Goal: Task Accomplishment & Management: Manage account settings

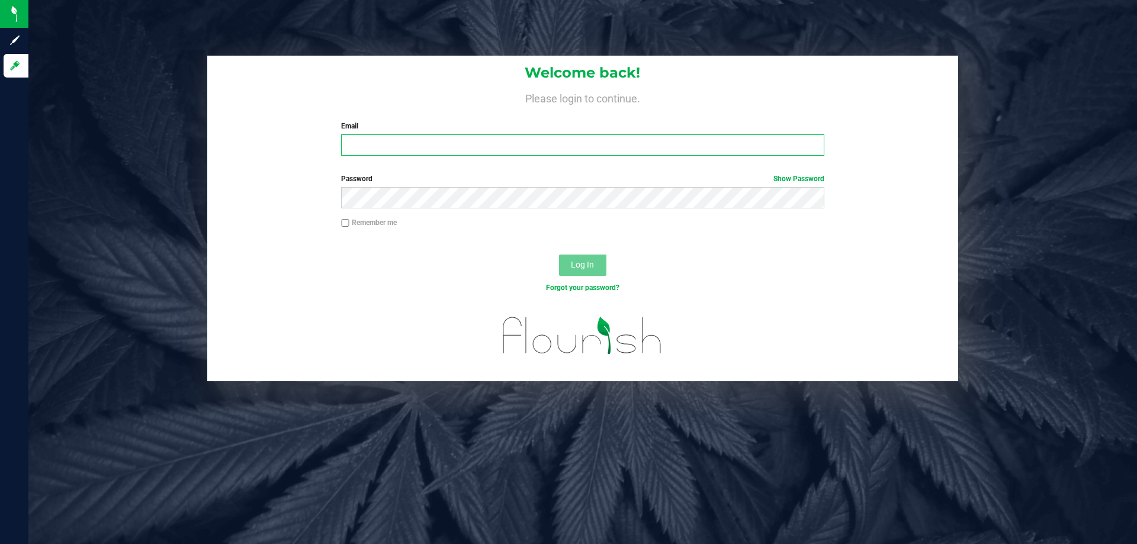
click at [383, 146] on input "Email" at bounding box center [582, 144] width 483 height 21
type input "sarapang.hy@gmail.com"
click at [573, 258] on button "Log In" at bounding box center [582, 265] width 47 height 21
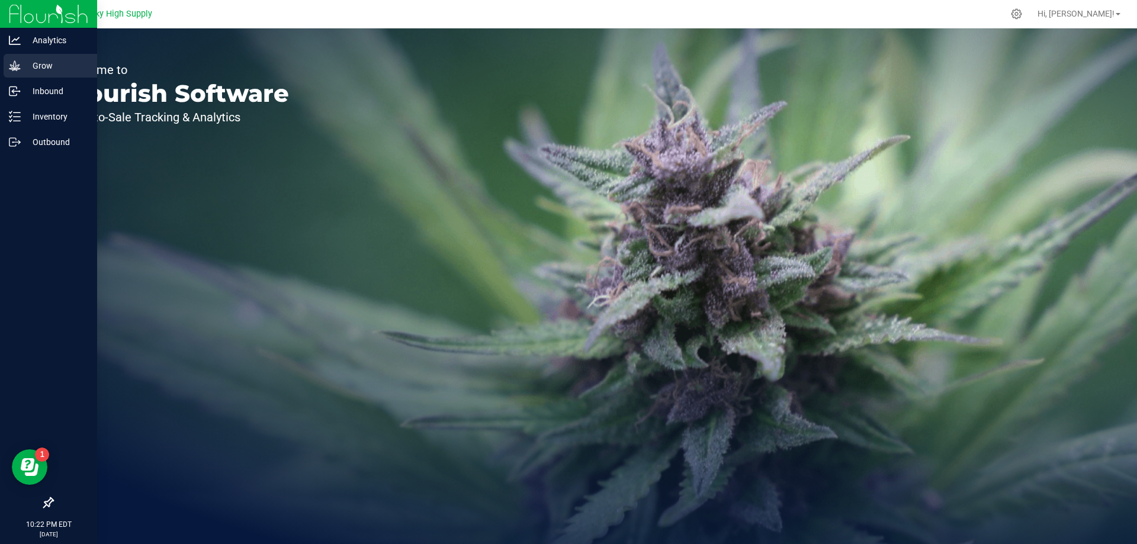
click at [34, 63] on p "Grow" at bounding box center [56, 66] width 71 height 14
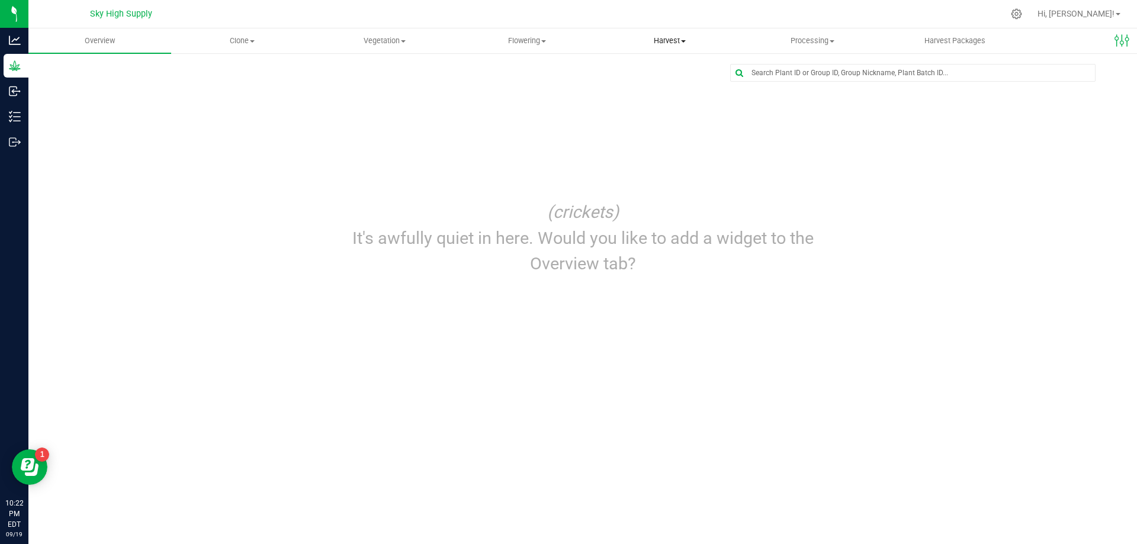
click at [665, 40] on span "Harvest" at bounding box center [670, 41] width 142 height 11
click at [635, 69] on span "Harvests" at bounding box center [632, 71] width 66 height 10
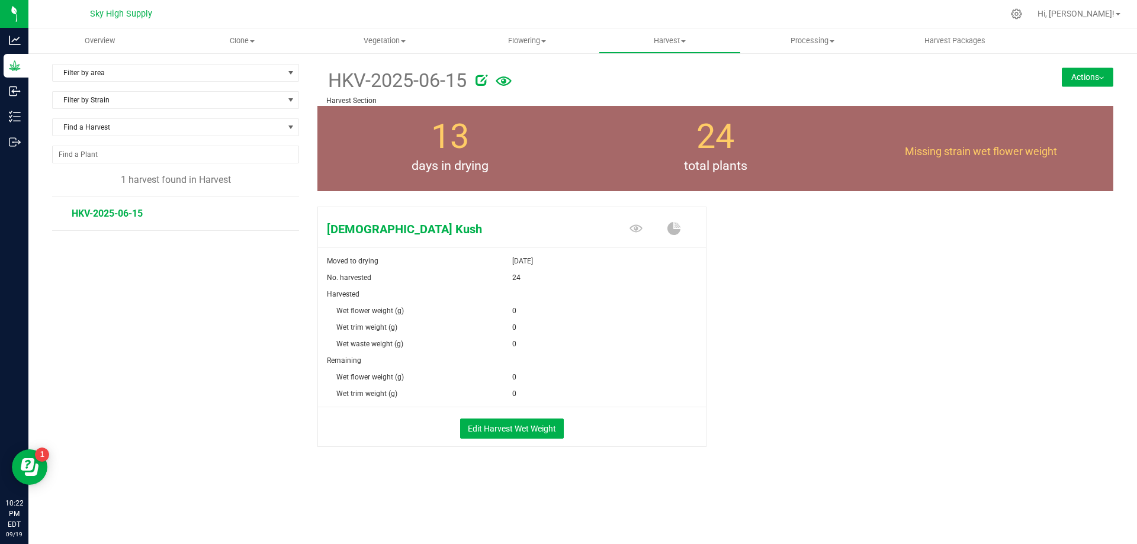
click at [1074, 71] on button "Actions" at bounding box center [1088, 77] width 52 height 19
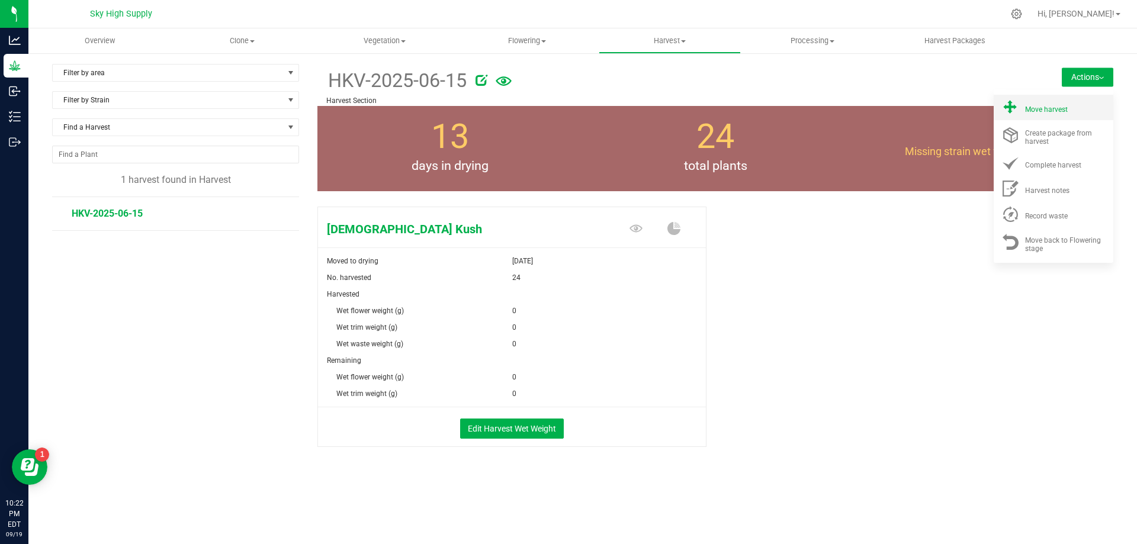
click at [1035, 107] on span "Move harvest" at bounding box center [1046, 109] width 43 height 8
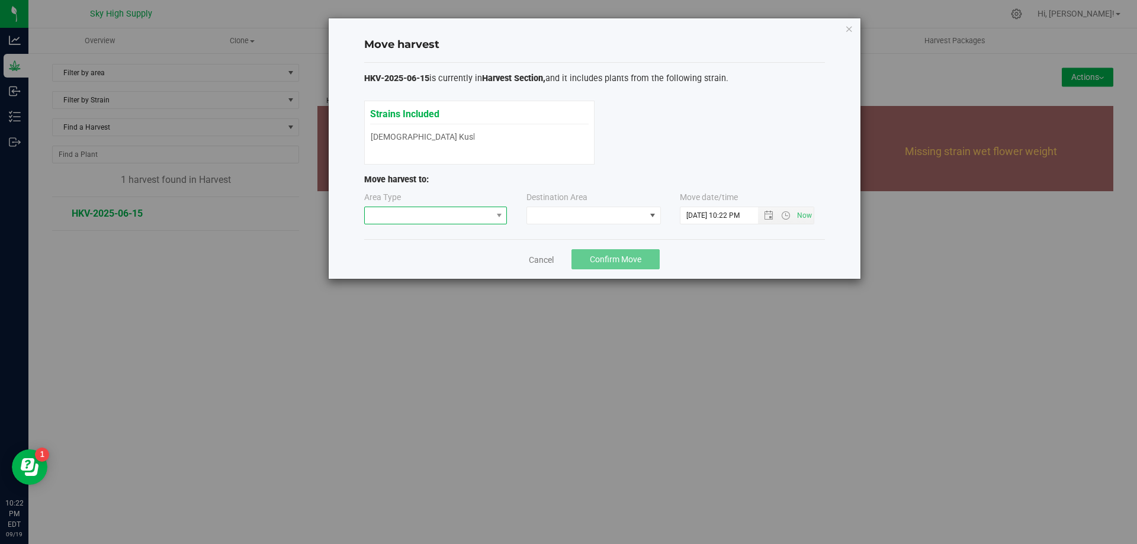
click at [465, 211] on span at bounding box center [428, 215] width 127 height 17
click at [422, 254] on li "Processing" at bounding box center [436, 258] width 142 height 20
click at [586, 218] on span at bounding box center [586, 215] width 118 height 17
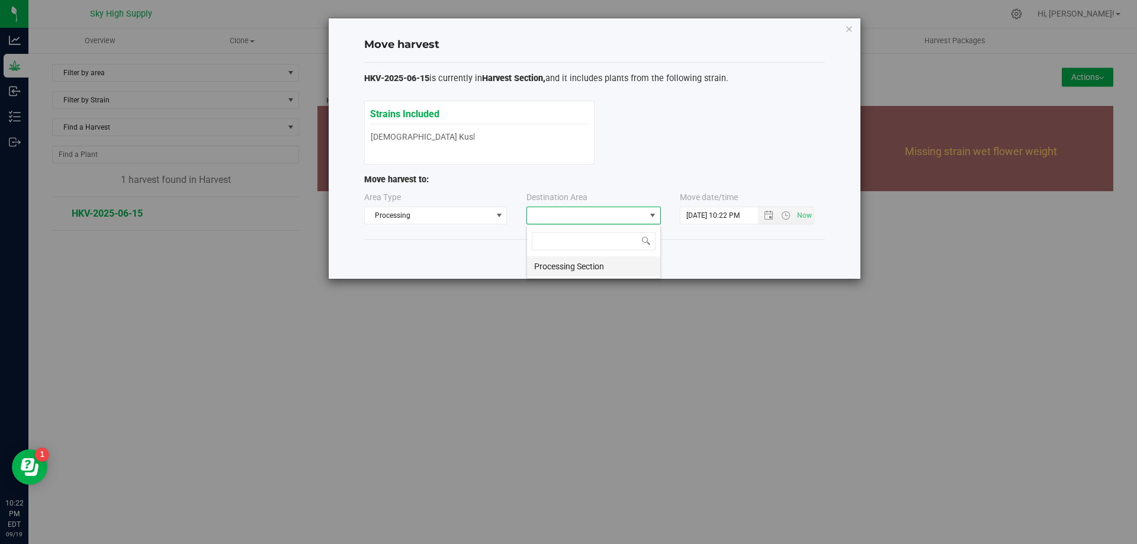
click at [556, 269] on li "Processing Section" at bounding box center [593, 266] width 133 height 20
click at [769, 214] on span "Open the date view" at bounding box center [768, 215] width 9 height 9
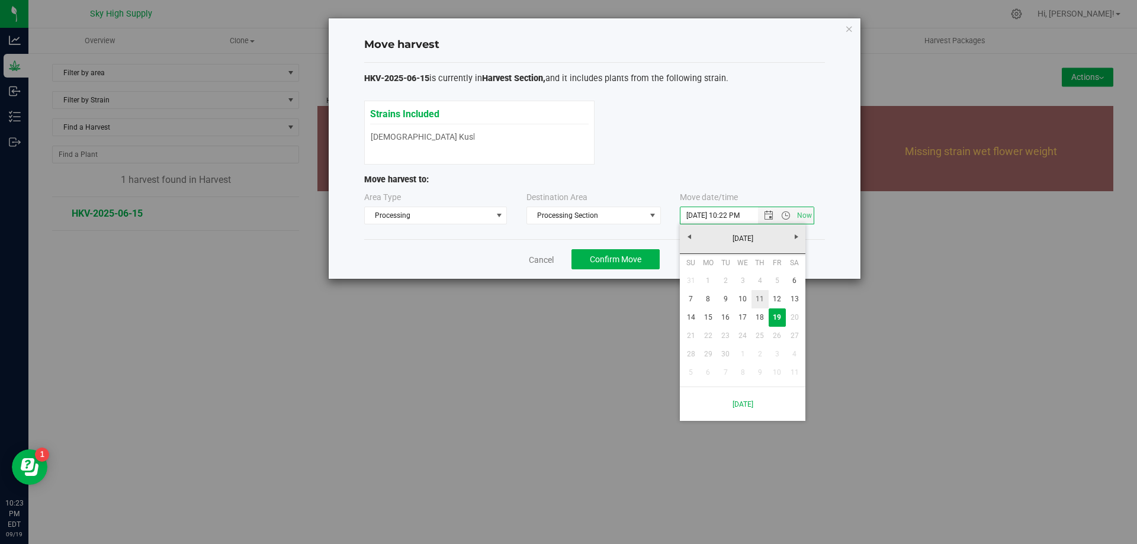
click at [757, 296] on link "11" at bounding box center [760, 299] width 17 height 18
type input "[DATE] 10:22 PM"
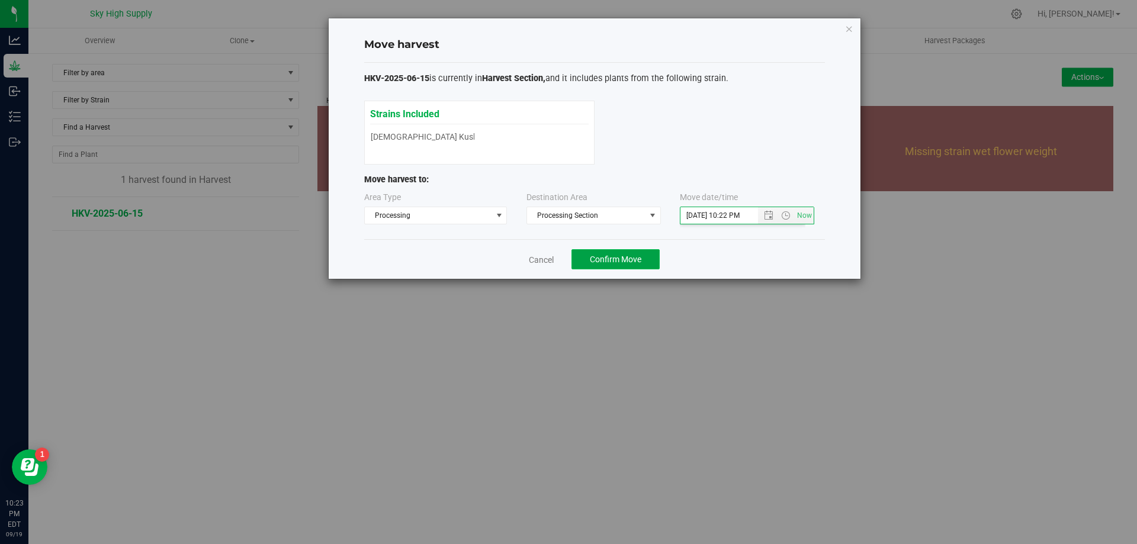
click at [623, 261] on span "Confirm Move" at bounding box center [616, 259] width 52 height 9
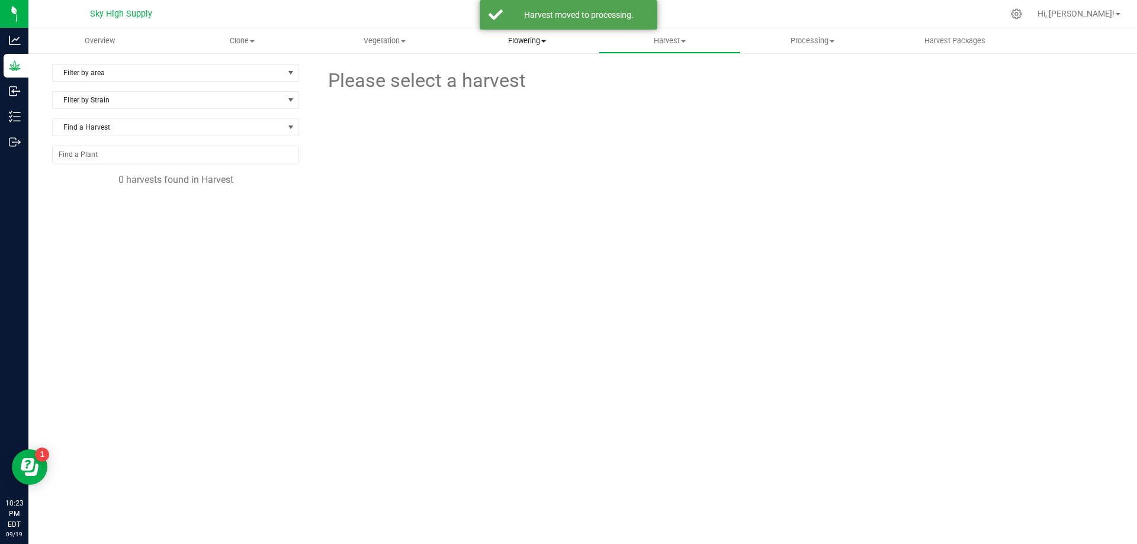
click at [533, 41] on span "Flowering" at bounding box center [528, 41] width 142 height 11
click at [490, 81] on span "Flowering groups" at bounding box center [505, 86] width 98 height 10
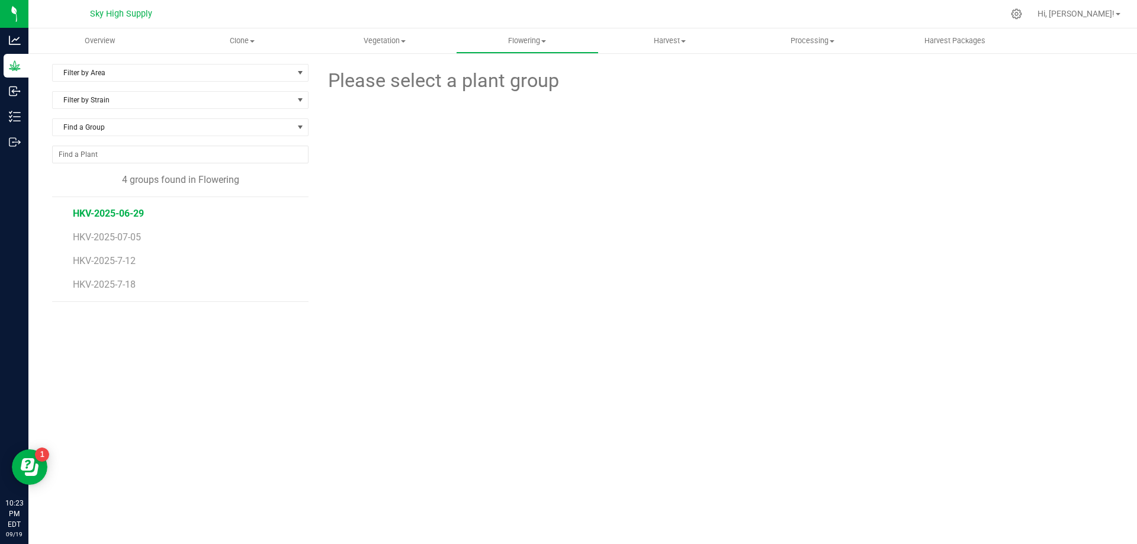
click at [125, 211] on span "HKV-2025-06-29" at bounding box center [108, 213] width 71 height 11
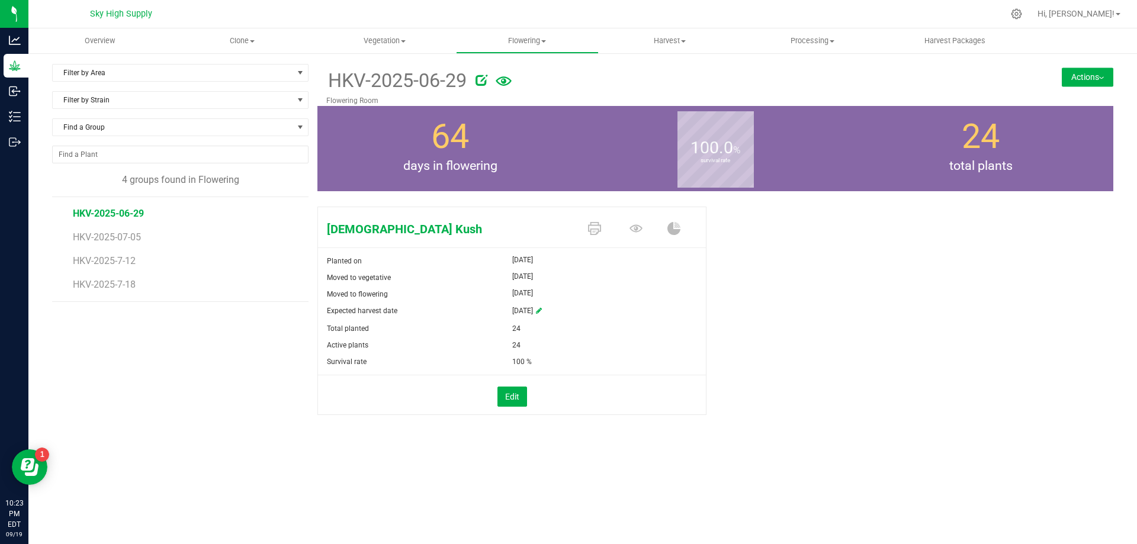
click at [1092, 79] on button "Actions" at bounding box center [1088, 77] width 52 height 19
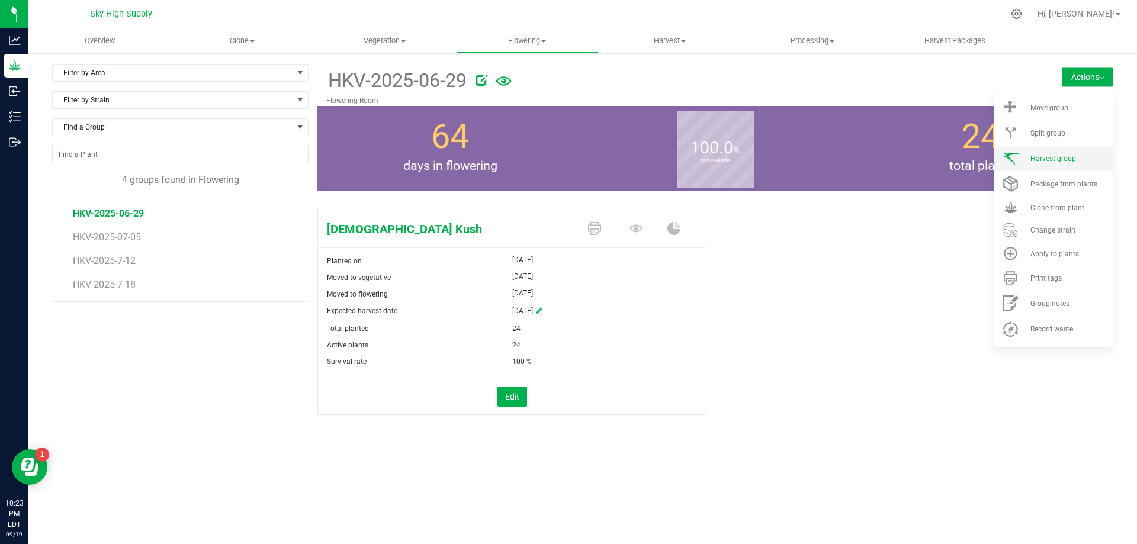
click at [1034, 153] on li "Harvest group" at bounding box center [1054, 158] width 120 height 25
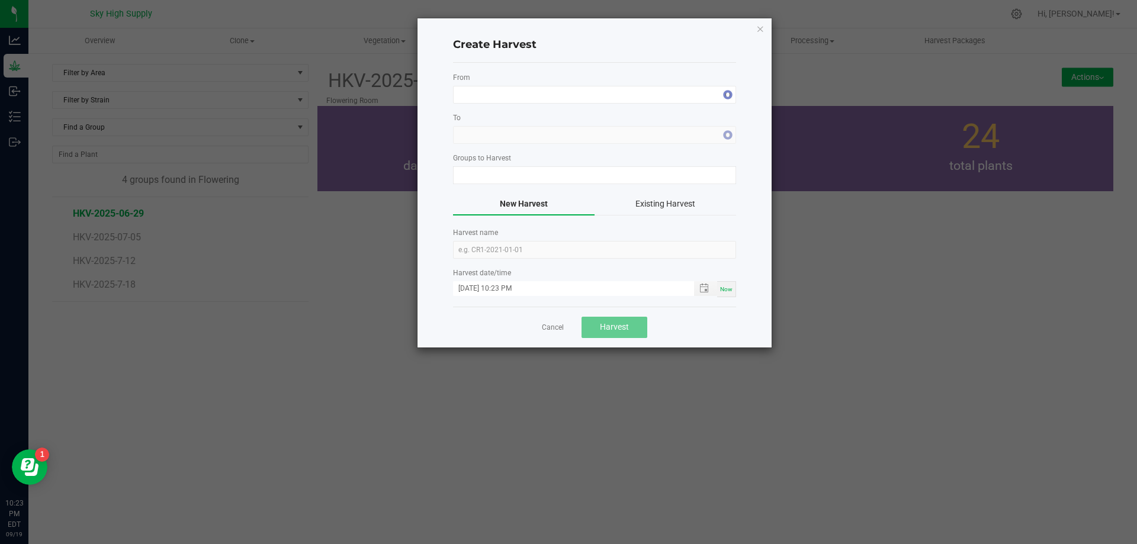
type input "HKV-2025-06-29"
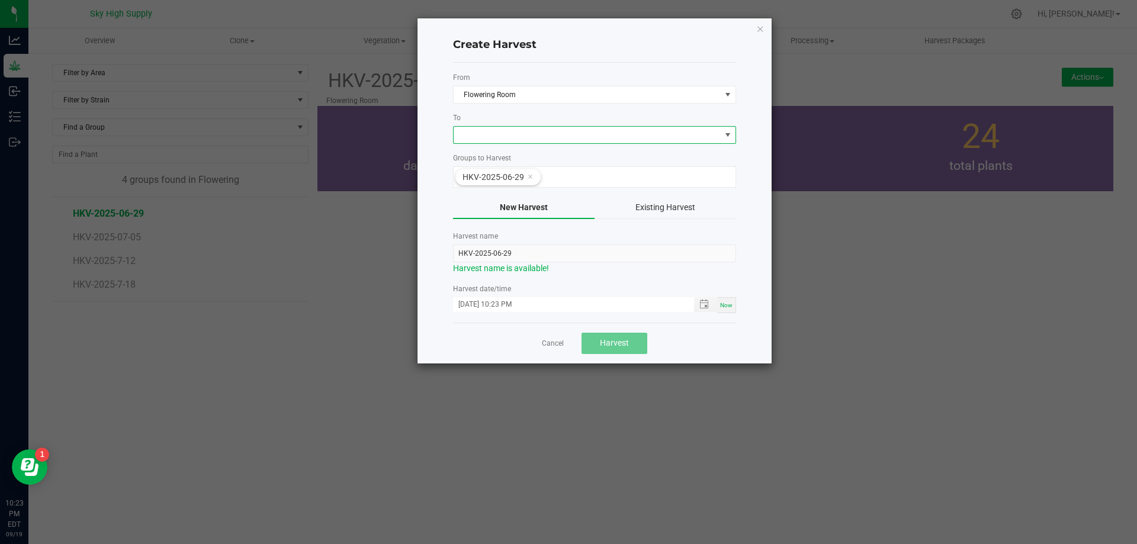
click at [666, 139] on span at bounding box center [587, 135] width 267 height 17
click at [595, 190] on li "Harvest Section" at bounding box center [595, 185] width 282 height 20
click at [704, 304] on span "Toggle popup" at bounding box center [704, 304] width 9 height 9
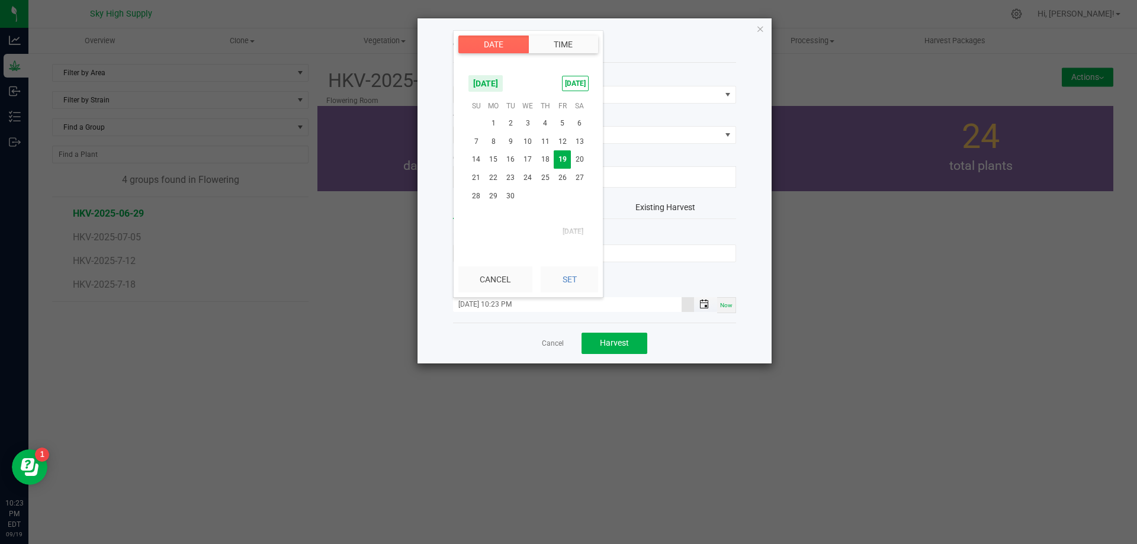
scroll to position [16, 0]
click at [549, 137] on span "11" at bounding box center [545, 142] width 17 height 18
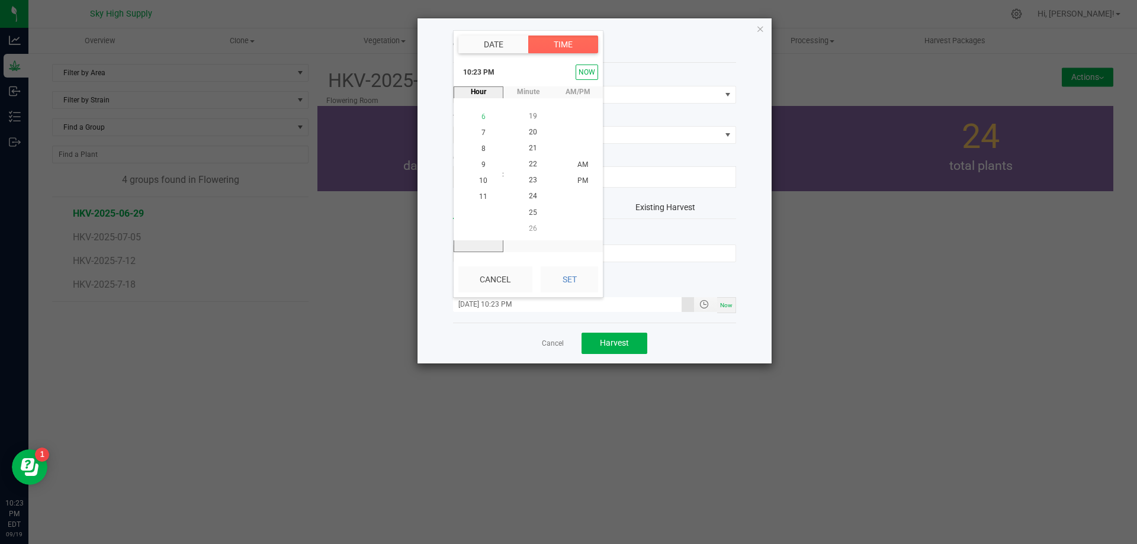
click at [482, 116] on span "6" at bounding box center [484, 117] width 4 height 8
click at [577, 179] on span "PM" at bounding box center [582, 181] width 11 height 8
click at [574, 176] on li "PM" at bounding box center [583, 181] width 28 height 16
click at [571, 280] on button "Set" at bounding box center [569, 280] width 57 height 26
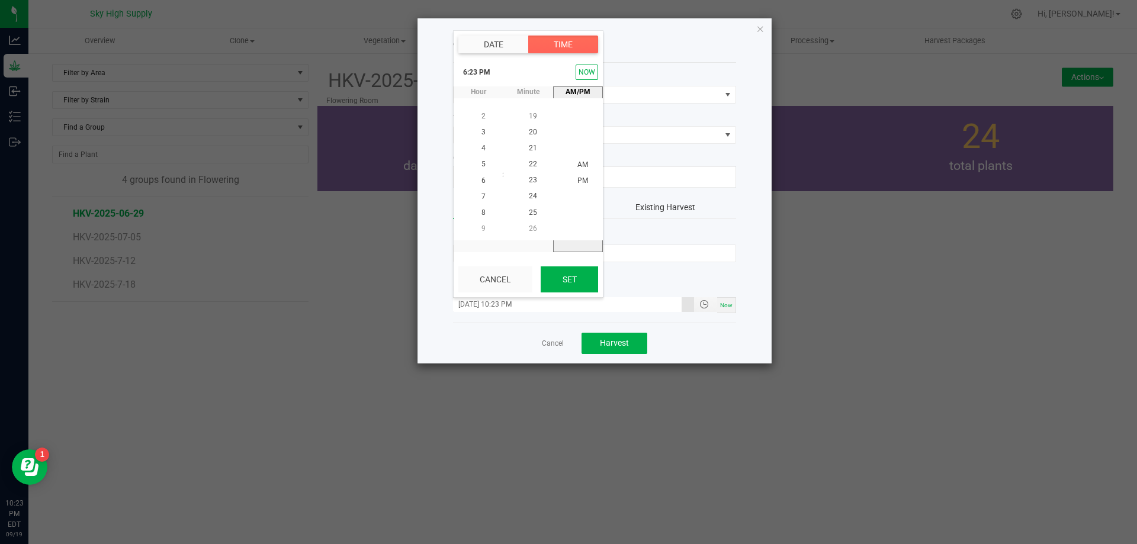
type input "[DATE] 6:23 PM"
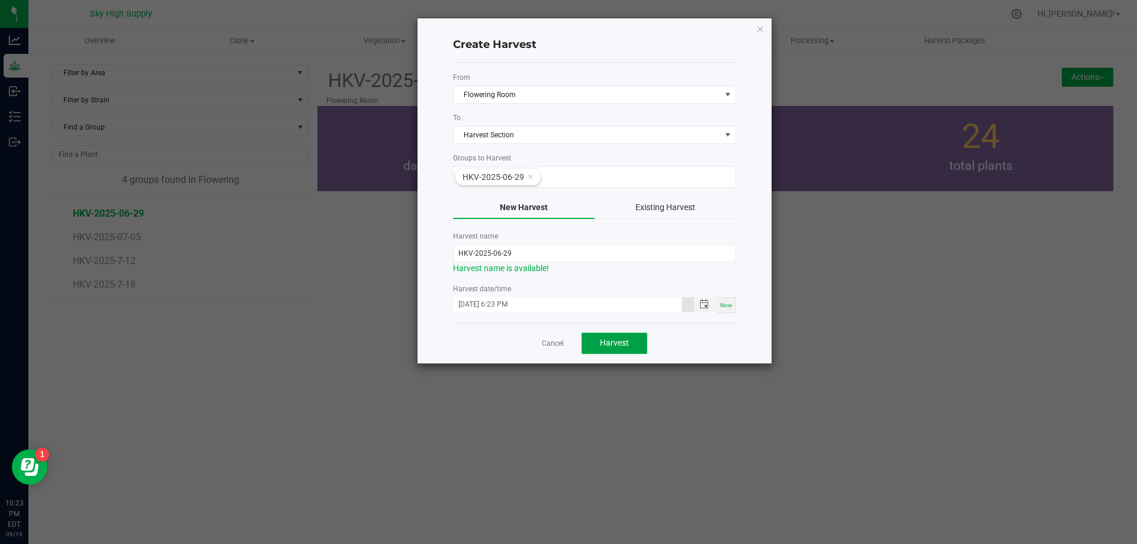
click at [611, 341] on span "Harvest" at bounding box center [614, 342] width 29 height 9
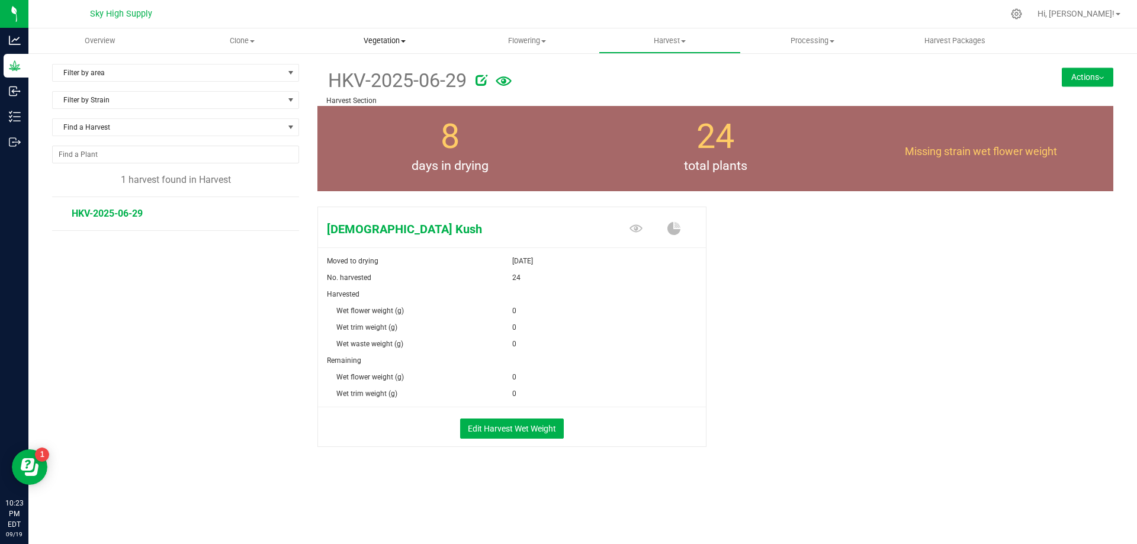
click at [379, 40] on span "Vegetation" at bounding box center [385, 41] width 142 height 11
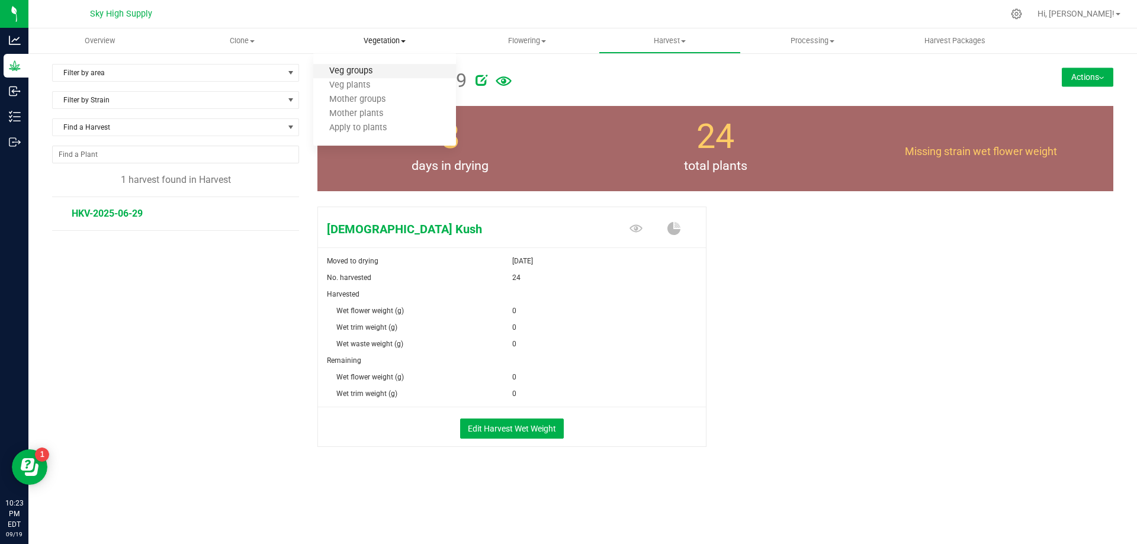
click at [346, 72] on span "Veg groups" at bounding box center [350, 71] width 75 height 10
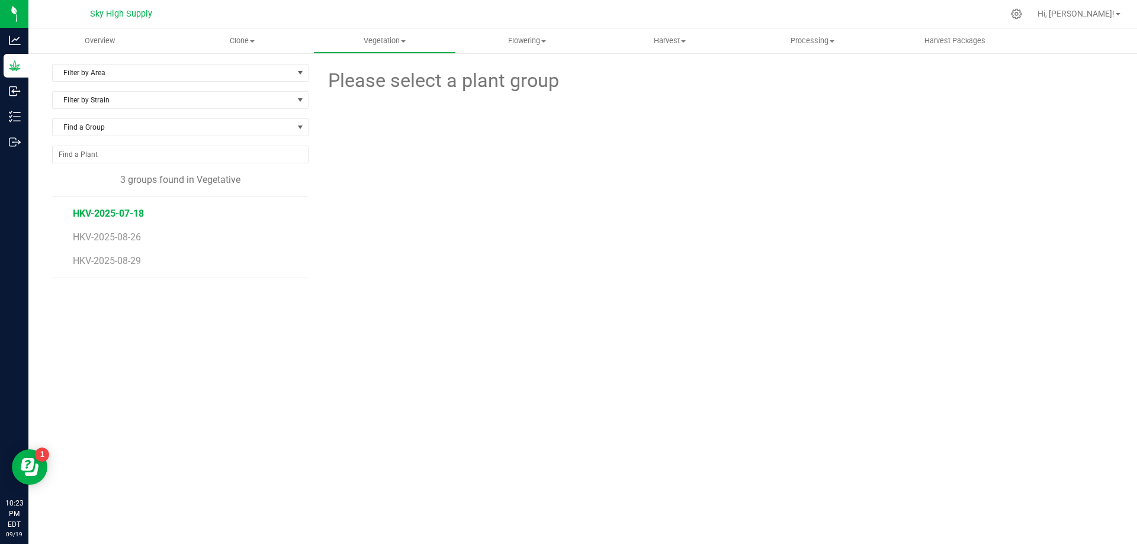
click at [117, 210] on span "HKV-2025-07-18" at bounding box center [108, 213] width 71 height 11
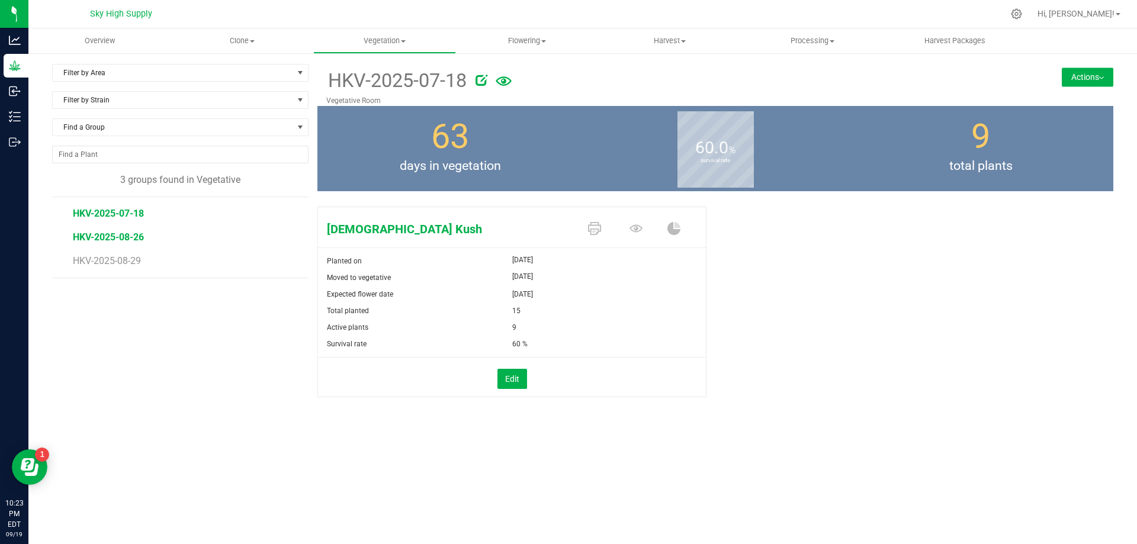
click at [108, 234] on span "HKV-2025-08-26" at bounding box center [108, 237] width 71 height 11
click at [120, 259] on span "HKV-2025-08-29" at bounding box center [108, 260] width 71 height 11
click at [132, 238] on span "HKV-2025-08-26" at bounding box center [108, 237] width 71 height 11
click at [121, 256] on span "HKV-2025-08-29" at bounding box center [108, 260] width 71 height 11
click at [125, 235] on span "HKV-2025-08-26" at bounding box center [108, 237] width 71 height 11
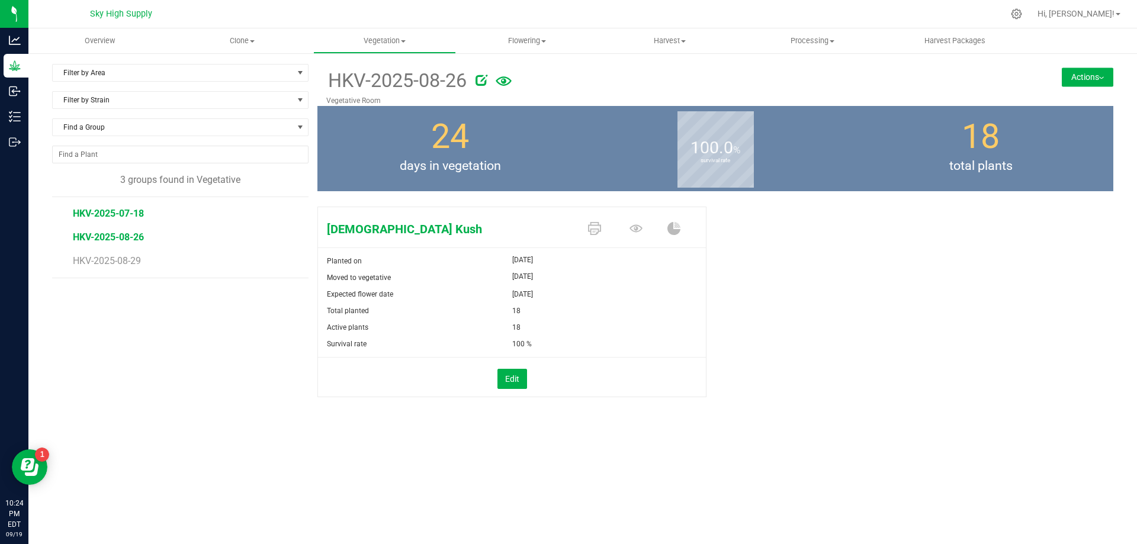
click at [125, 212] on span "HKV-2025-07-18" at bounding box center [108, 213] width 71 height 11
click at [1095, 74] on button "Actions" at bounding box center [1088, 77] width 52 height 19
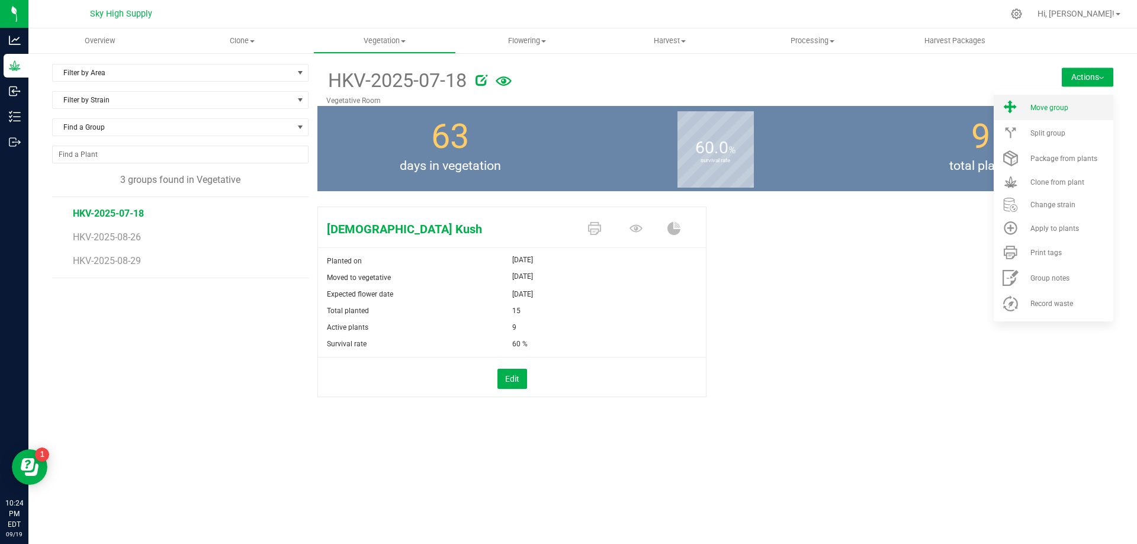
click at [1042, 106] on span "Move group" at bounding box center [1050, 108] width 38 height 8
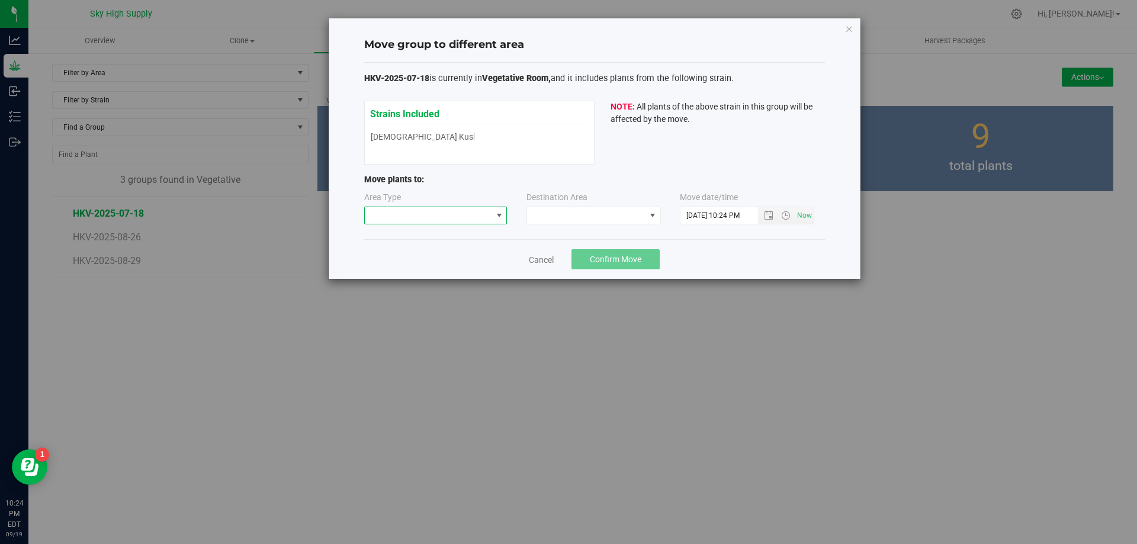
click at [479, 220] on span at bounding box center [428, 215] width 127 height 17
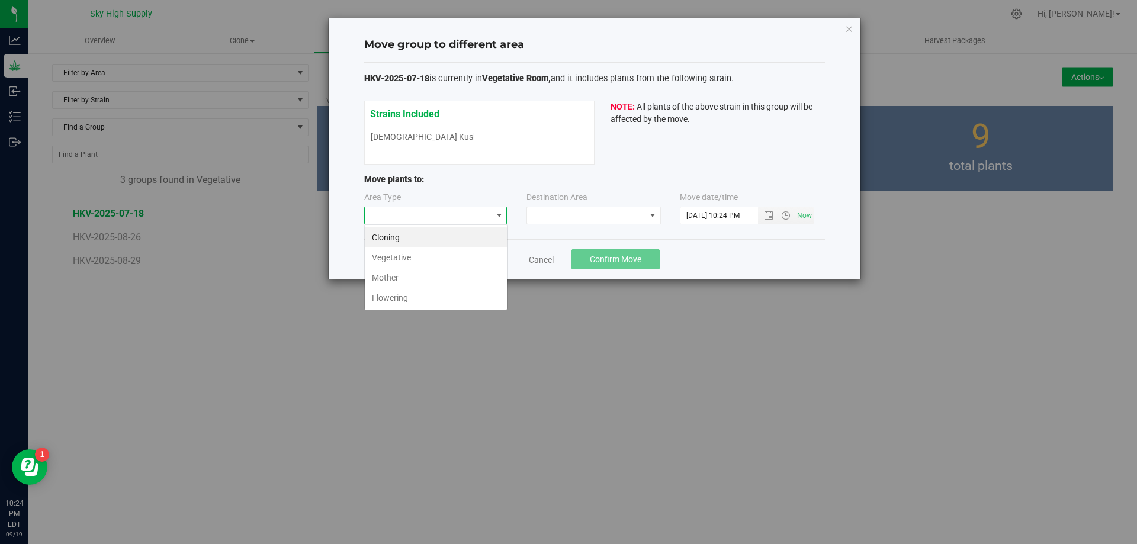
scroll to position [18, 143]
click at [419, 258] on li "Vegetative" at bounding box center [436, 258] width 142 height 20
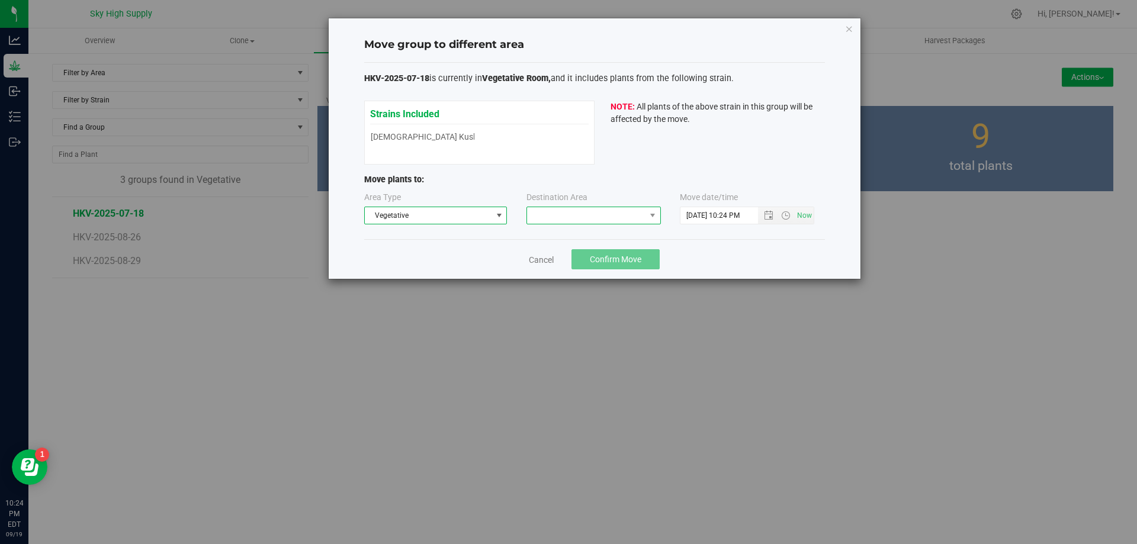
click at [569, 214] on span at bounding box center [586, 215] width 118 height 17
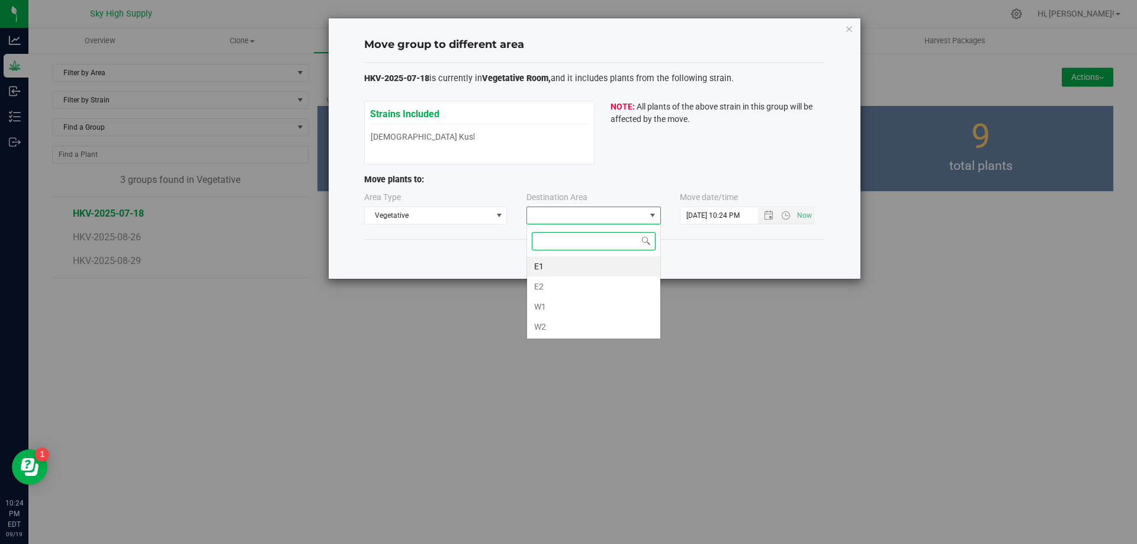
scroll to position [18, 134]
click at [546, 263] on li "E1" at bounding box center [593, 266] width 133 height 20
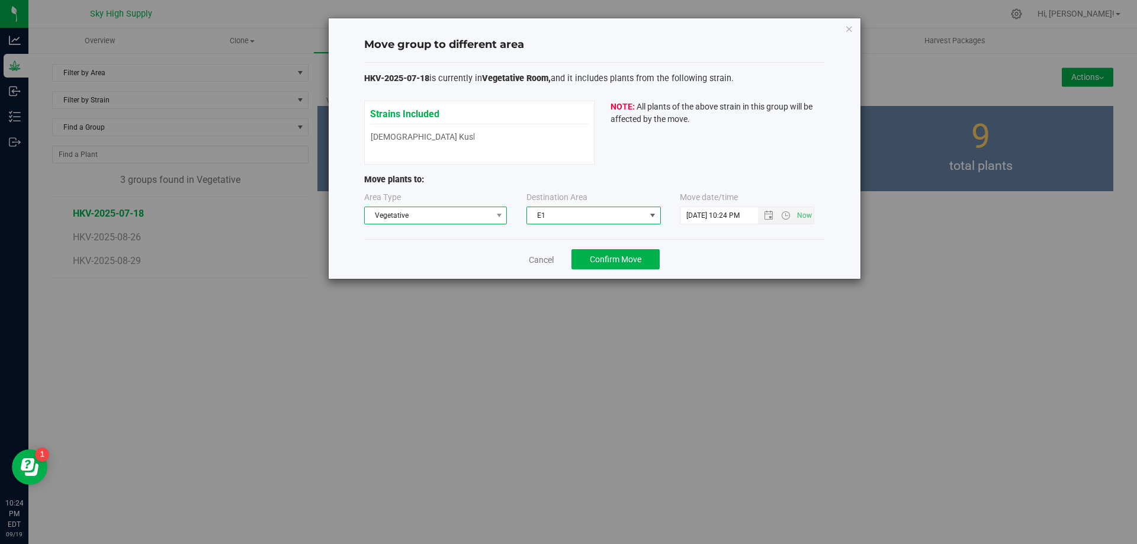
click at [481, 209] on span "Vegetative" at bounding box center [428, 215] width 127 height 17
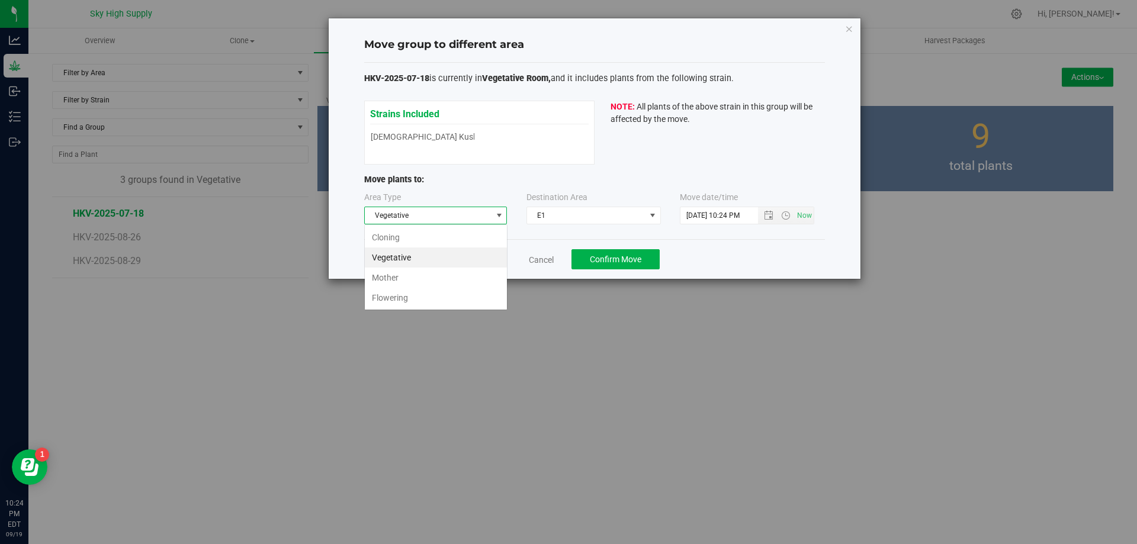
scroll to position [18, 143]
click at [386, 300] on li "Flowering" at bounding box center [436, 298] width 142 height 20
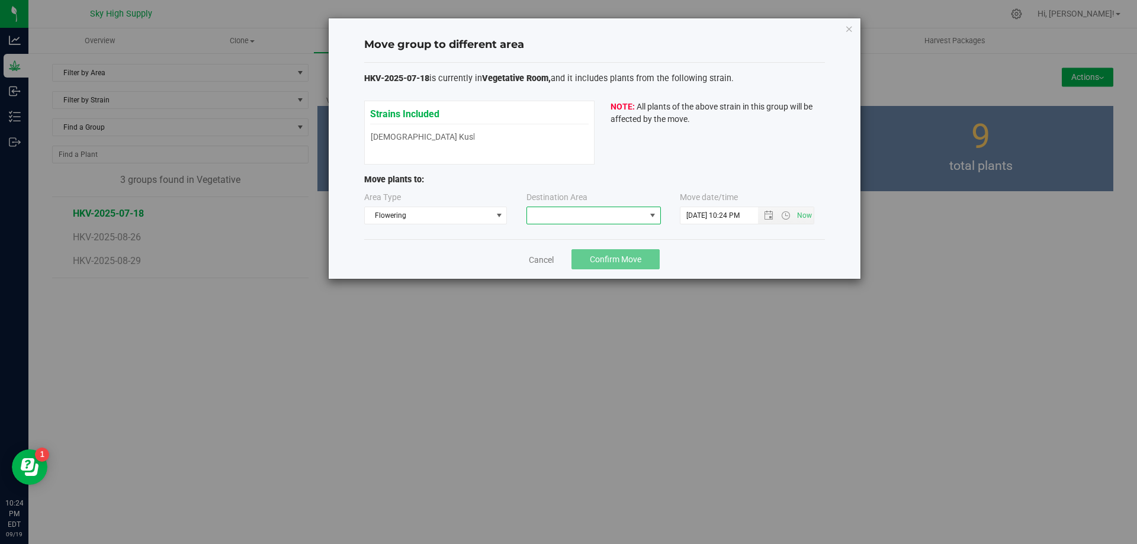
click at [600, 214] on span at bounding box center [586, 215] width 118 height 17
click at [562, 267] on li "Flowering Room" at bounding box center [593, 266] width 133 height 20
click at [770, 215] on span "Open the date view" at bounding box center [768, 215] width 9 height 9
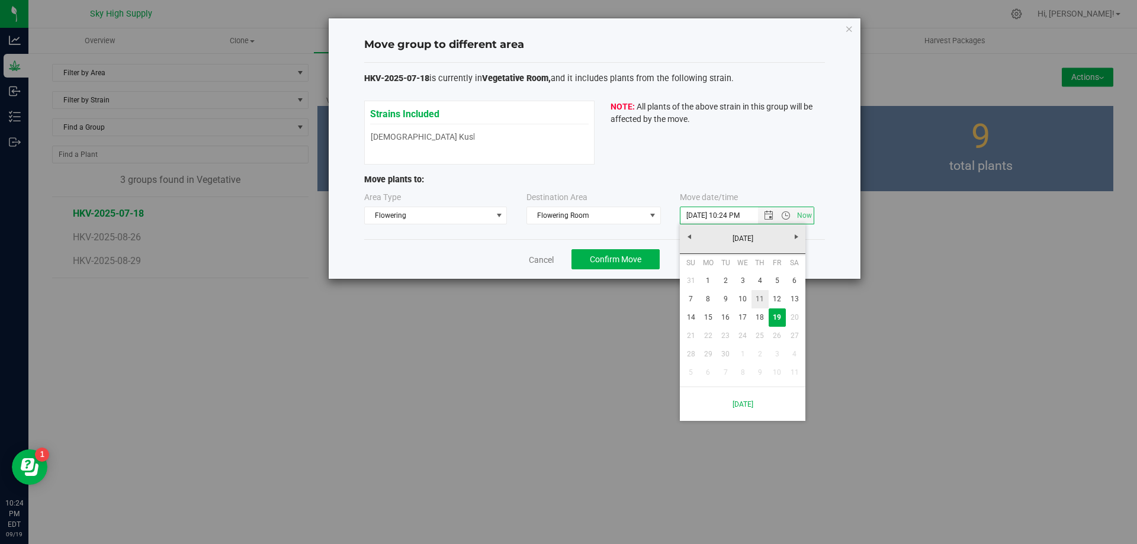
click at [759, 294] on link "11" at bounding box center [760, 299] width 17 height 18
type input "[DATE] 10:24 PM"
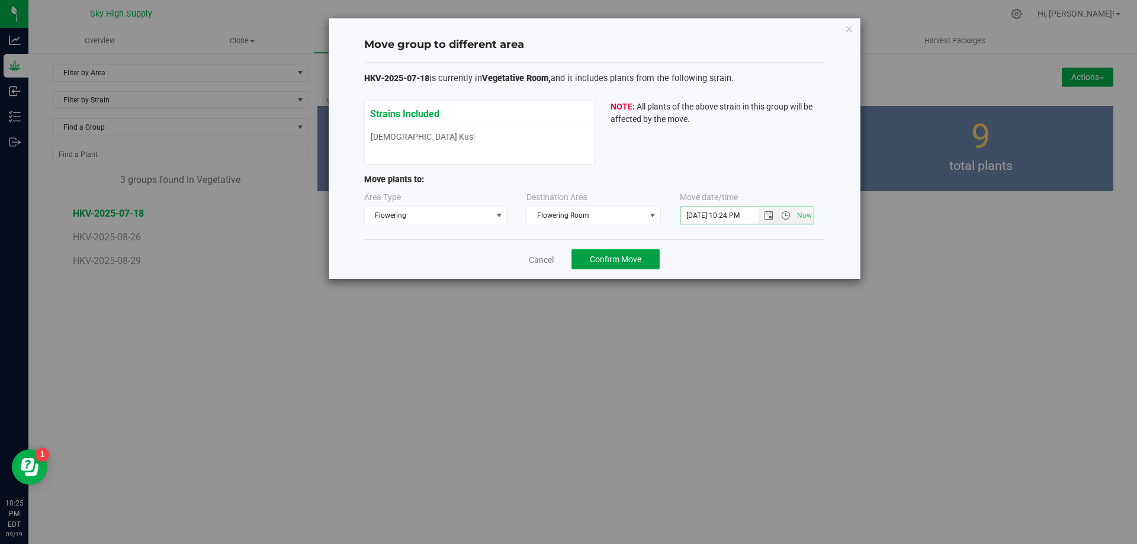
click at [606, 256] on span "Confirm Move" at bounding box center [616, 259] width 52 height 9
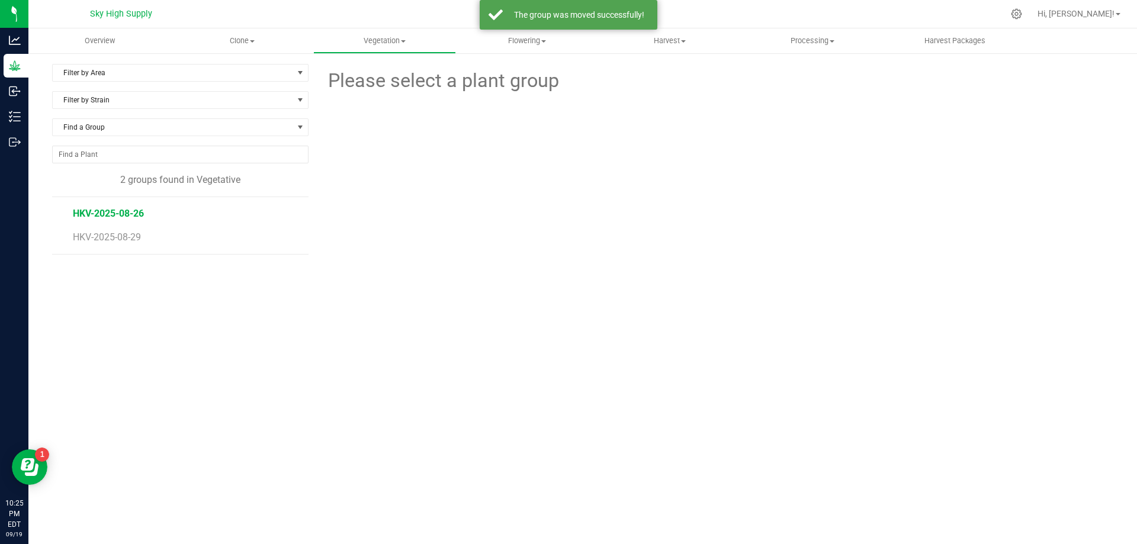
click at [114, 217] on span "HKV-2025-08-26" at bounding box center [108, 213] width 71 height 11
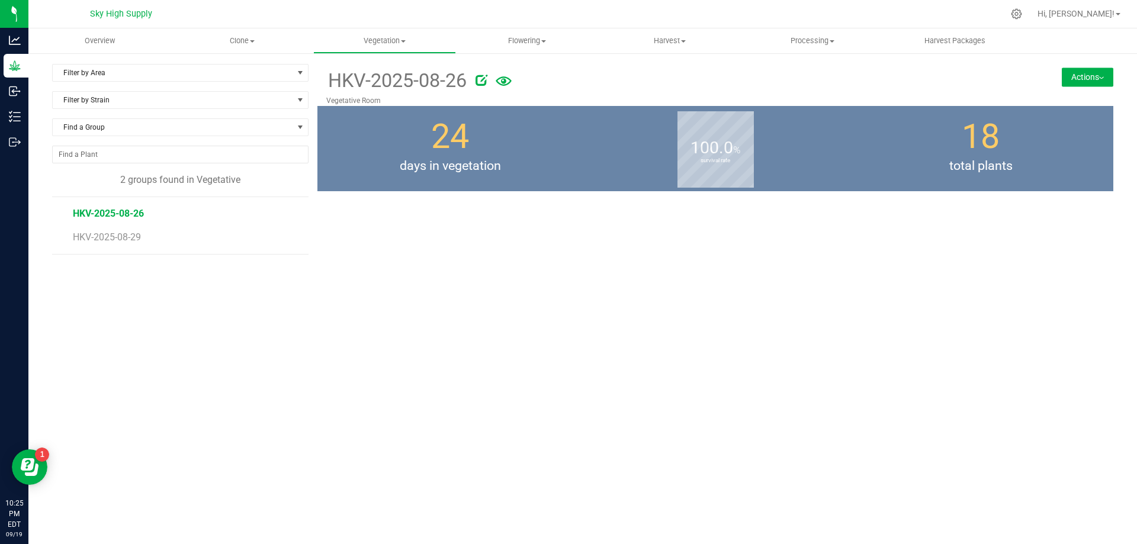
click at [124, 211] on span "HKV-2025-08-26" at bounding box center [108, 213] width 71 height 11
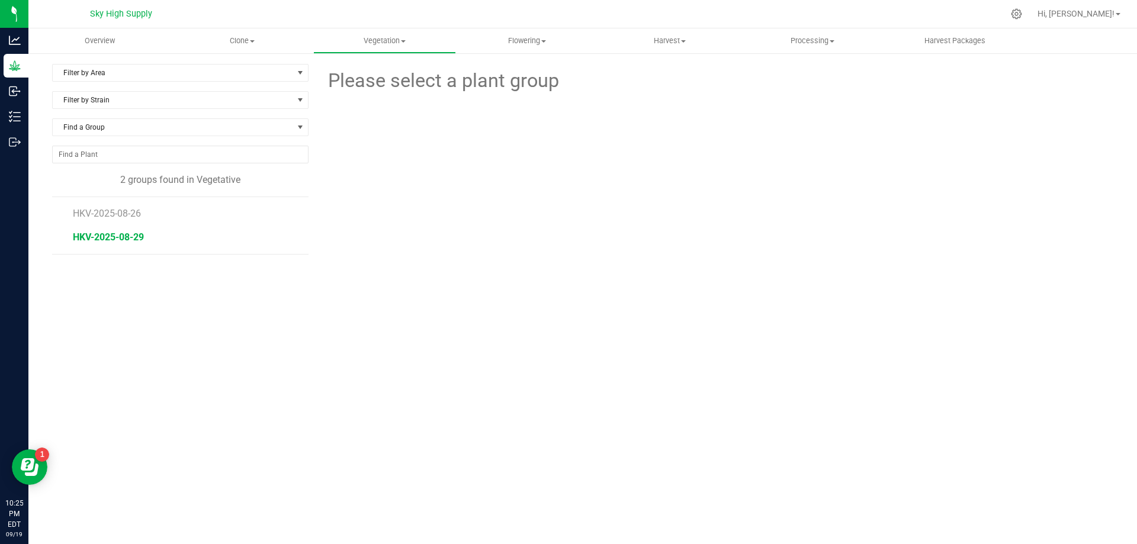
click at [123, 233] on span "HKV-2025-08-29" at bounding box center [108, 237] width 71 height 11
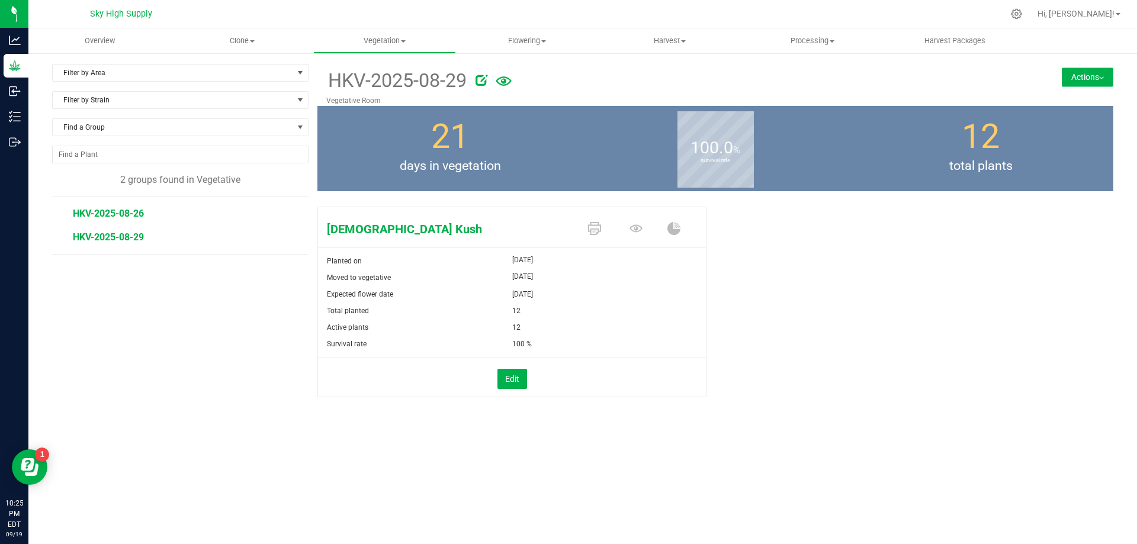
click at [120, 214] on span "HKV-2025-08-26" at bounding box center [108, 213] width 71 height 11
click at [1093, 75] on button "Actions" at bounding box center [1088, 77] width 52 height 19
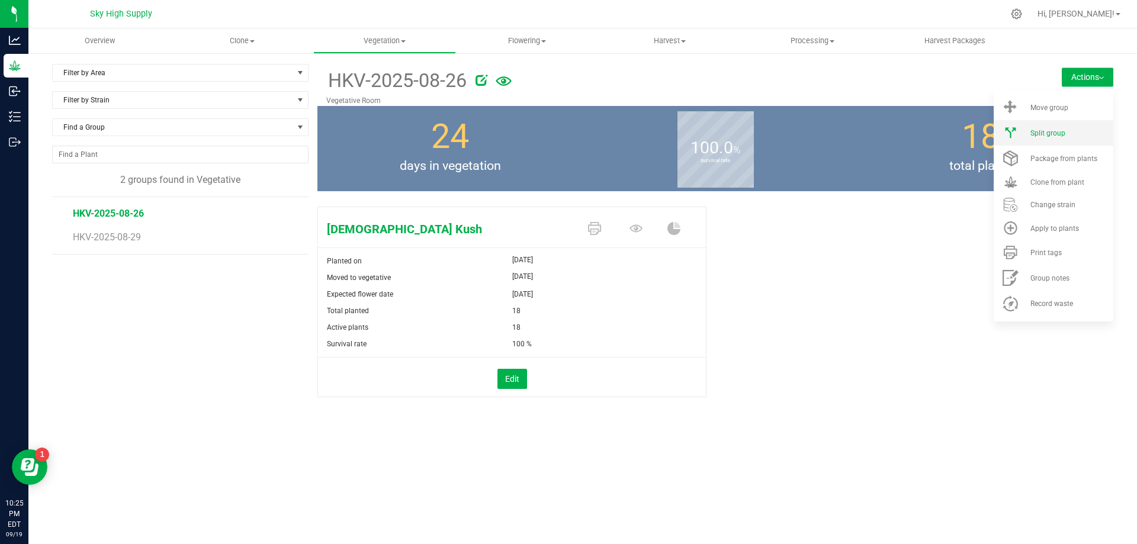
click at [1039, 129] on span "Split group" at bounding box center [1048, 133] width 35 height 8
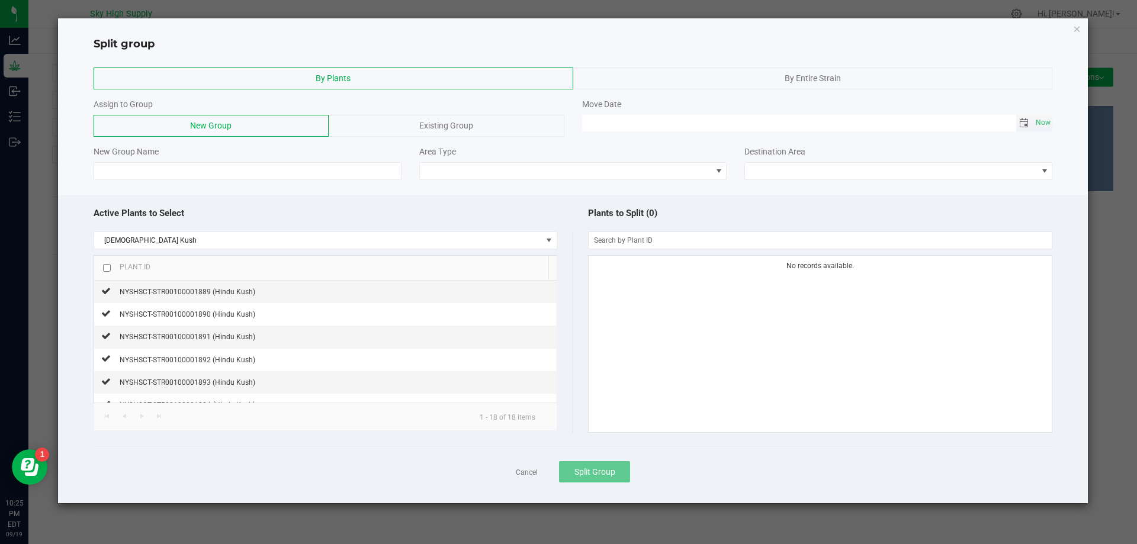
click at [1025, 121] on span "Toggle calendar" at bounding box center [1023, 122] width 9 height 9
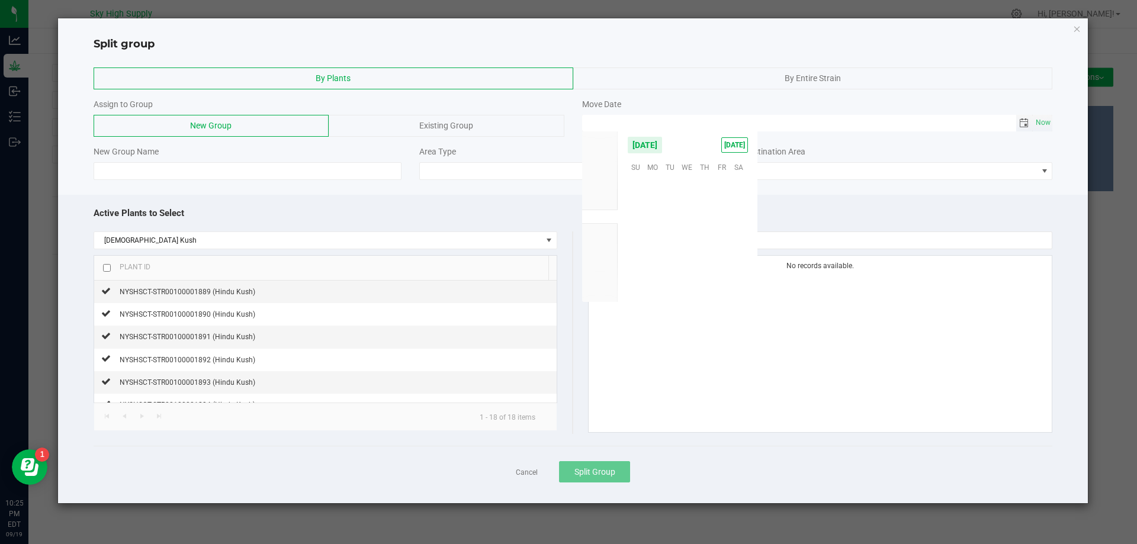
scroll to position [192093, 0]
click at [706, 202] on span "11" at bounding box center [704, 203] width 17 height 18
type input "[DATE] 12:00 AM"
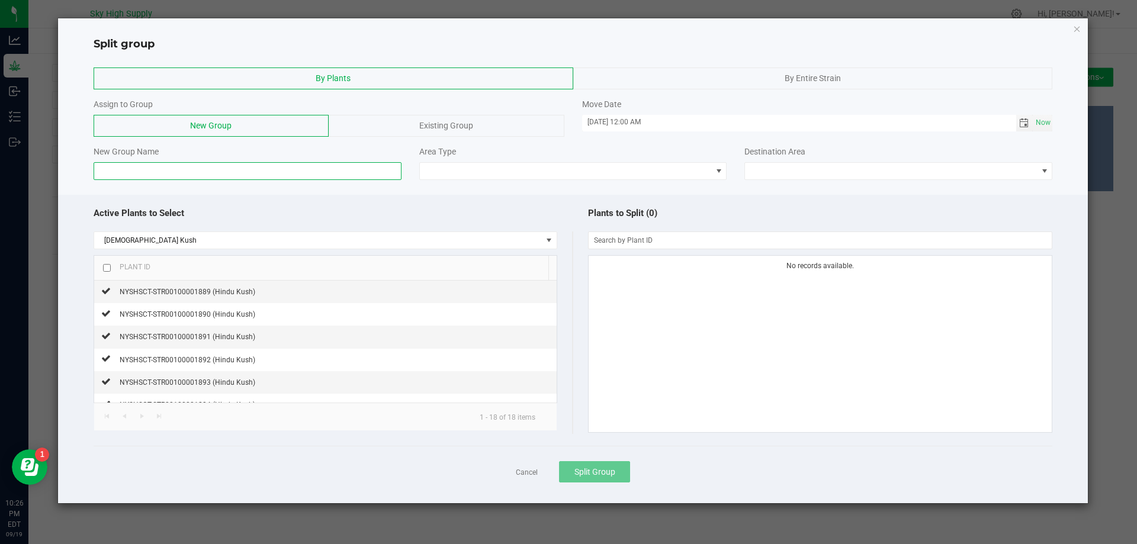
click at [263, 175] on input at bounding box center [248, 171] width 308 height 18
click at [413, 123] on div "Existing Group" at bounding box center [446, 126] width 235 height 22
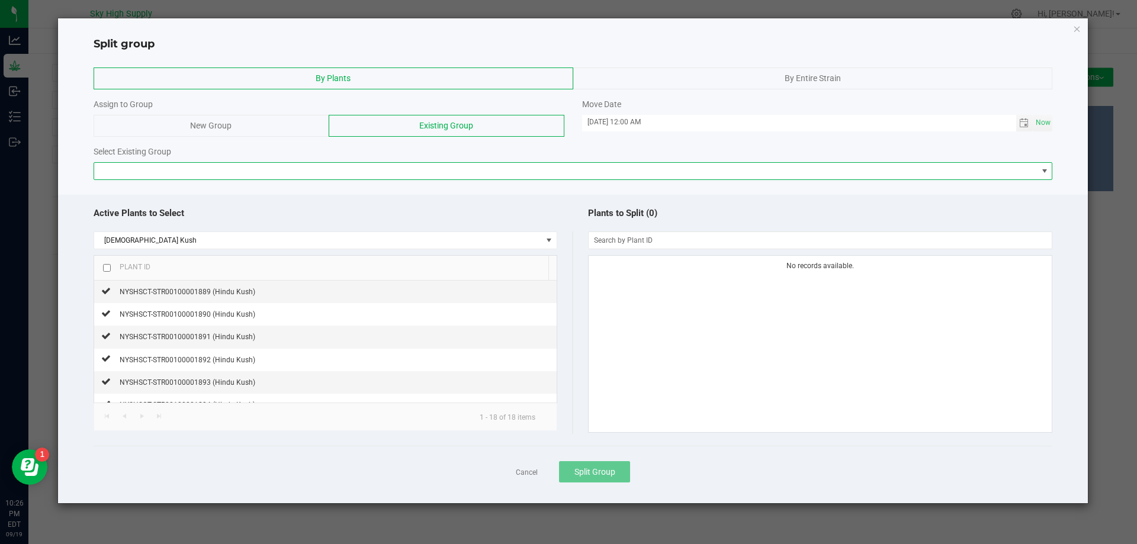
click at [1047, 174] on span at bounding box center [1044, 170] width 9 height 9
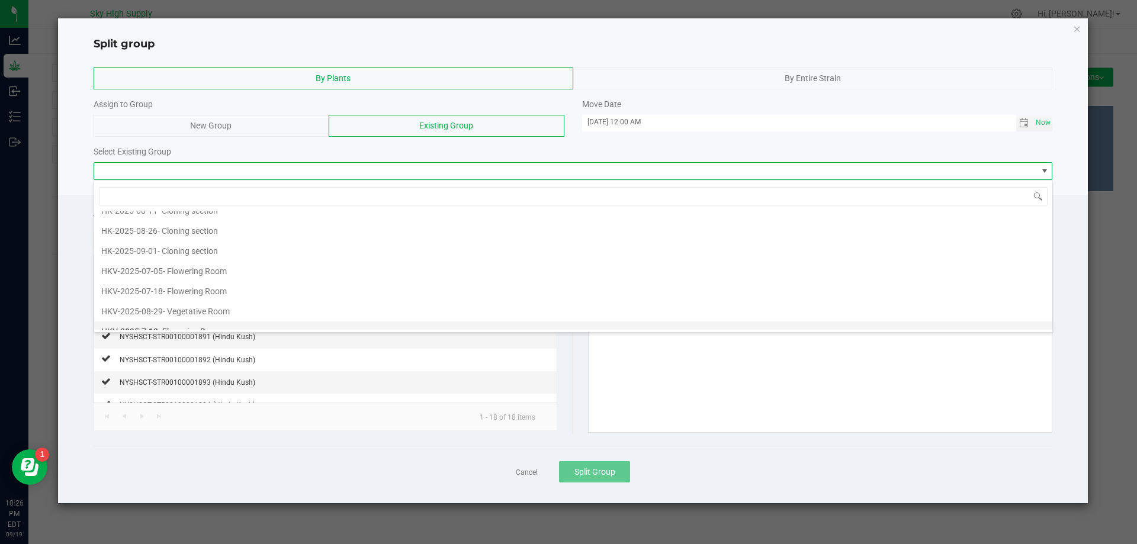
scroll to position [103, 0]
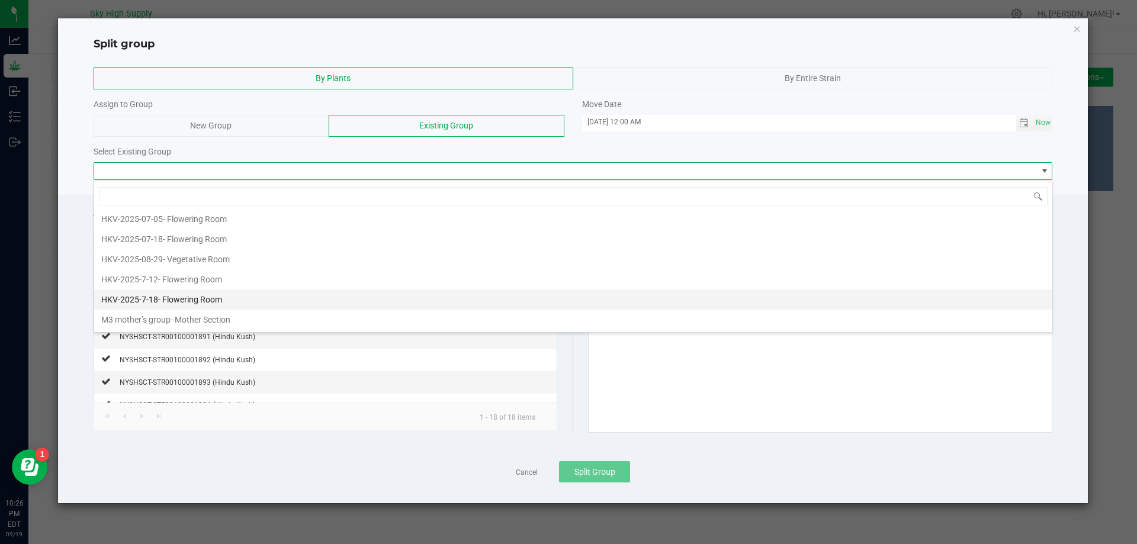
click at [215, 296] on span "- Flowering Room" at bounding box center [190, 299] width 64 height 9
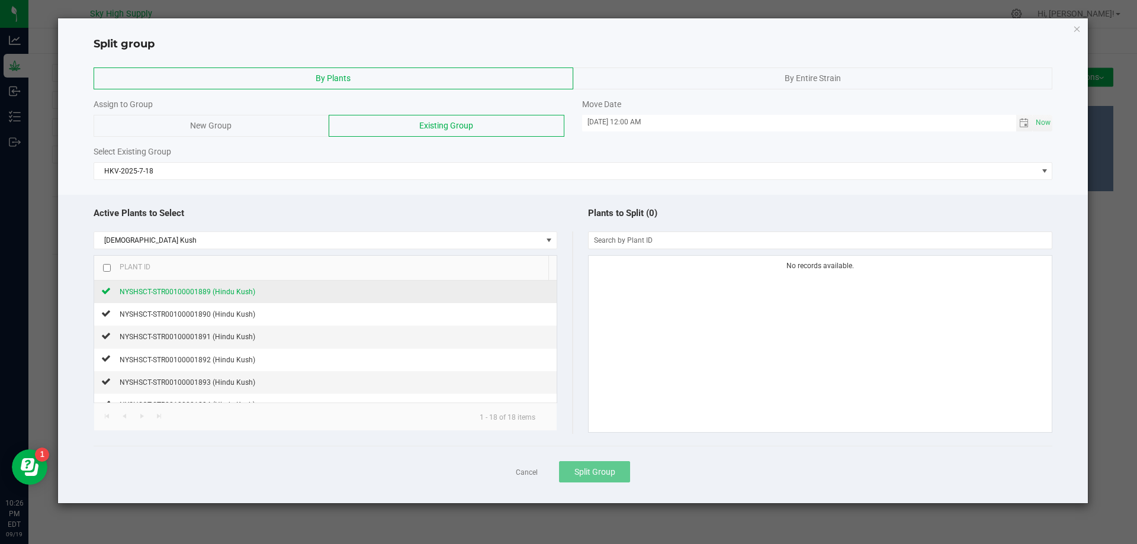
click at [226, 292] on span "NYSHSCT-STR00100001889 (Hindu Kush)" at bounding box center [188, 292] width 136 height 8
click at [602, 475] on span "Split Group" at bounding box center [595, 471] width 41 height 9
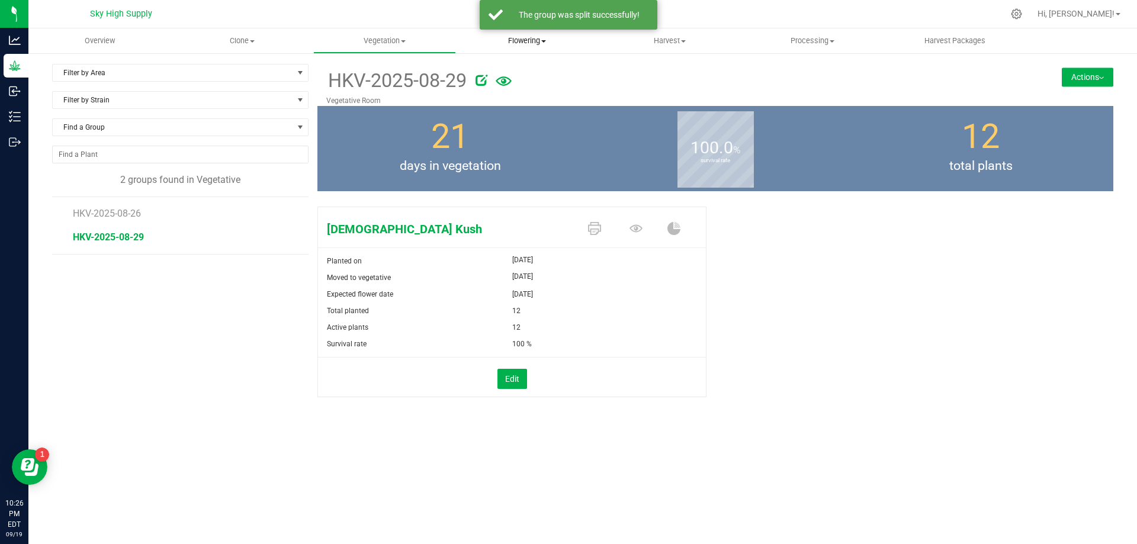
click at [522, 38] on span "Flowering" at bounding box center [528, 41] width 142 height 11
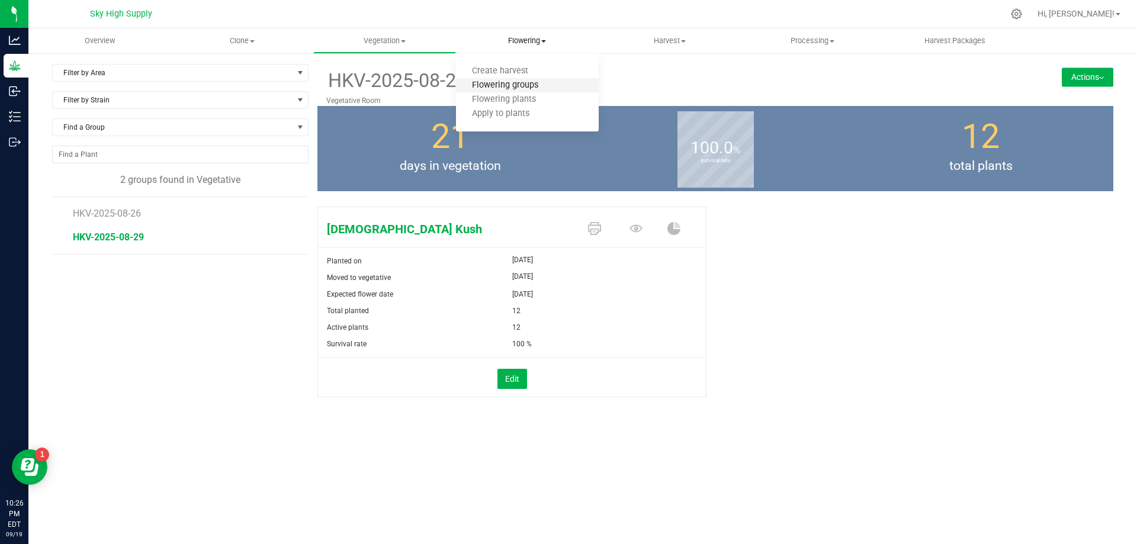
click at [509, 84] on span "Flowering groups" at bounding box center [505, 86] width 98 height 10
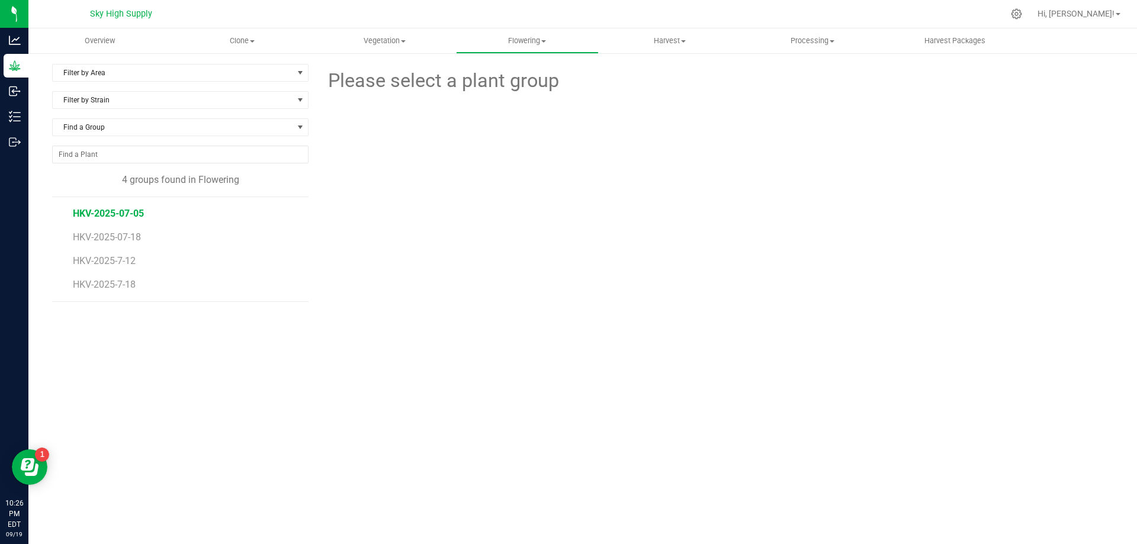
click at [123, 213] on span "HKV-2025-07-05" at bounding box center [108, 213] width 71 height 11
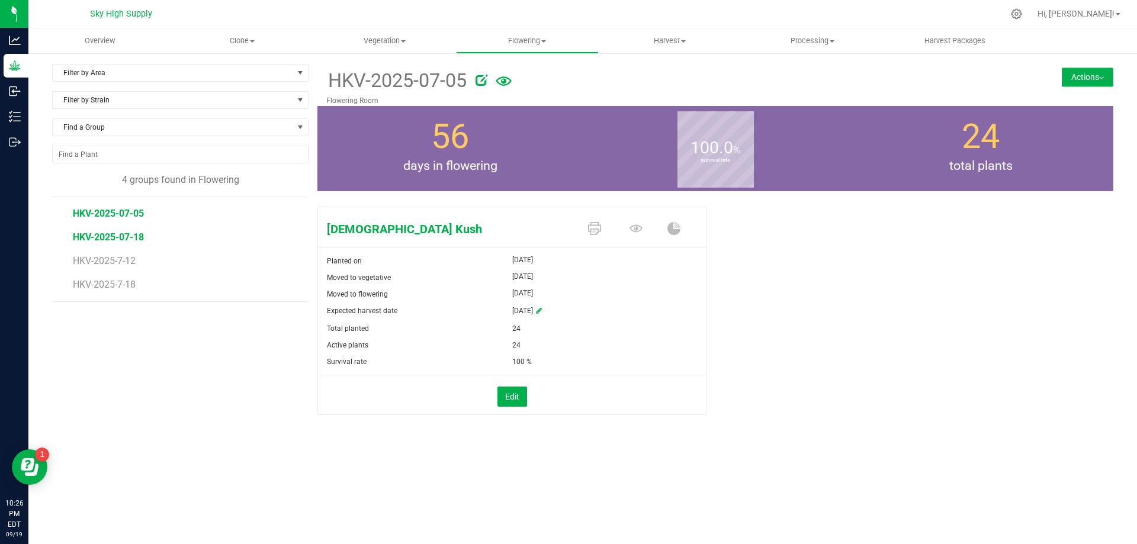
click at [117, 236] on span "HKV-2025-07-18" at bounding box center [108, 237] width 71 height 11
click at [120, 258] on span "HKV-2025-7-12" at bounding box center [106, 260] width 66 height 11
click at [102, 284] on span "HKV-2025-7-18" at bounding box center [106, 284] width 66 height 11
click at [1087, 75] on button "Actions" at bounding box center [1088, 77] width 52 height 19
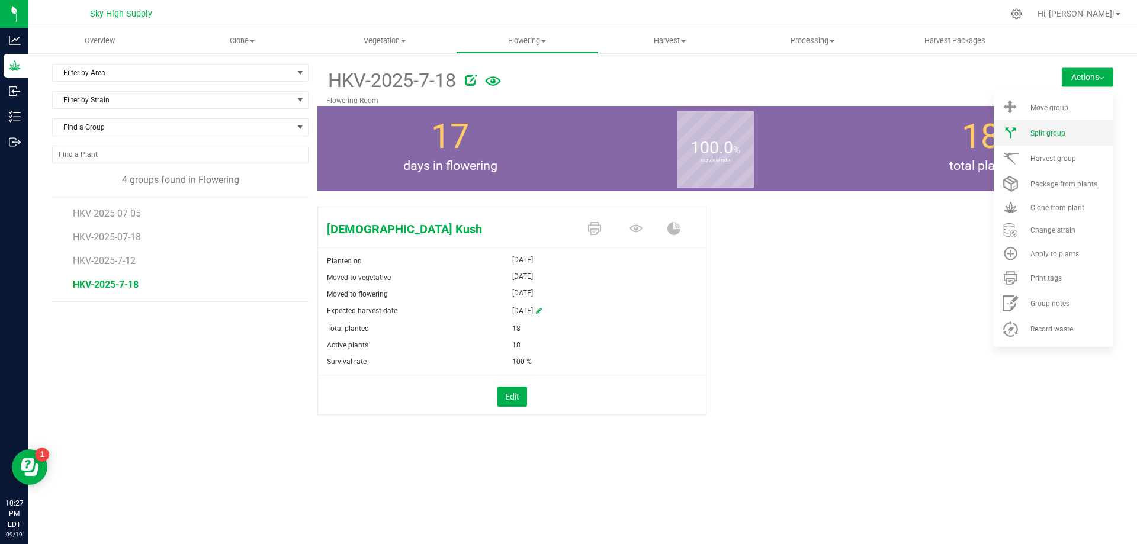
click at [1046, 126] on li "Split group" at bounding box center [1054, 132] width 120 height 25
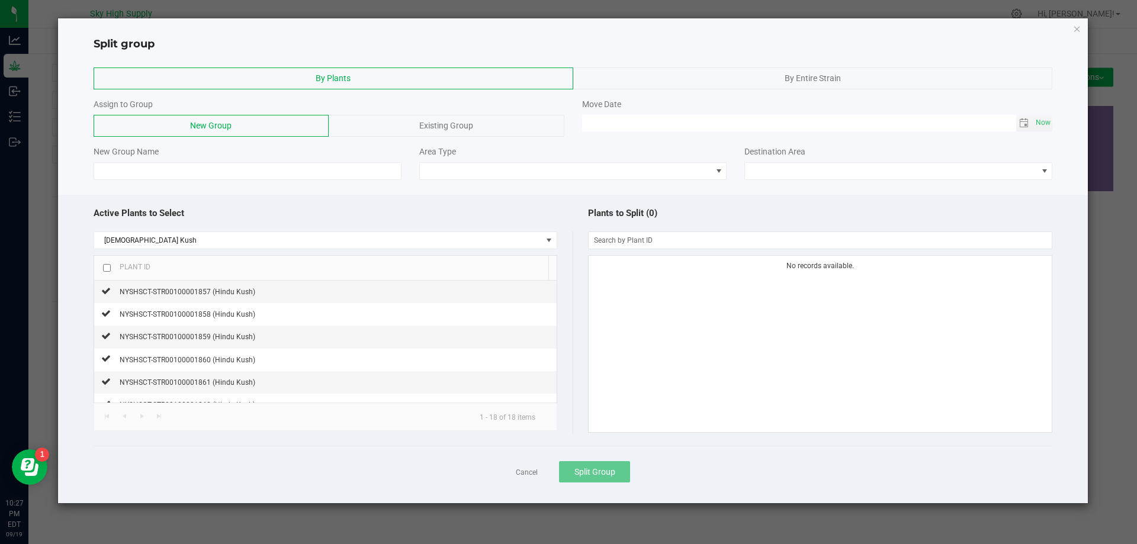
scroll to position [285, 0]
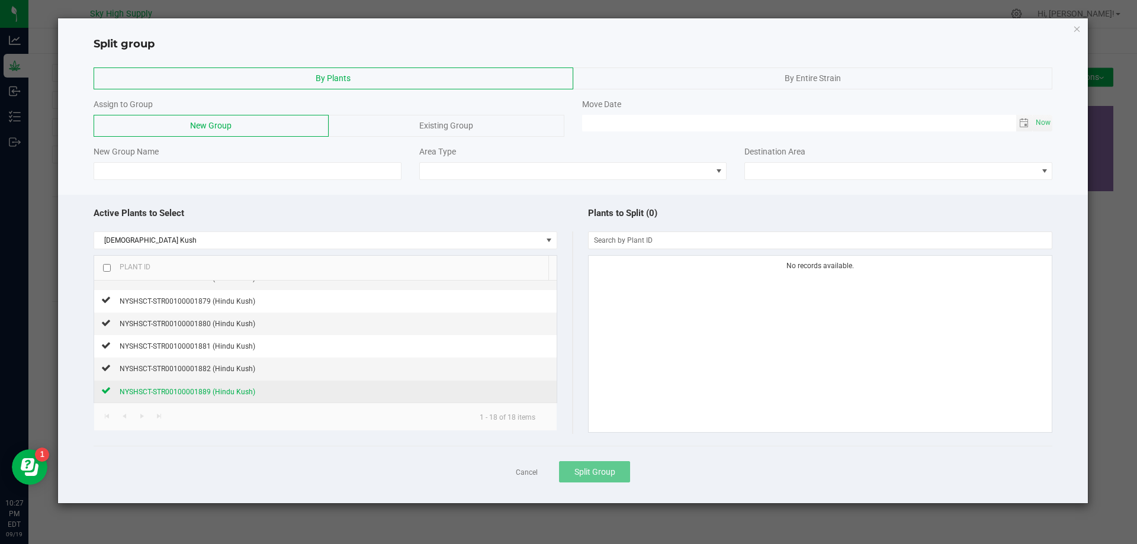
click at [199, 386] on div "NYSHSCT-STR00100001889 (Hindu Kush)" at bounding box center [183, 392] width 145 height 12
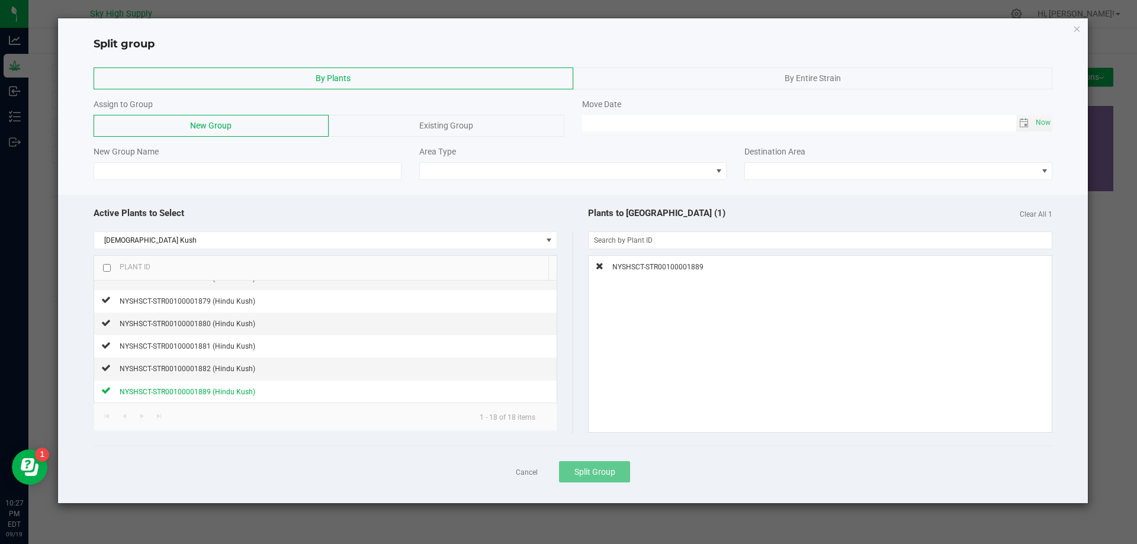
drag, startPoint x: 451, startPoint y: 33, endPoint x: 618, endPoint y: 73, distance: 171.7
click at [618, 73] on div "Split group By Plants By Entire Strain Assign to Group New Group Existing Group…" at bounding box center [573, 260] width 1031 height 485
click at [1025, 122] on span "Toggle calendar" at bounding box center [1023, 122] width 9 height 9
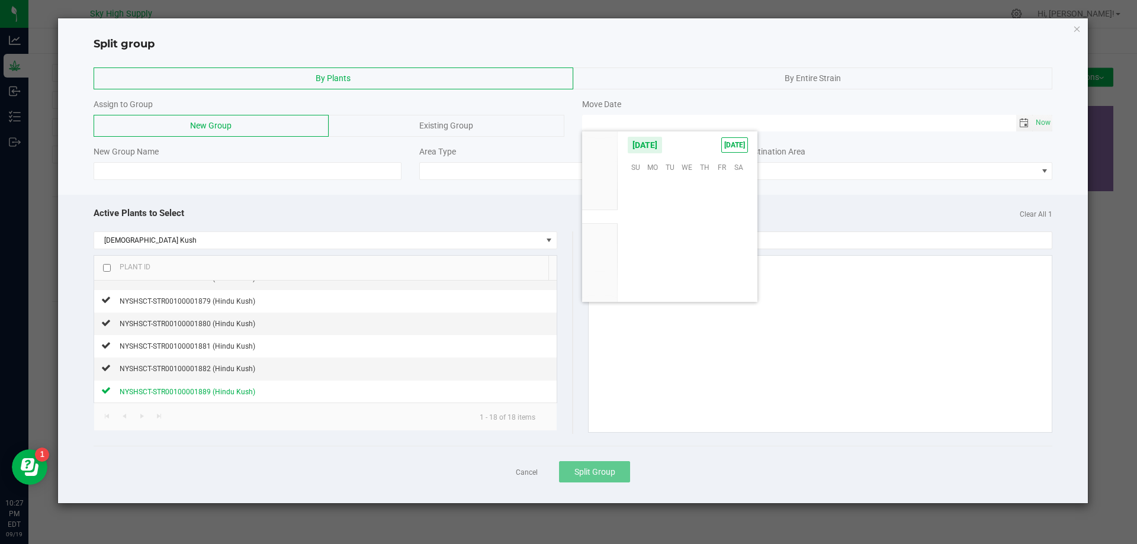
scroll to position [192093, 0]
click at [707, 203] on span "11" at bounding box center [704, 203] width 17 height 18
type input "[DATE] 12:00 AM"
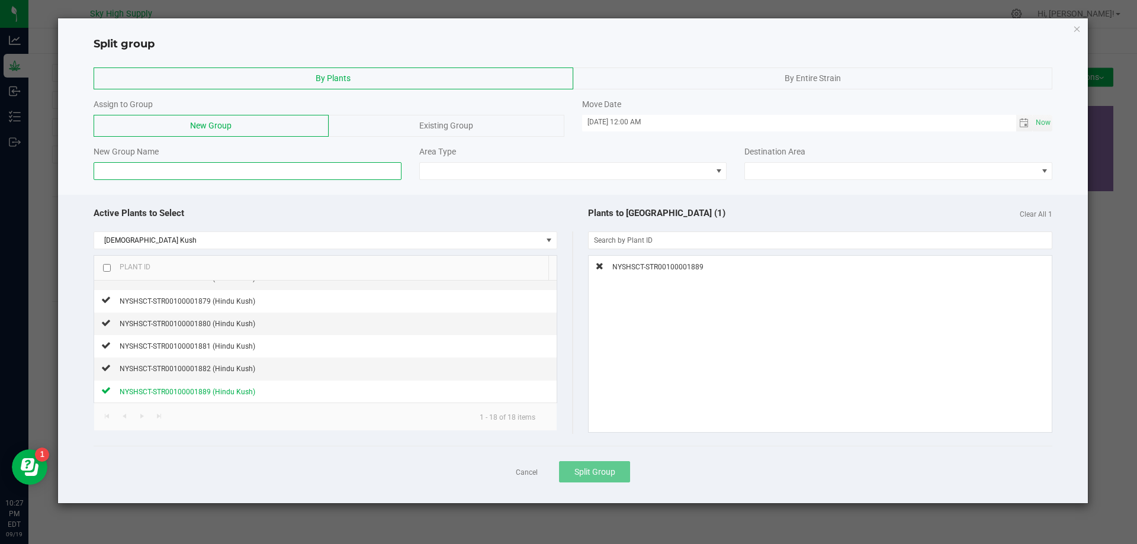
click at [224, 173] on input at bounding box center [248, 171] width 308 height 18
click at [416, 115] on div "Existing Group" at bounding box center [446, 126] width 235 height 22
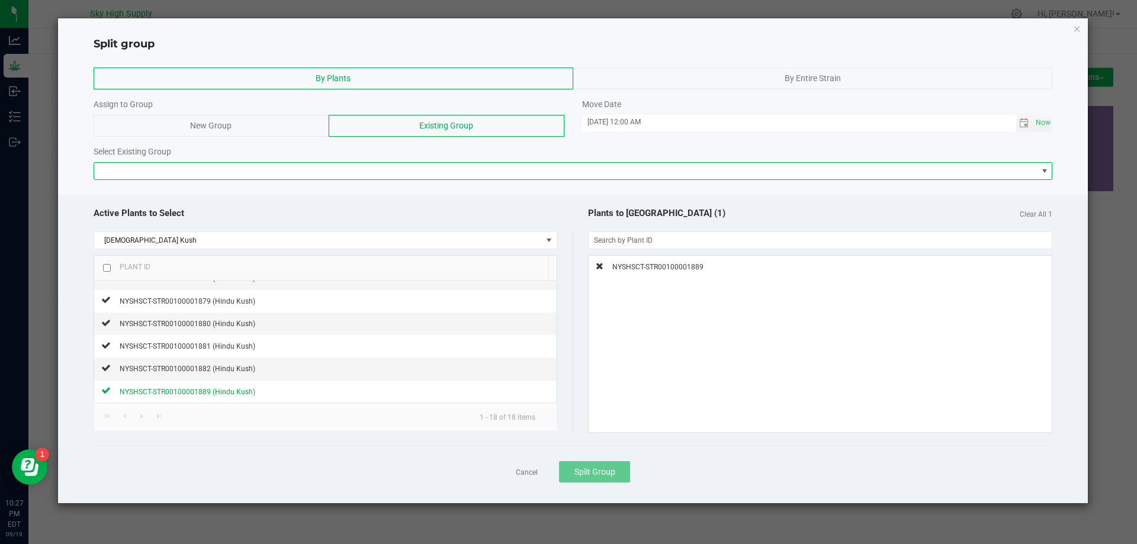
click at [1040, 168] on span at bounding box center [1044, 170] width 9 height 9
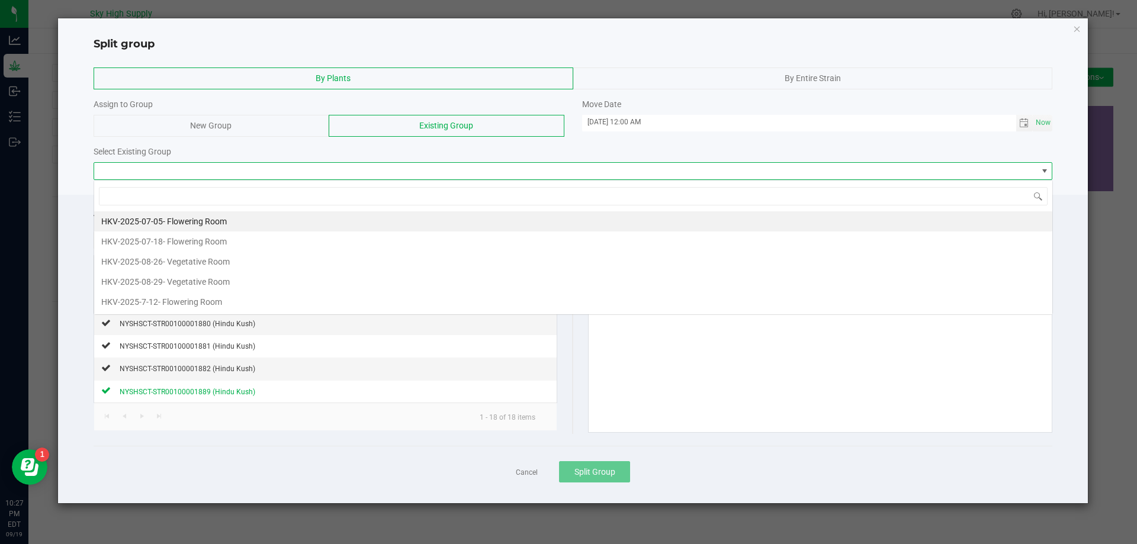
scroll to position [18, 959]
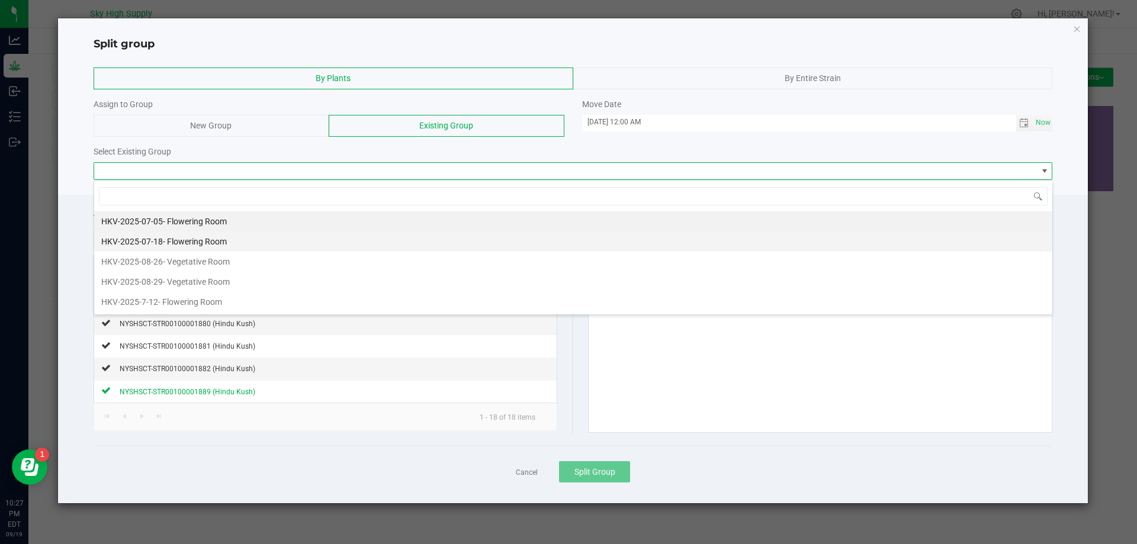
click at [226, 243] on span "- Flowering Room" at bounding box center [195, 241] width 64 height 9
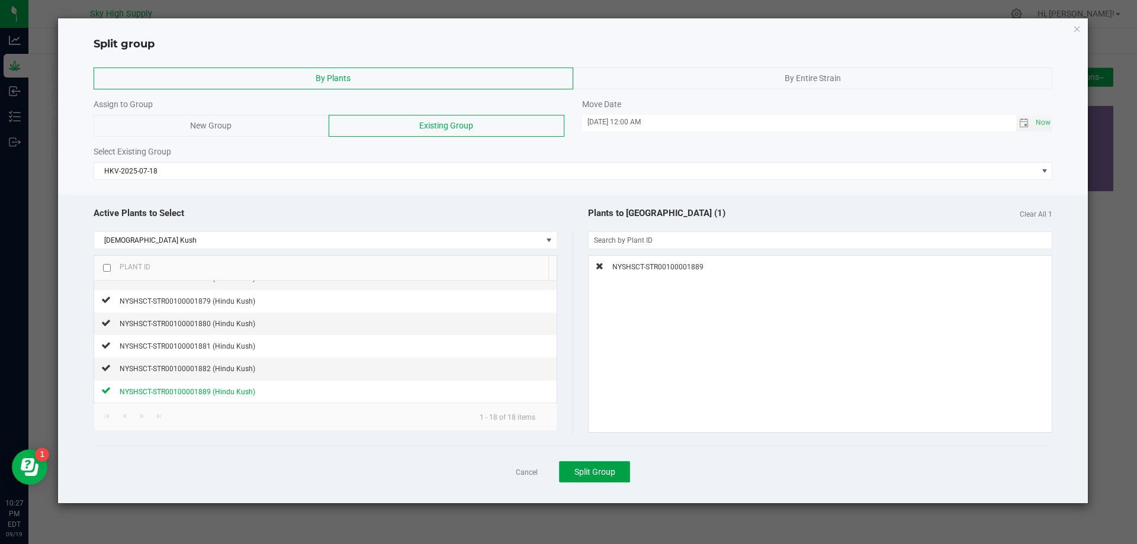
click at [604, 471] on span "Split Group" at bounding box center [595, 471] width 41 height 9
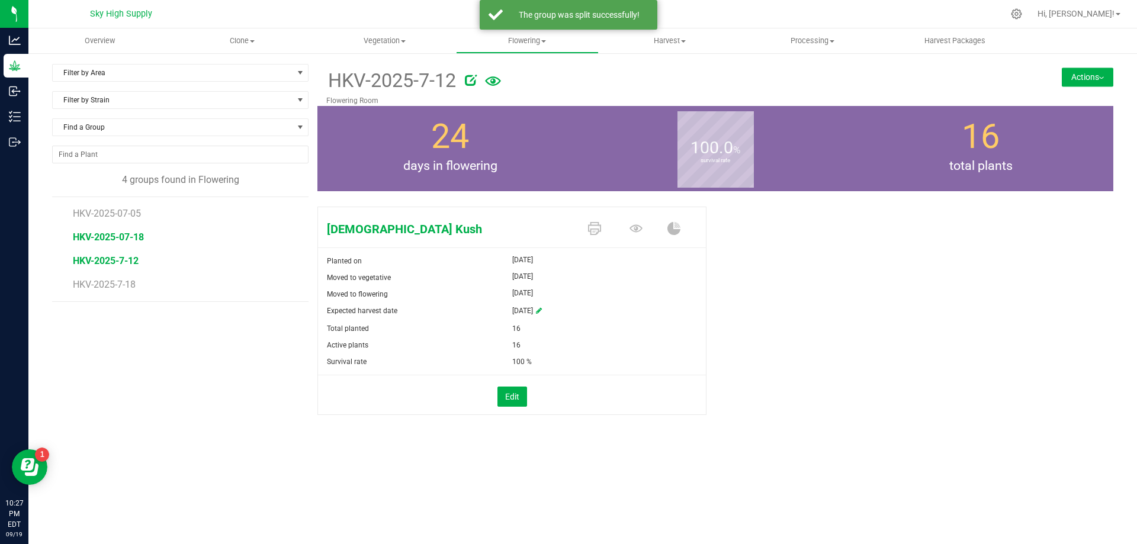
click at [127, 233] on span "HKV-2025-07-18" at bounding box center [108, 237] width 71 height 11
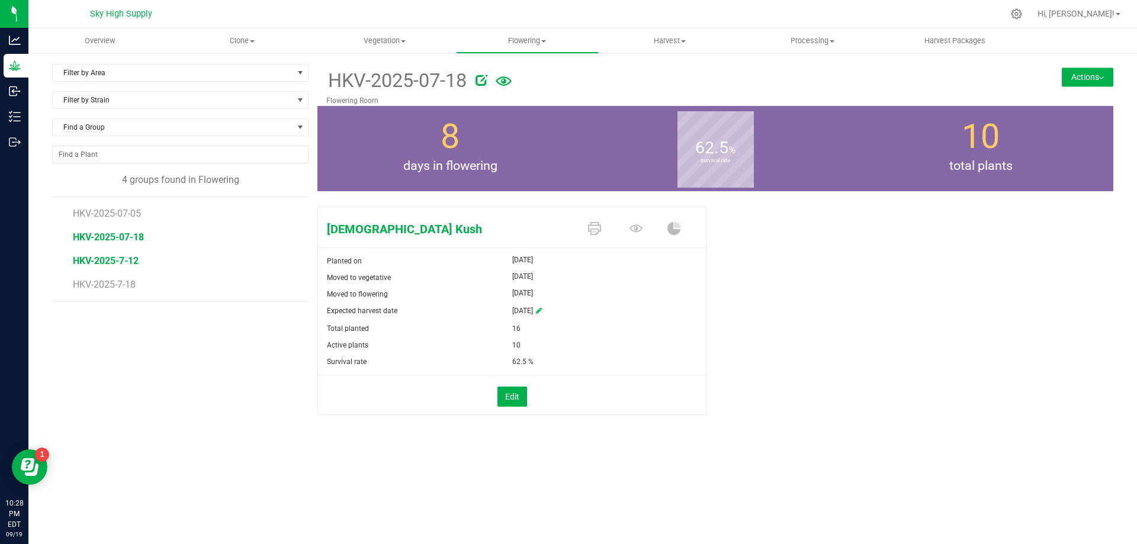
click at [118, 258] on span "HKV-2025-7-12" at bounding box center [106, 260] width 66 height 11
click at [130, 282] on span "HKV-2025-7-18" at bounding box center [106, 284] width 66 height 11
click at [124, 257] on span "HKV-2025-7-12" at bounding box center [106, 260] width 66 height 11
click at [123, 236] on span "HKV-2025-07-18" at bounding box center [108, 237] width 71 height 11
click at [121, 211] on span "HKV-2025-07-05" at bounding box center [108, 213] width 71 height 11
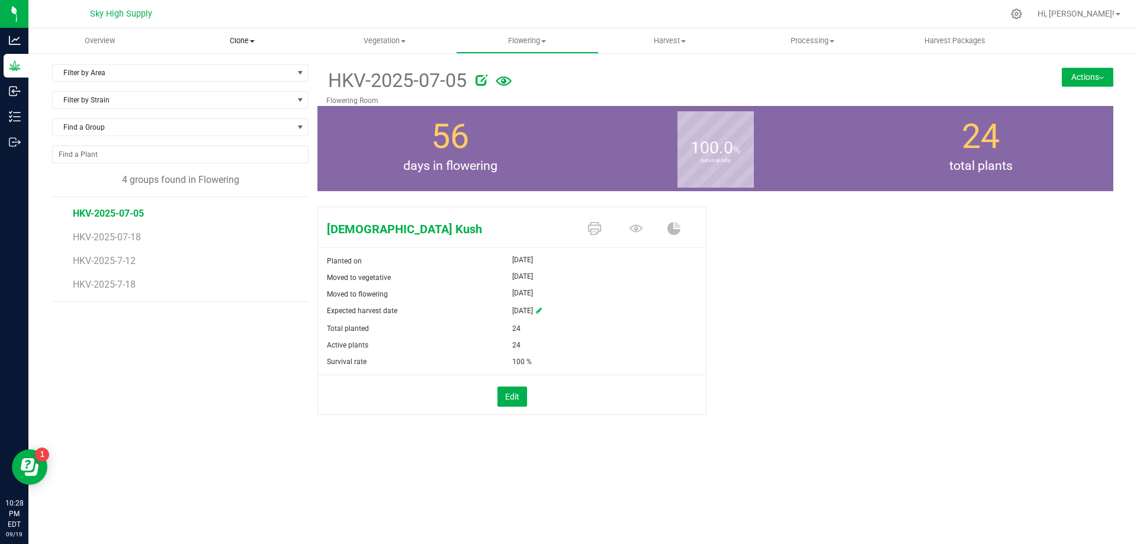
click at [240, 38] on span "Clone" at bounding box center [243, 41] width 142 height 11
click at [217, 69] on span "Create plants" at bounding box center [213, 71] width 84 height 10
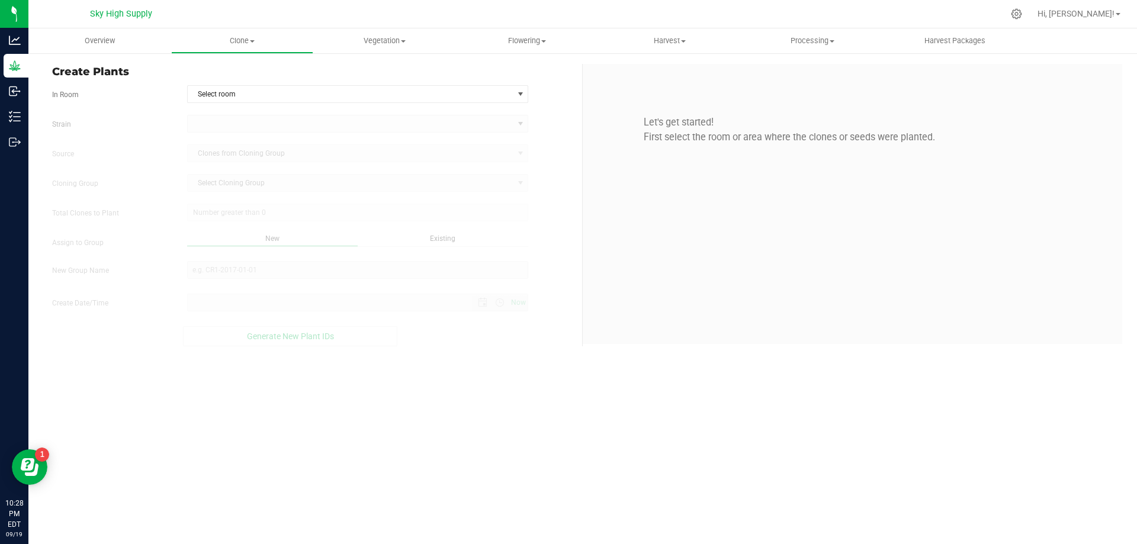
type input "[DATE] 10:28 PM"
click at [355, 95] on span "Select room" at bounding box center [351, 94] width 326 height 17
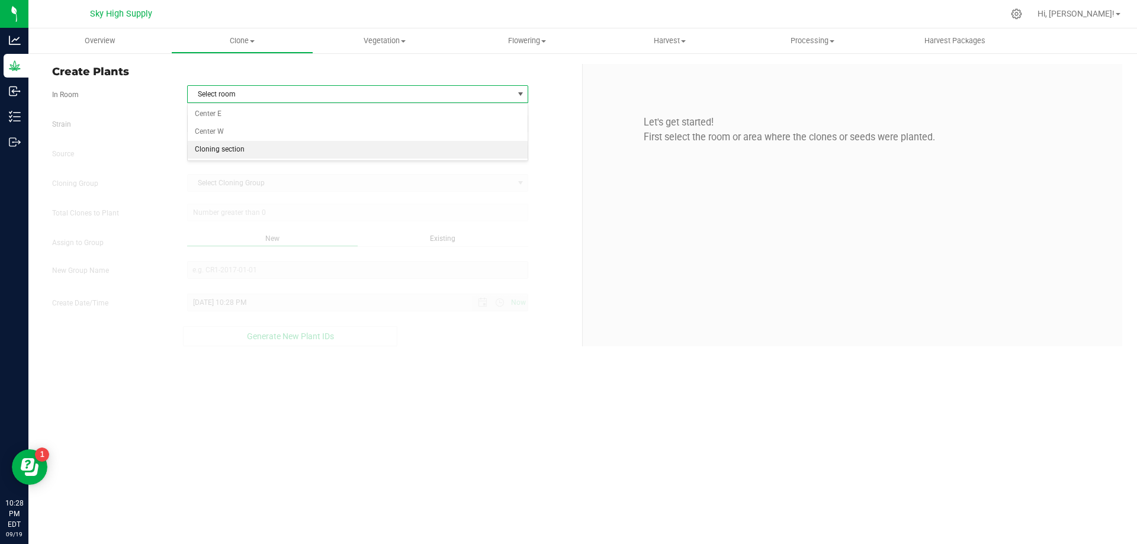
click at [220, 146] on li "Cloning section" at bounding box center [358, 150] width 341 height 18
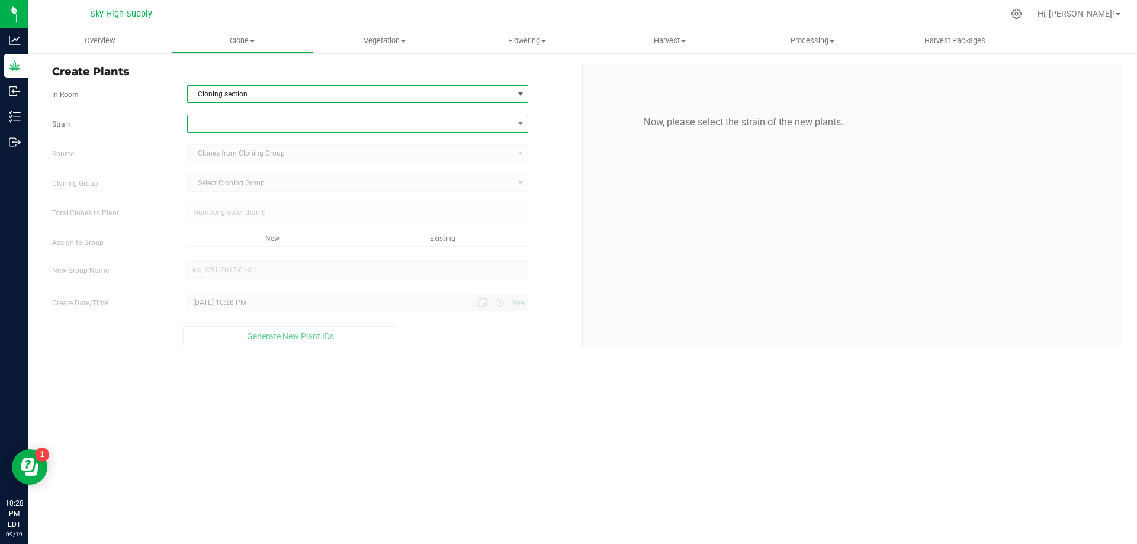
click at [244, 123] on span at bounding box center [351, 123] width 326 height 17
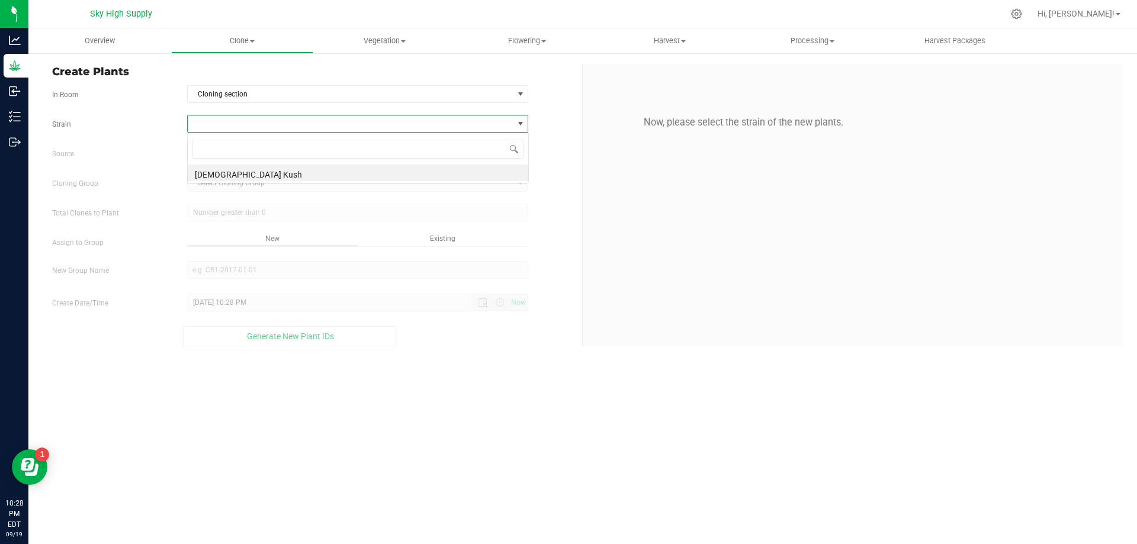
scroll to position [18, 341]
click at [218, 169] on li "[DEMOGRAPHIC_DATA] Kush" at bounding box center [358, 173] width 341 height 17
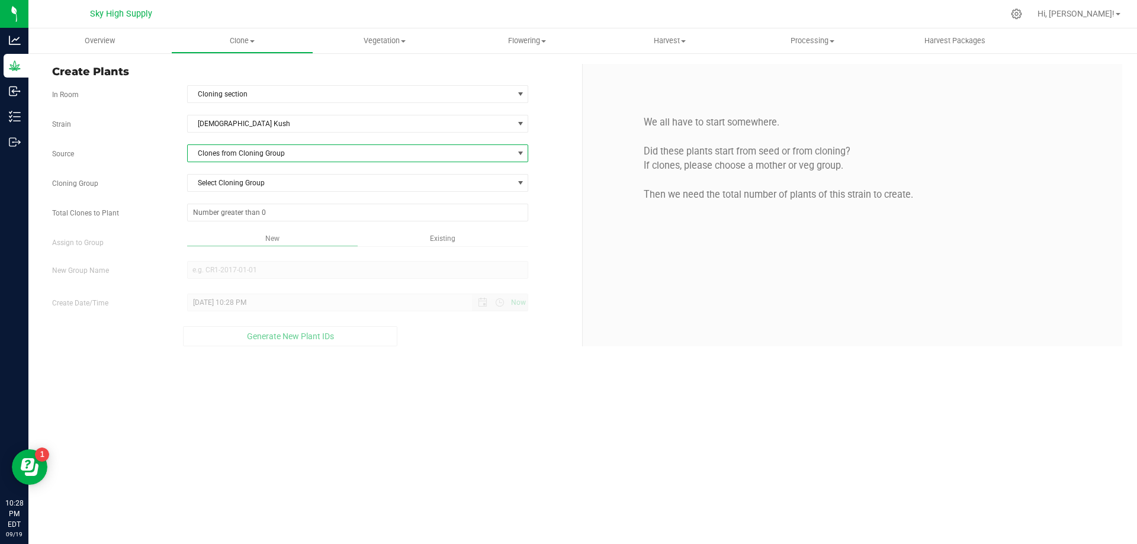
click at [256, 151] on span "Clones from Cloning Group" at bounding box center [351, 153] width 326 height 17
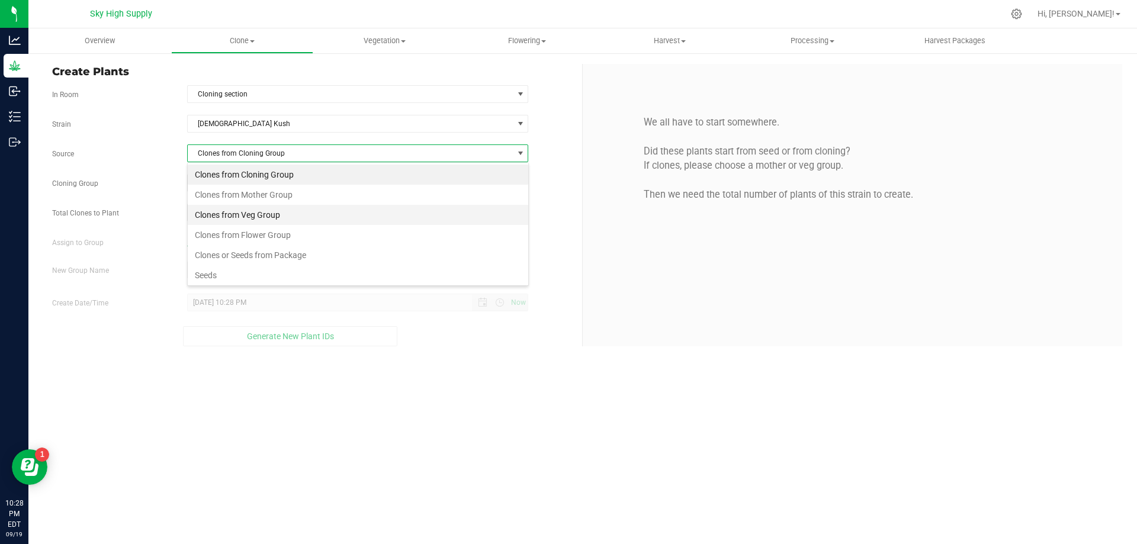
click at [246, 212] on li "Clones from Veg Group" at bounding box center [358, 215] width 341 height 20
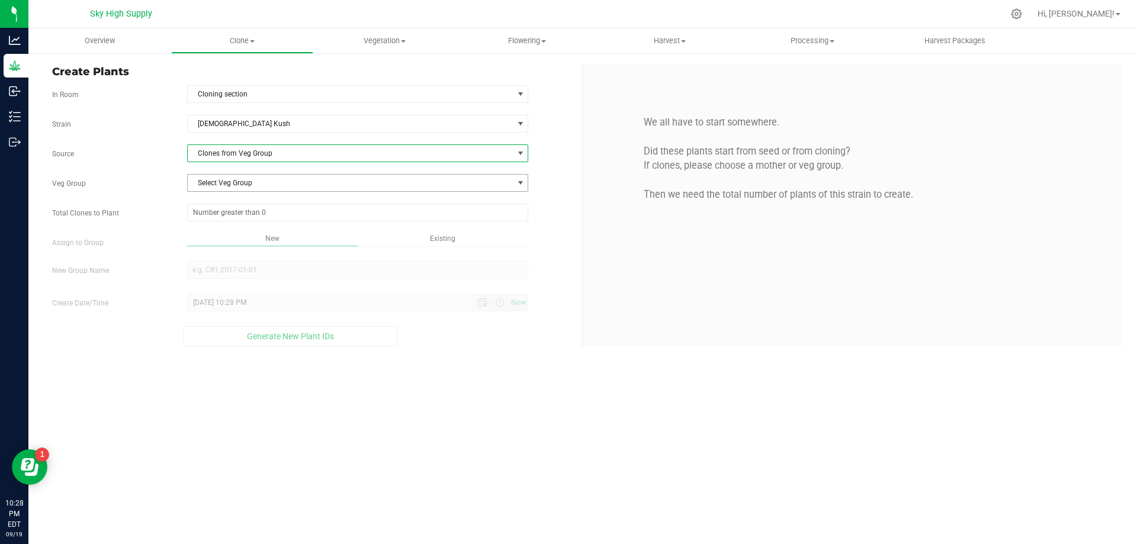
click at [267, 183] on span "Select Veg Group" at bounding box center [351, 183] width 326 height 17
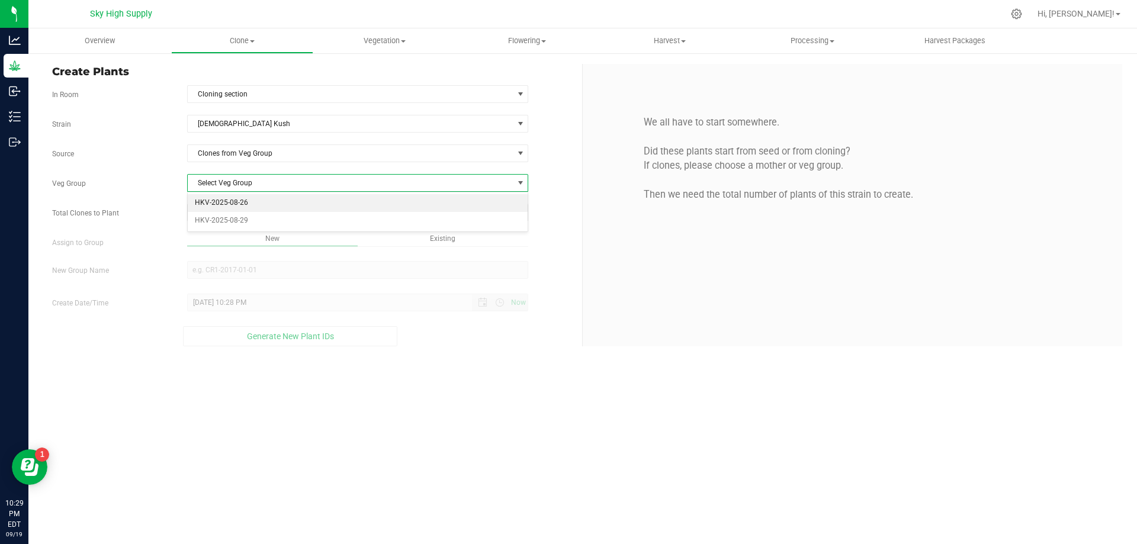
click at [247, 201] on li "HKV-2025-08-26" at bounding box center [358, 203] width 341 height 18
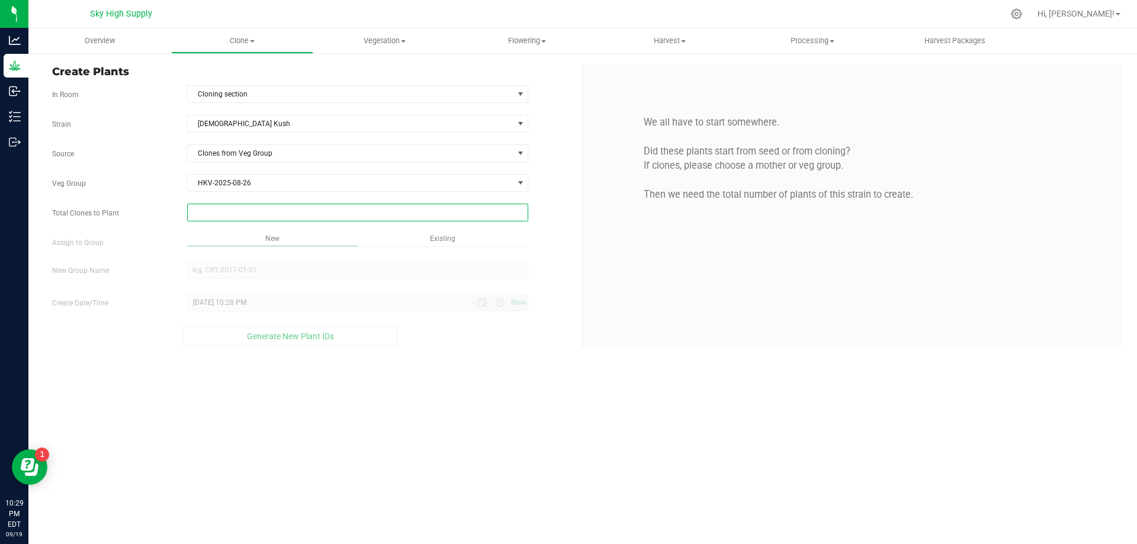
click at [310, 211] on span at bounding box center [358, 213] width 342 height 18
type input "18"
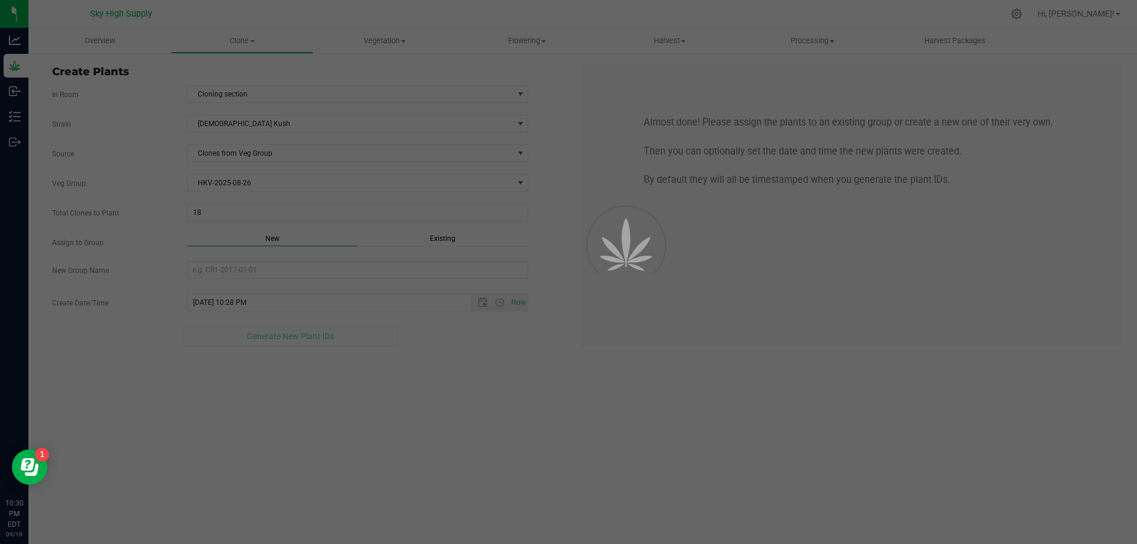
click at [445, 431] on div "Overview Clone Create plants Cloning groups Cloning plants Apply to plants Vege…" at bounding box center [582, 286] width 1109 height 516
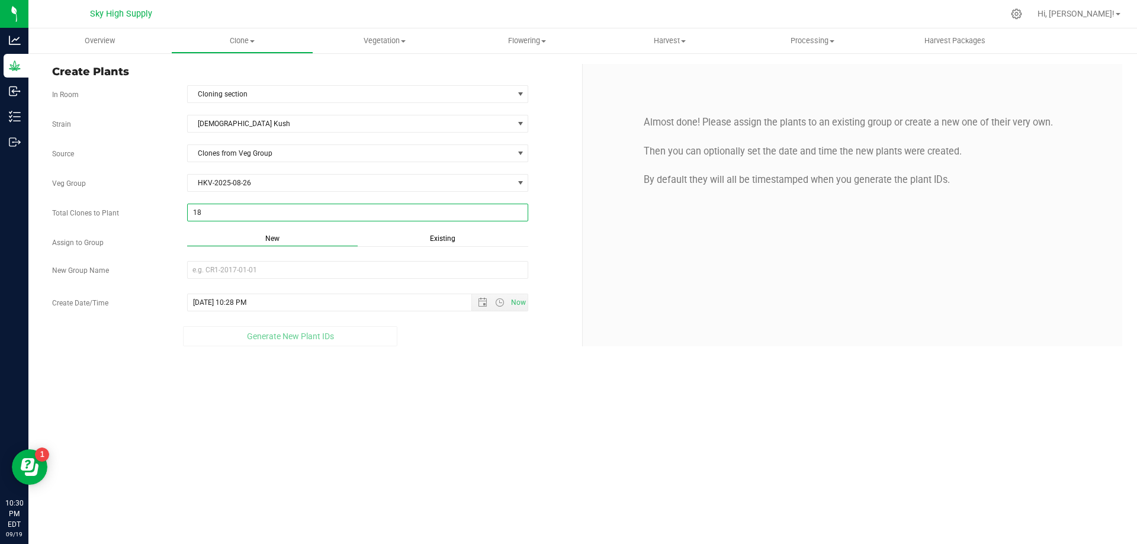
drag, startPoint x: 211, startPoint y: 211, endPoint x: 130, endPoint y: 194, distance: 82.4
click at [130, 194] on div "Strain [DEMOGRAPHIC_DATA][GEOGRAPHIC_DATA] Source Clones from Veg Group Veg Gro…" at bounding box center [312, 231] width 521 height 232
type input "24"
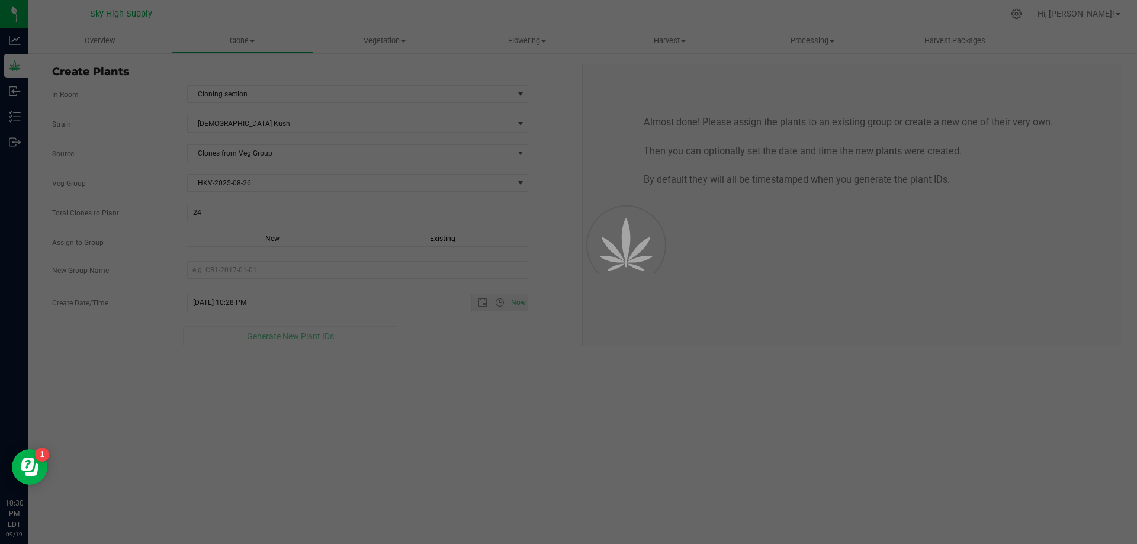
click at [454, 424] on div "Overview Clone Create plants Cloning groups Cloning plants Apply to plants Vege…" at bounding box center [582, 286] width 1109 height 516
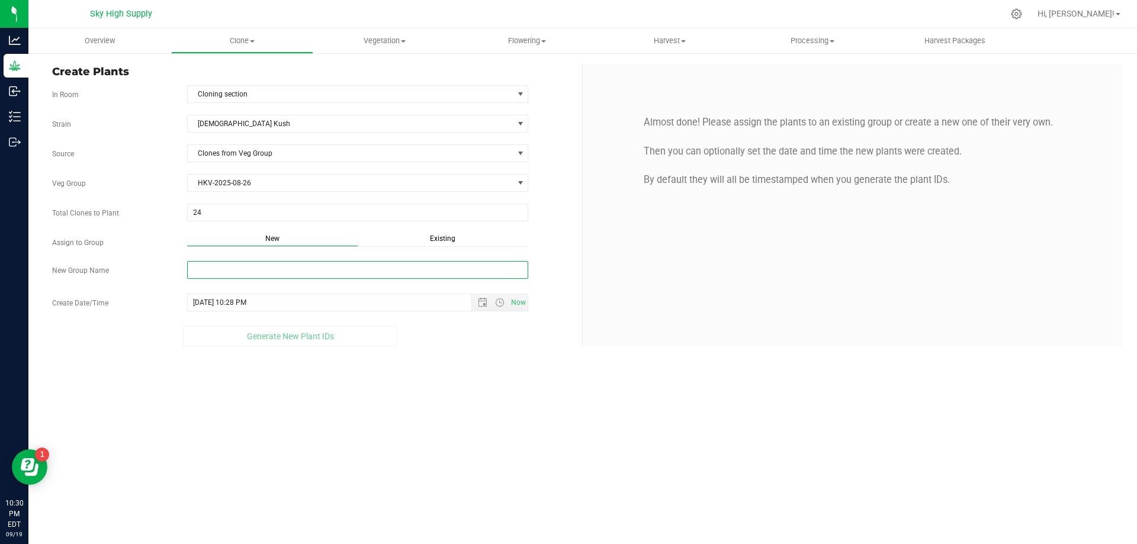
click at [220, 267] on input "New Group Name" at bounding box center [358, 270] width 342 height 18
type input "h"
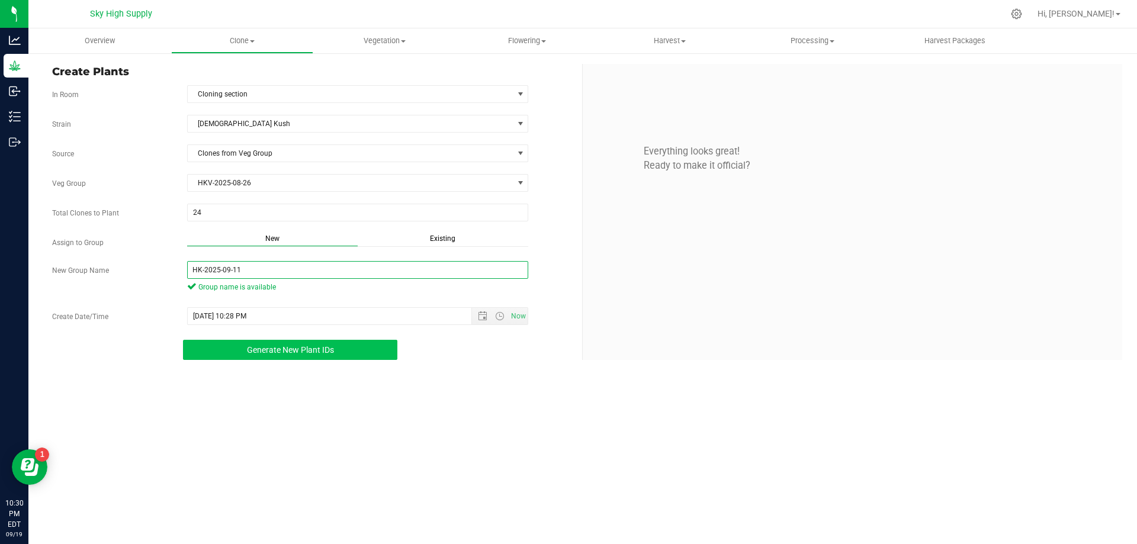
type input "HK-2025-09-11"
click at [301, 349] on span "Generate New Plant IDs" at bounding box center [290, 349] width 87 height 9
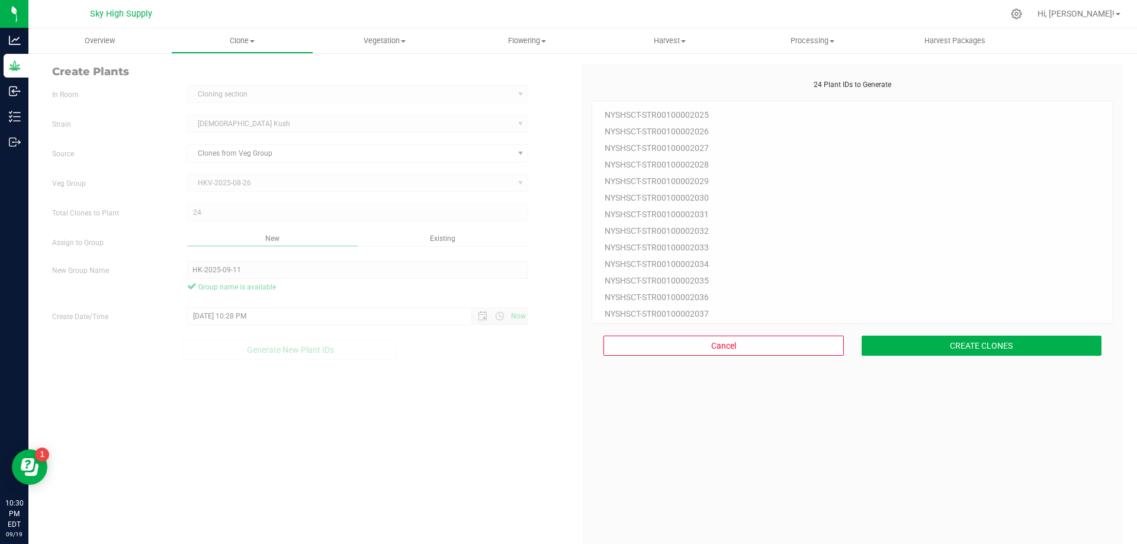
scroll to position [36, 0]
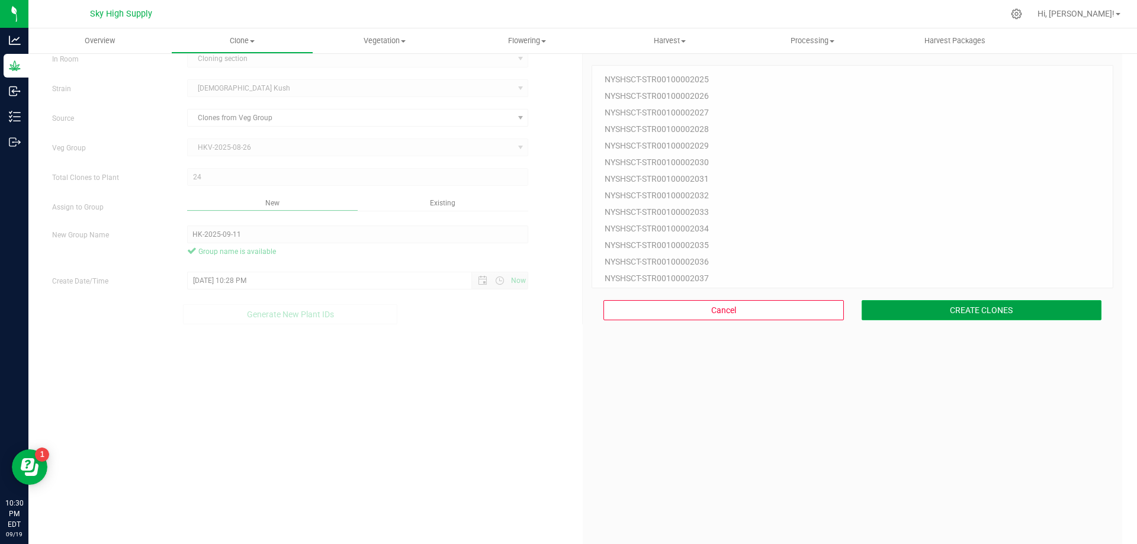
click at [1006, 303] on button "CREATE CLONES" at bounding box center [982, 310] width 240 height 20
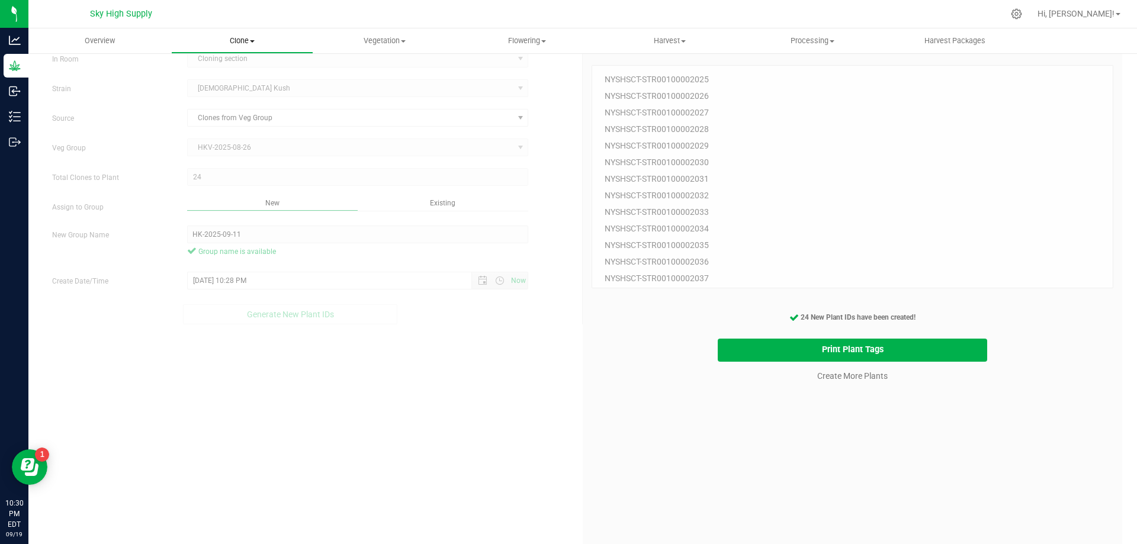
click at [245, 36] on span "Clone" at bounding box center [243, 41] width 142 height 11
click at [220, 81] on span "Cloning groups" at bounding box center [215, 86] width 89 height 10
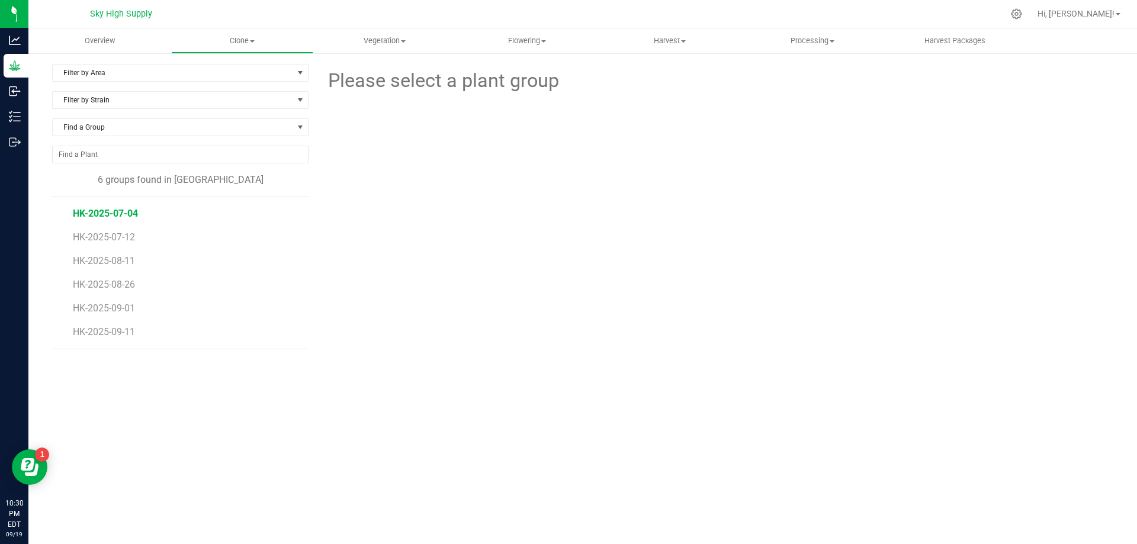
click at [113, 212] on span "HK-2025-07-04" at bounding box center [105, 213] width 65 height 11
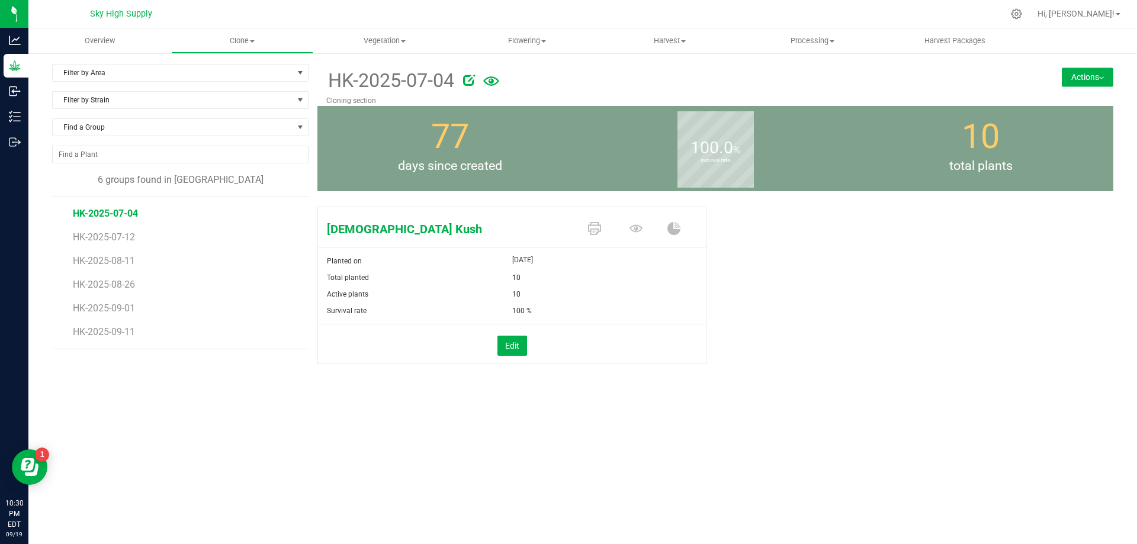
click at [1088, 71] on button "Actions" at bounding box center [1088, 77] width 52 height 19
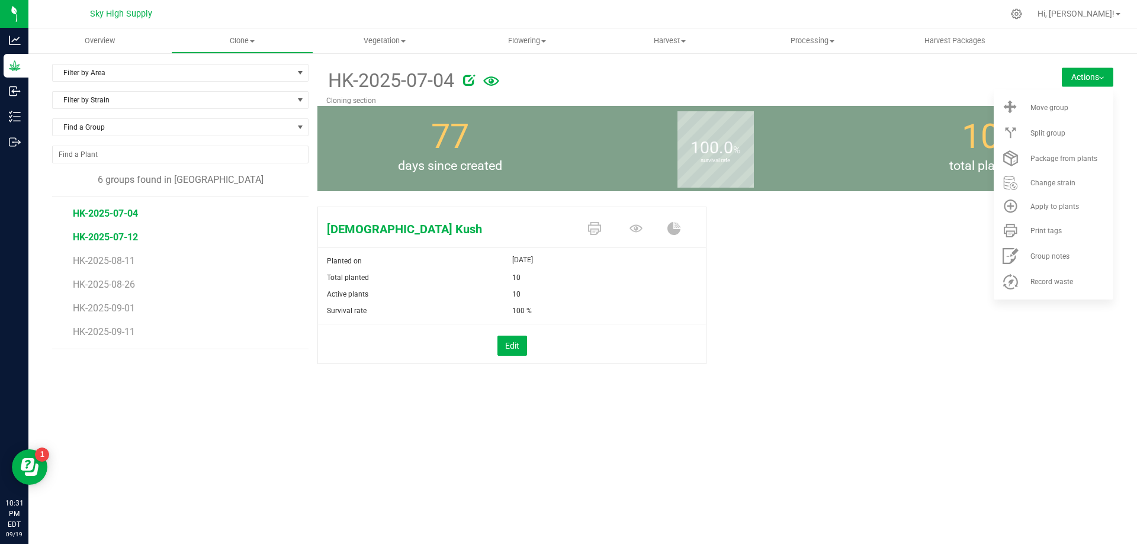
click at [113, 239] on span "HK-2025-07-12" at bounding box center [105, 237] width 65 height 11
click at [126, 258] on span "HK-2025-08-11" at bounding box center [105, 260] width 65 height 11
click at [116, 280] on span "HK-2025-08-26" at bounding box center [105, 284] width 65 height 11
click at [122, 305] on span "HK-2025-09-01" at bounding box center [105, 308] width 65 height 11
click at [123, 333] on span "HK-2025-09-11" at bounding box center [105, 331] width 65 height 11
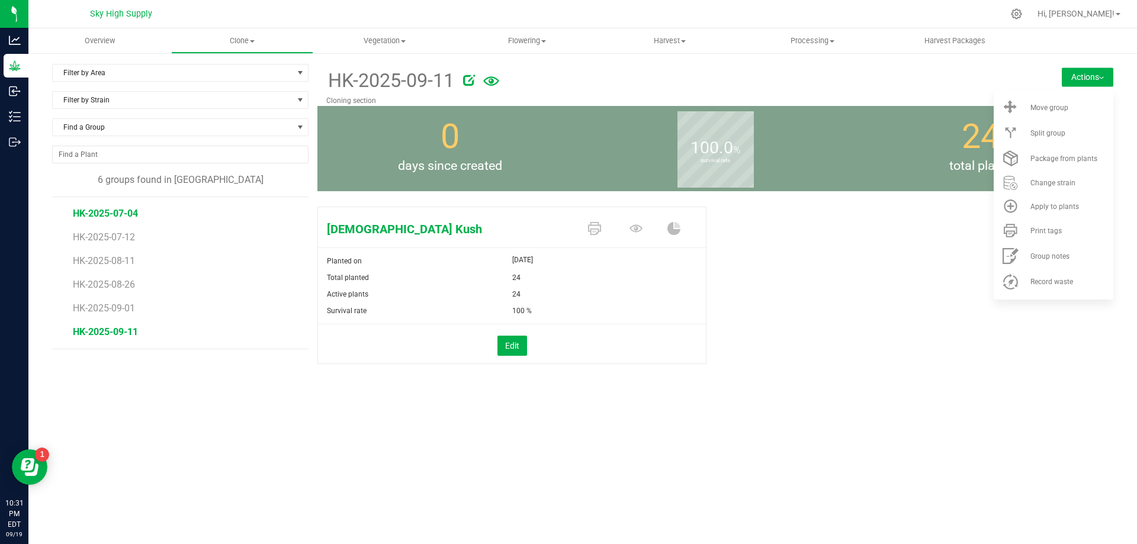
click at [104, 211] on span "HK-2025-07-04" at bounding box center [105, 213] width 65 height 11
click at [123, 230] on li "HK-2025-07-12" at bounding box center [186, 233] width 227 height 24
click at [120, 236] on span "HK-2025-07-12" at bounding box center [105, 237] width 65 height 11
click at [132, 206] on li "HK-2025-07-04" at bounding box center [186, 209] width 227 height 24
click at [123, 208] on span "HK-2025-07-04" at bounding box center [105, 213] width 65 height 11
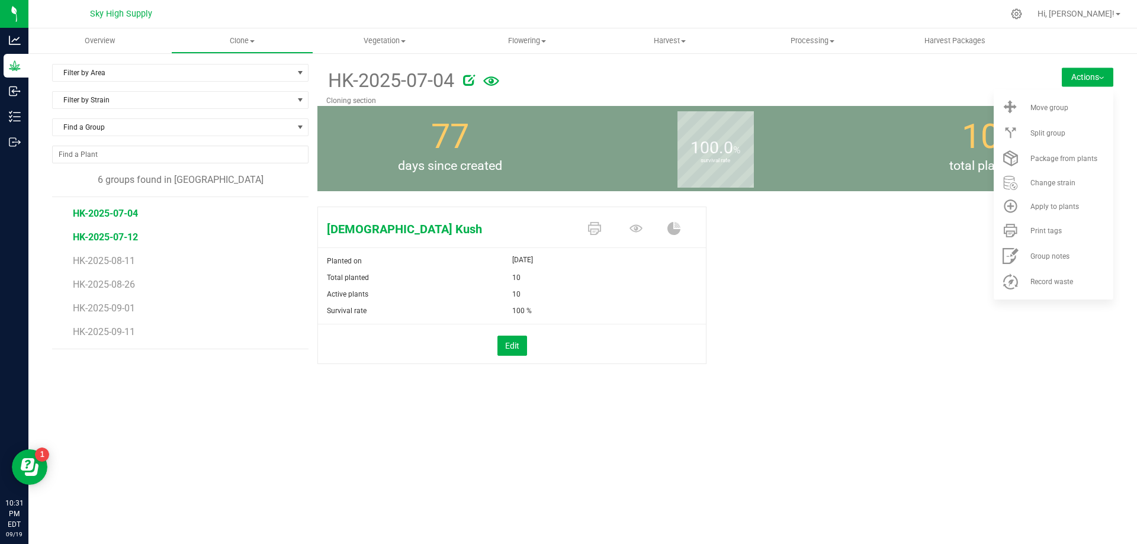
click at [113, 236] on span "HK-2025-07-12" at bounding box center [105, 237] width 65 height 11
click at [1051, 131] on span "Split group" at bounding box center [1048, 133] width 35 height 8
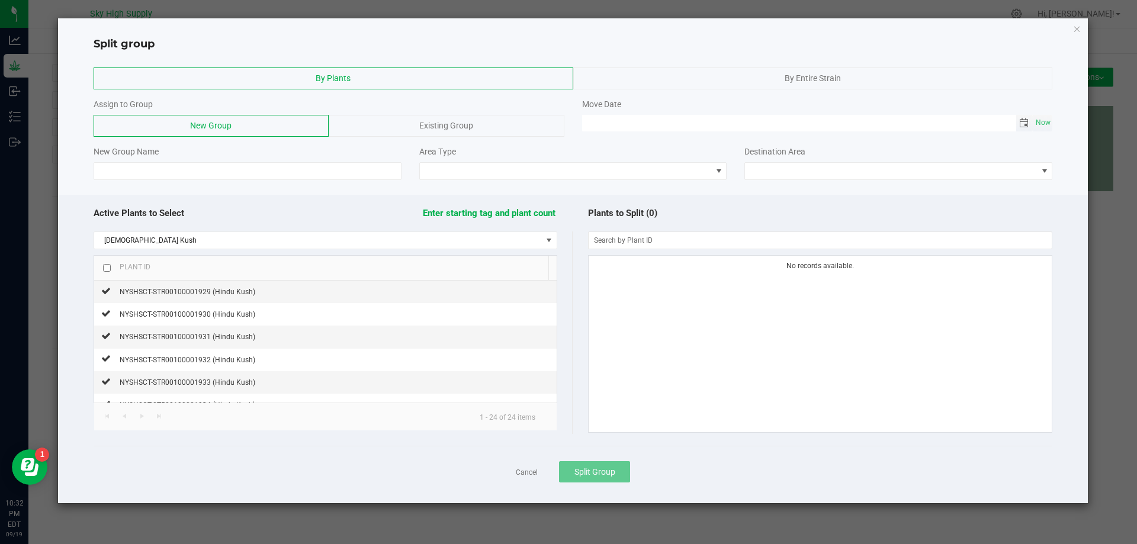
click at [1022, 124] on span "Toggle calendar" at bounding box center [1023, 122] width 9 height 9
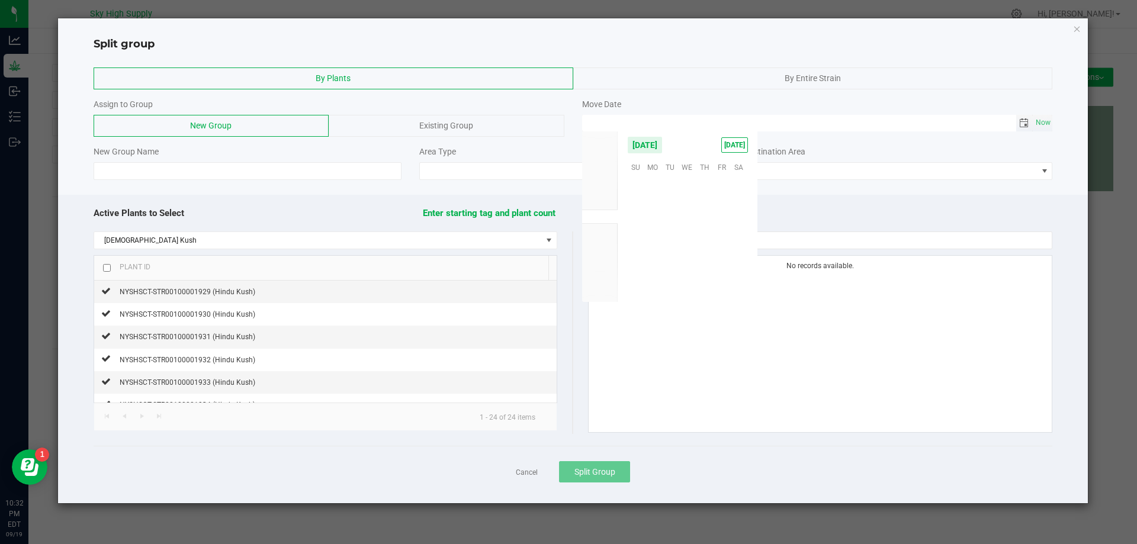
scroll to position [192093, 0]
click at [706, 204] on span "11" at bounding box center [704, 203] width 17 height 18
type input "[DATE] 12:00 AM"
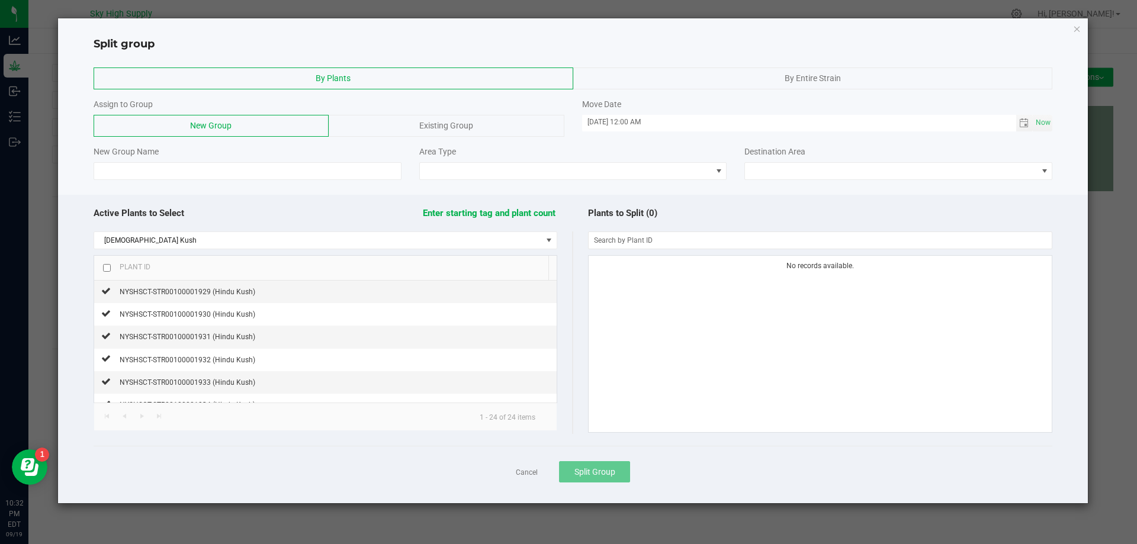
click at [834, 376] on div "No records available." at bounding box center [821, 344] width 464 height 177
click at [243, 169] on input at bounding box center [248, 171] width 308 height 18
type input "h"
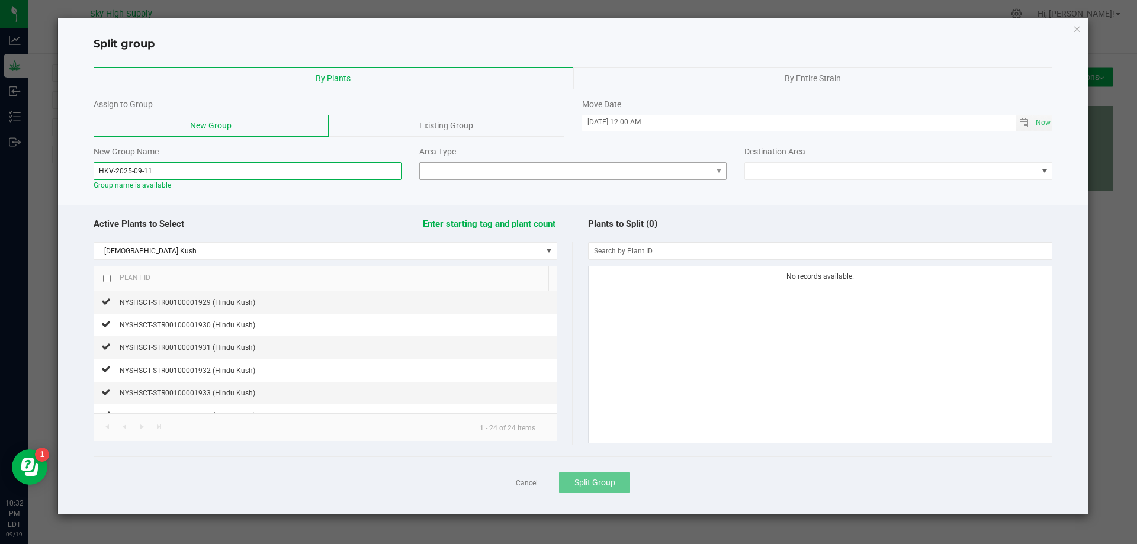
type input "HKV-2025-09-11"
click at [602, 169] on span at bounding box center [566, 171] width 292 height 17
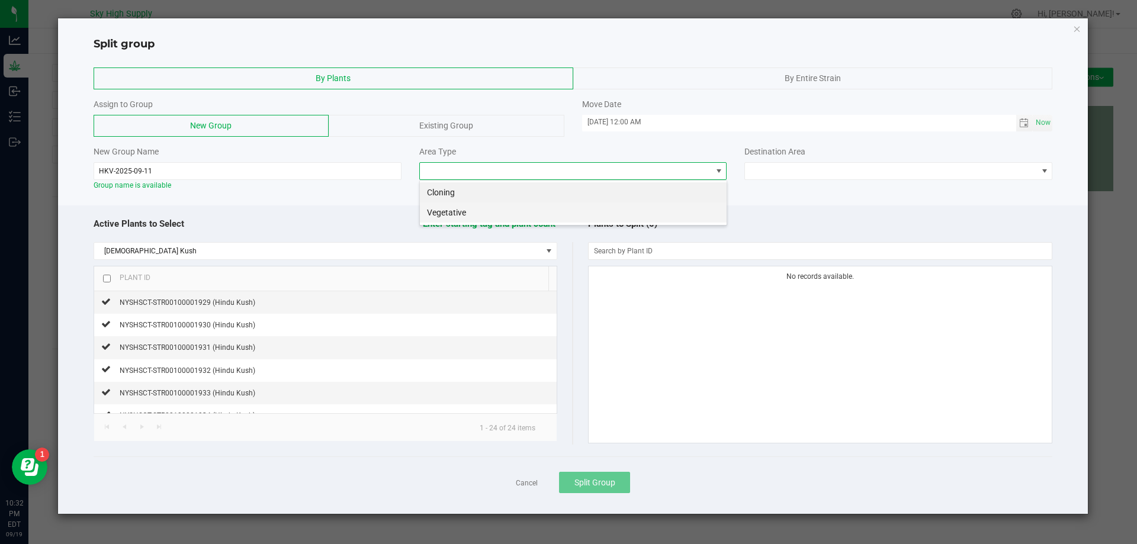
scroll to position [18, 308]
click at [531, 207] on li "Vegetative" at bounding box center [573, 213] width 307 height 20
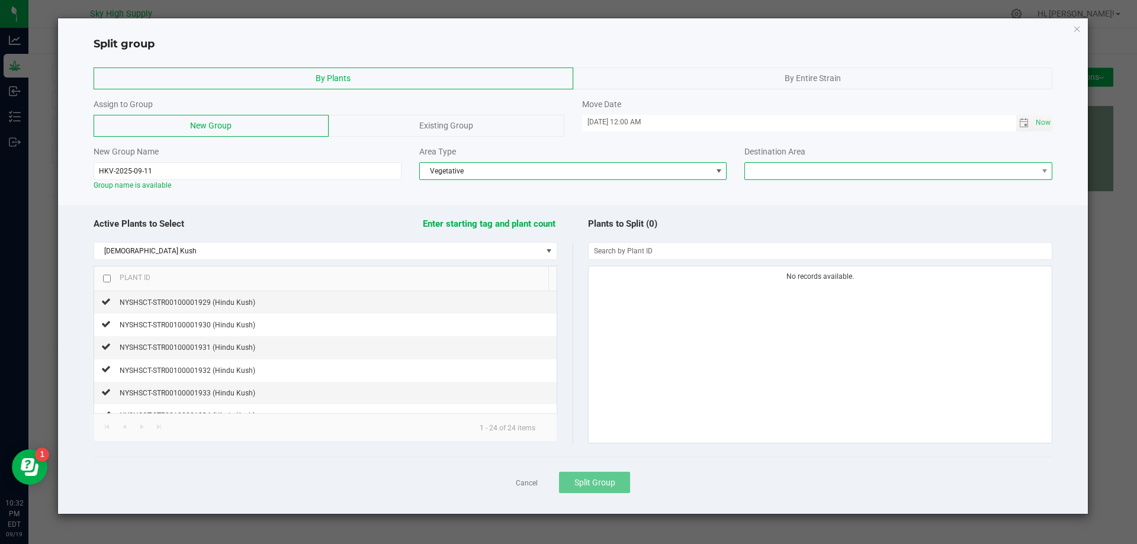
click at [904, 174] on span at bounding box center [891, 171] width 292 height 17
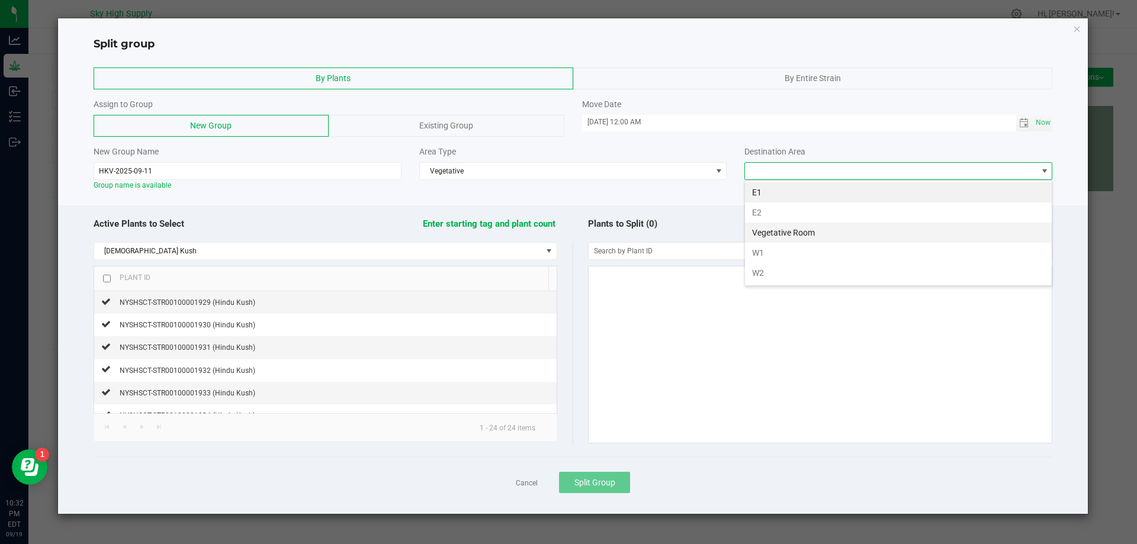
click at [780, 230] on li "Vegetative Room" at bounding box center [898, 233] width 307 height 20
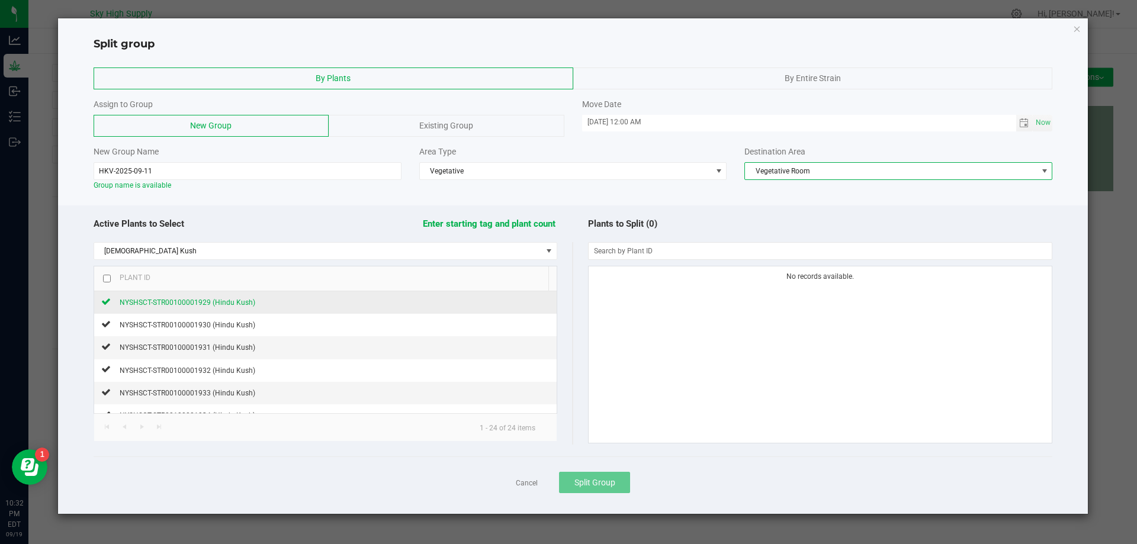
click at [173, 299] on div "NYSHSCT-STR00100001929 (Hindu Kush)" at bounding box center [183, 302] width 145 height 12
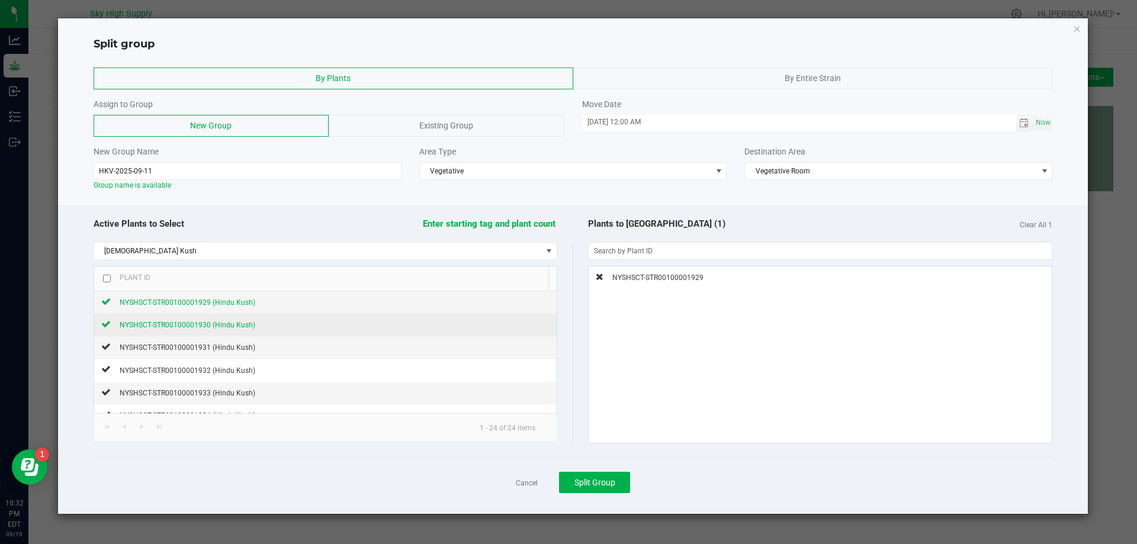
click at [185, 322] on span "NYSHSCT-STR00100001930 (Hindu Kush)" at bounding box center [188, 325] width 136 height 8
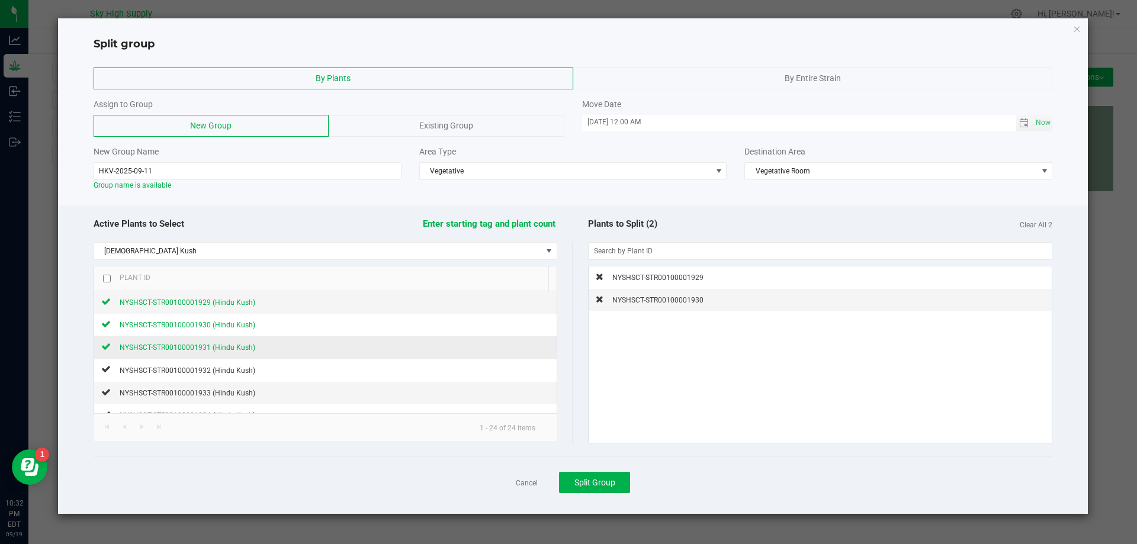
click at [193, 344] on span "NYSHSCT-STR00100001931 (Hindu Kush)" at bounding box center [188, 348] width 136 height 8
click at [206, 367] on span "NYSHSCT-STR00100001932 (Hindu Kush)" at bounding box center [188, 371] width 136 height 8
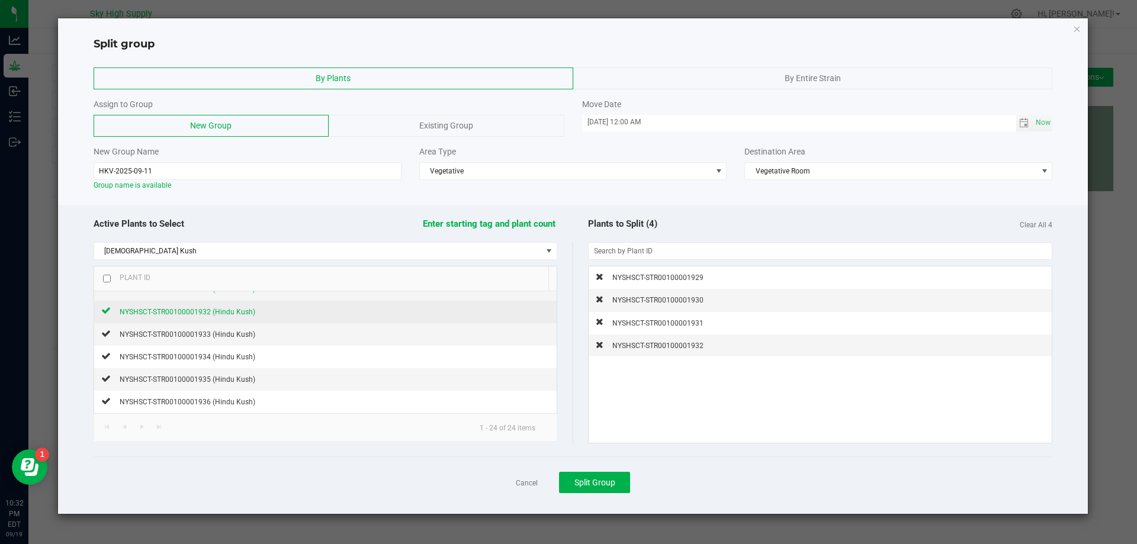
scroll to position [59, 0]
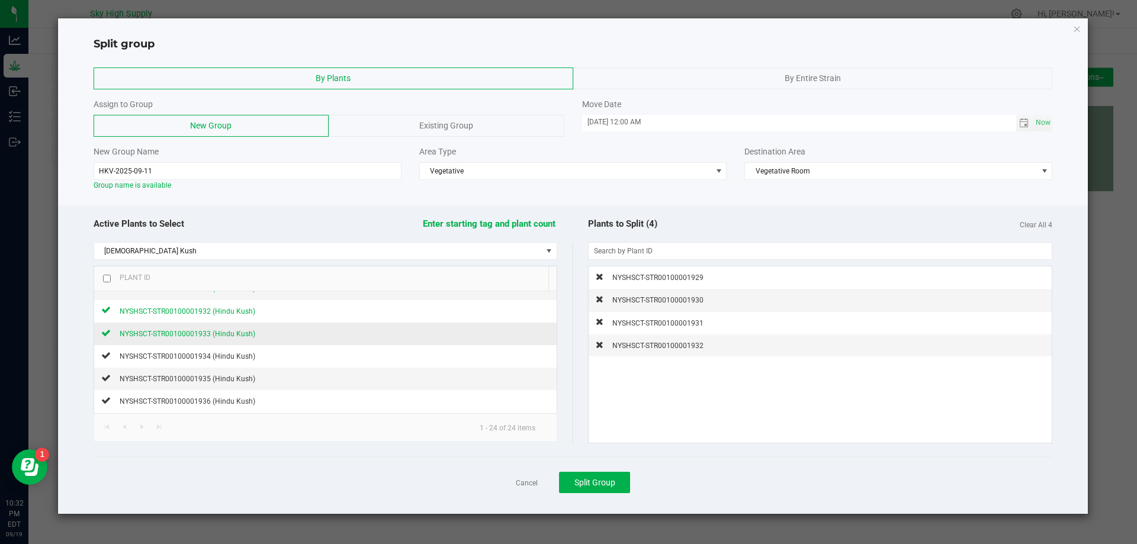
click at [204, 335] on span "NYSHSCT-STR00100001933 (Hindu Kush)" at bounding box center [188, 334] width 136 height 8
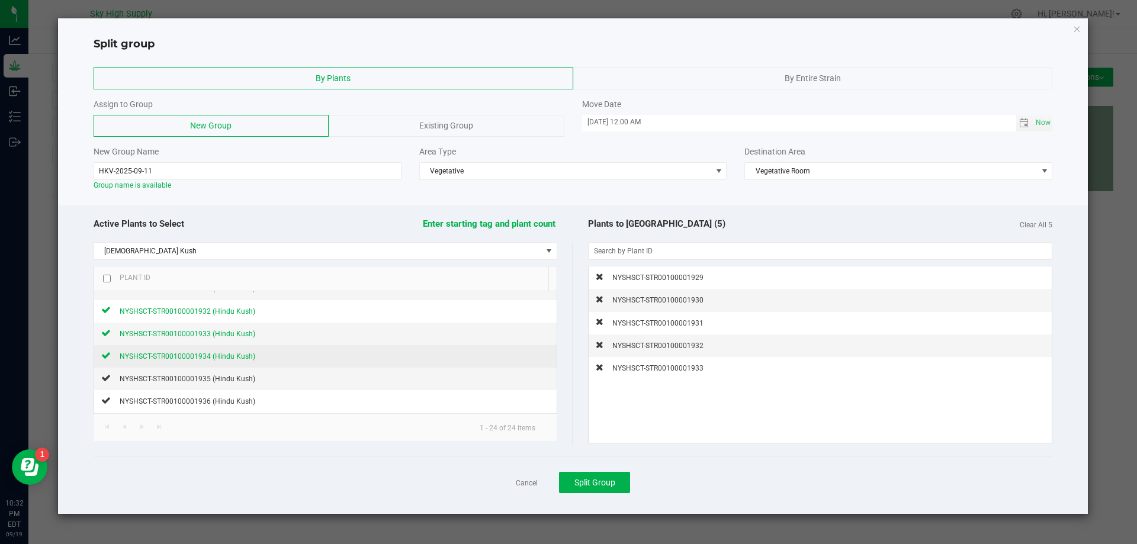
click at [204, 353] on span "NYSHSCT-STR00100001934 (Hindu Kush)" at bounding box center [188, 356] width 136 height 8
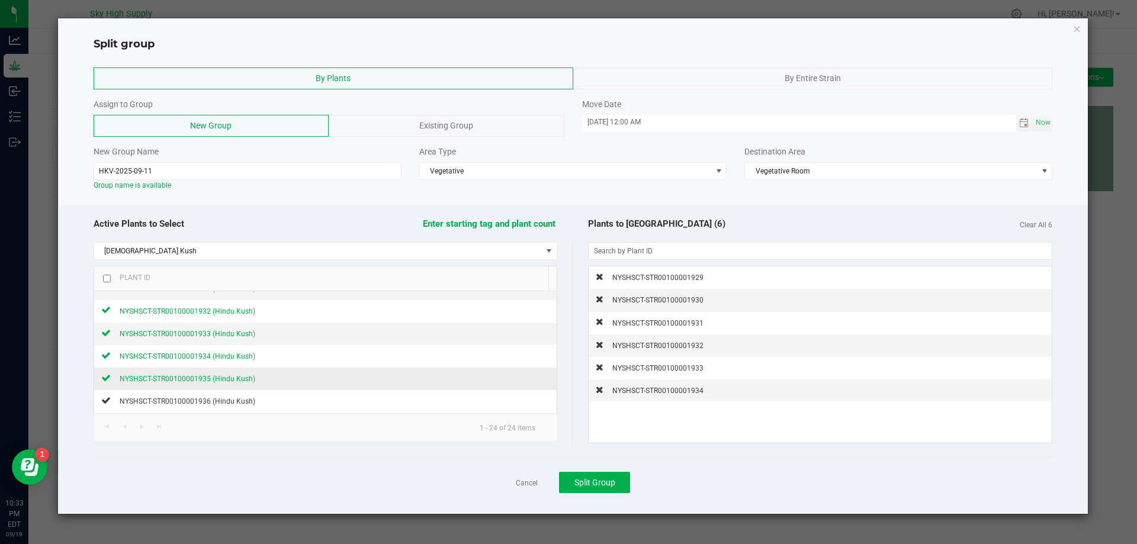
click at [200, 374] on div "NYSHSCT-STR00100001935 (Hindu Kush)" at bounding box center [183, 379] width 145 height 12
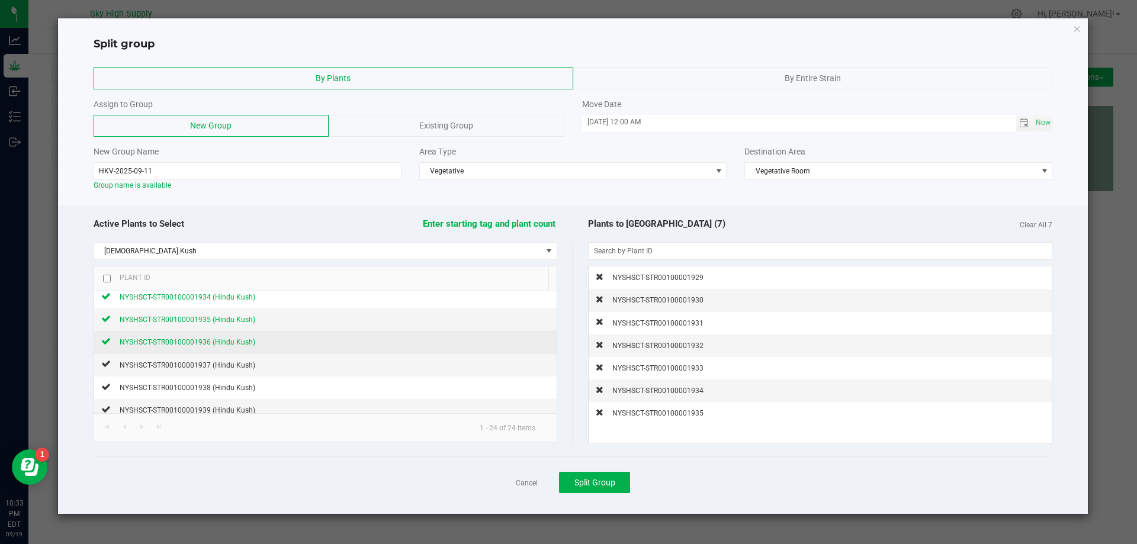
click at [203, 339] on span "NYSHSCT-STR00100001936 (Hindu Kush)" at bounding box center [188, 342] width 136 height 8
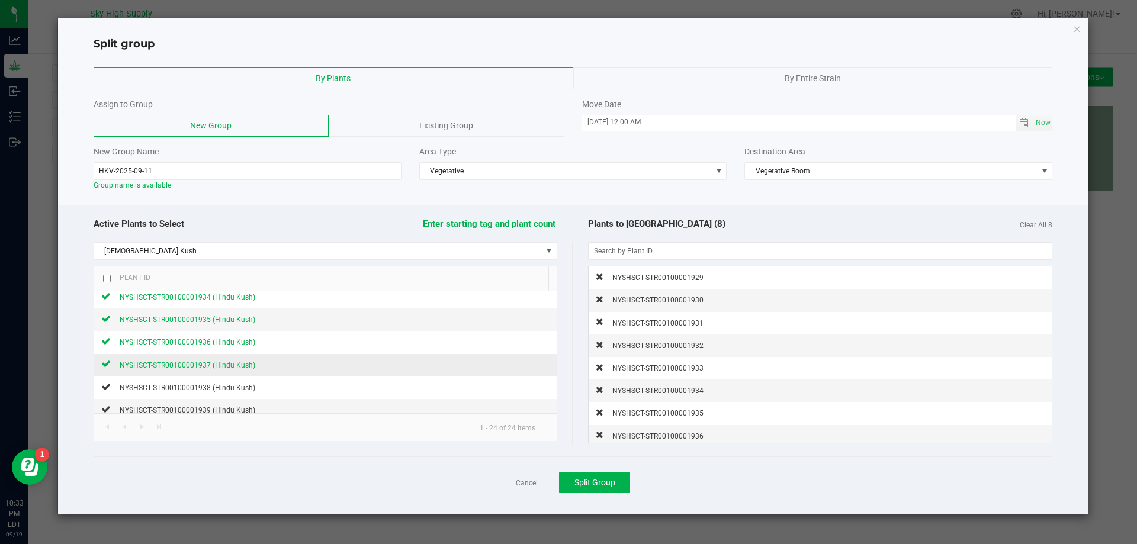
click at [210, 364] on span "NYSHSCT-STR00100001937 (Hindu Kush)" at bounding box center [188, 365] width 136 height 8
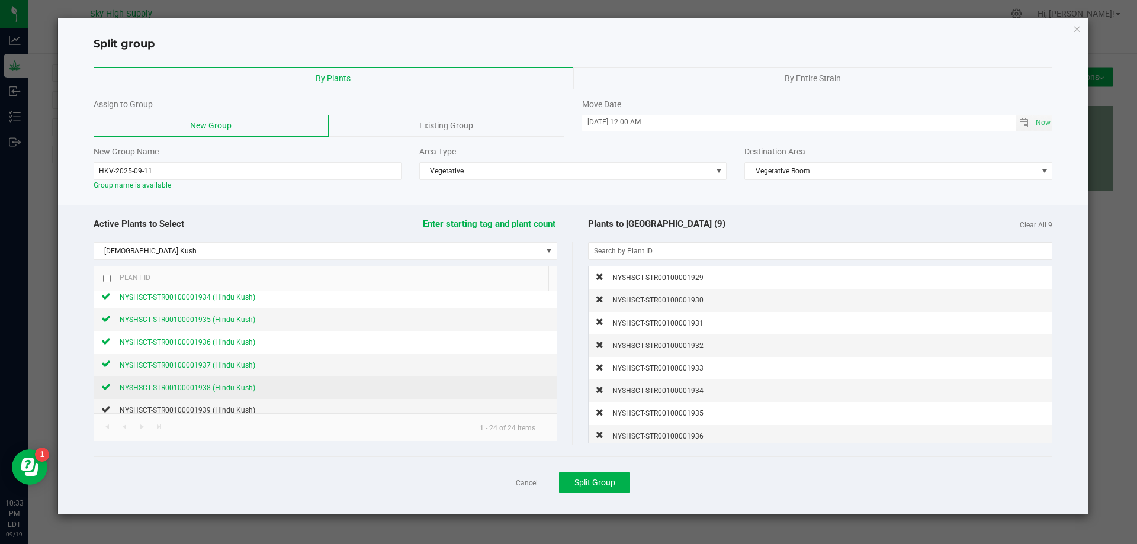
click at [208, 385] on span "NYSHSCT-STR00100001938 (Hindu Kush)" at bounding box center [188, 388] width 136 height 8
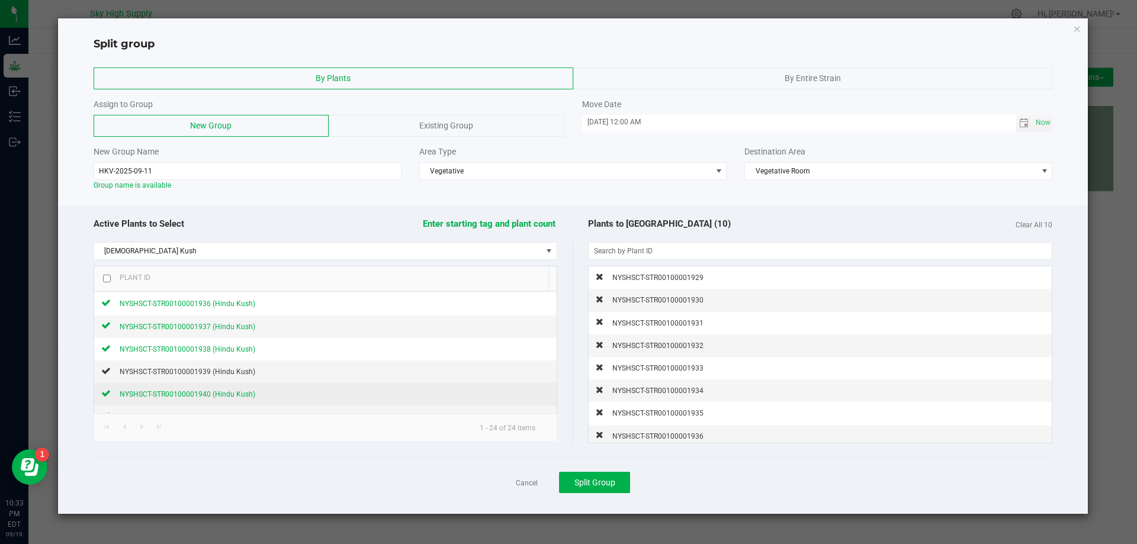
scroll to position [178, 0]
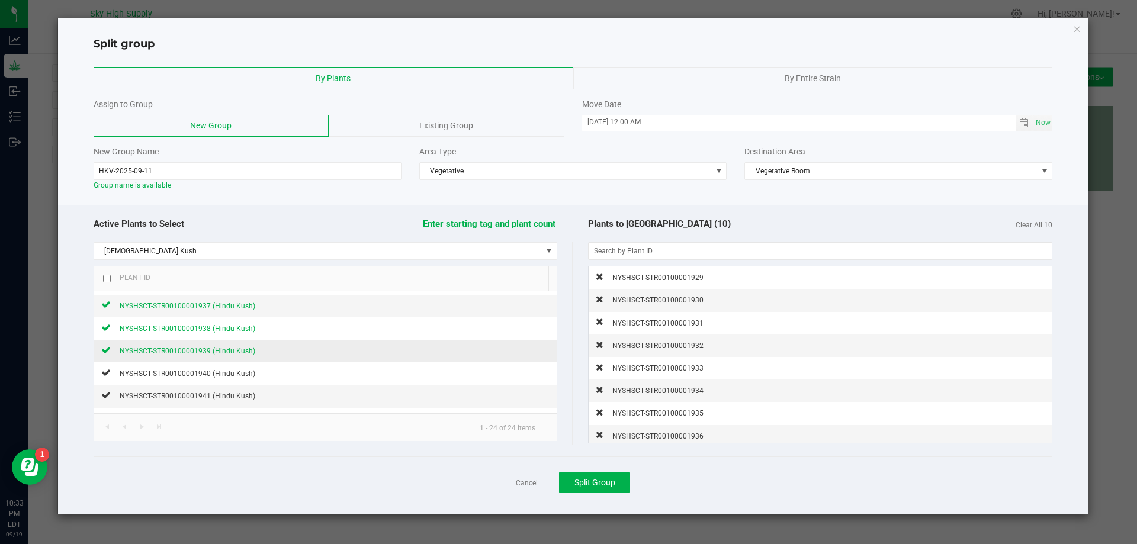
click at [210, 346] on div "NYSHSCT-STR00100001939 (Hindu Kush)" at bounding box center [183, 351] width 145 height 12
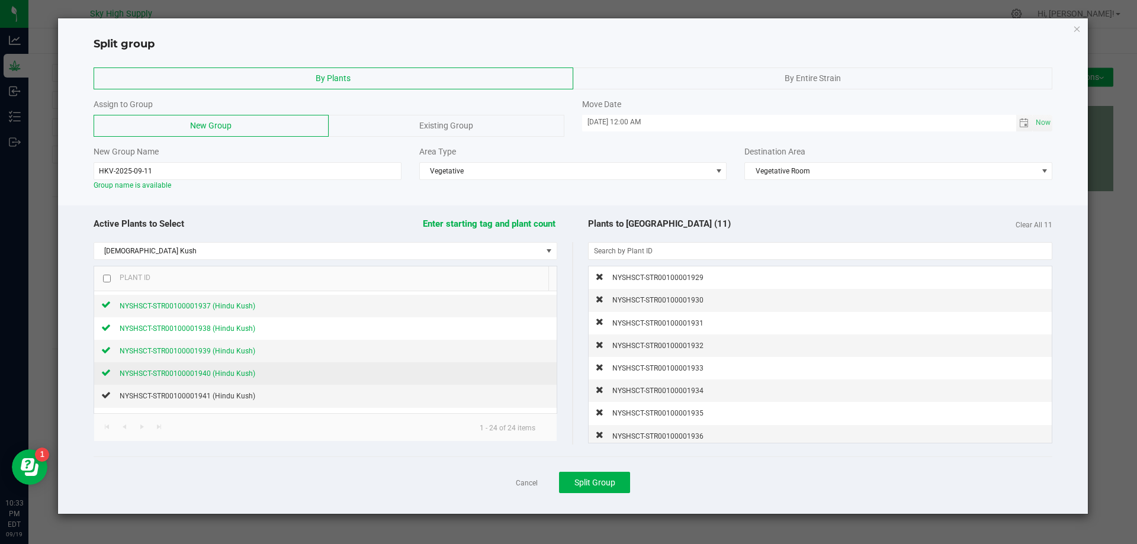
click at [213, 372] on span "NYSHSCT-STR00100001940 (Hindu Kush)" at bounding box center [188, 374] width 136 height 8
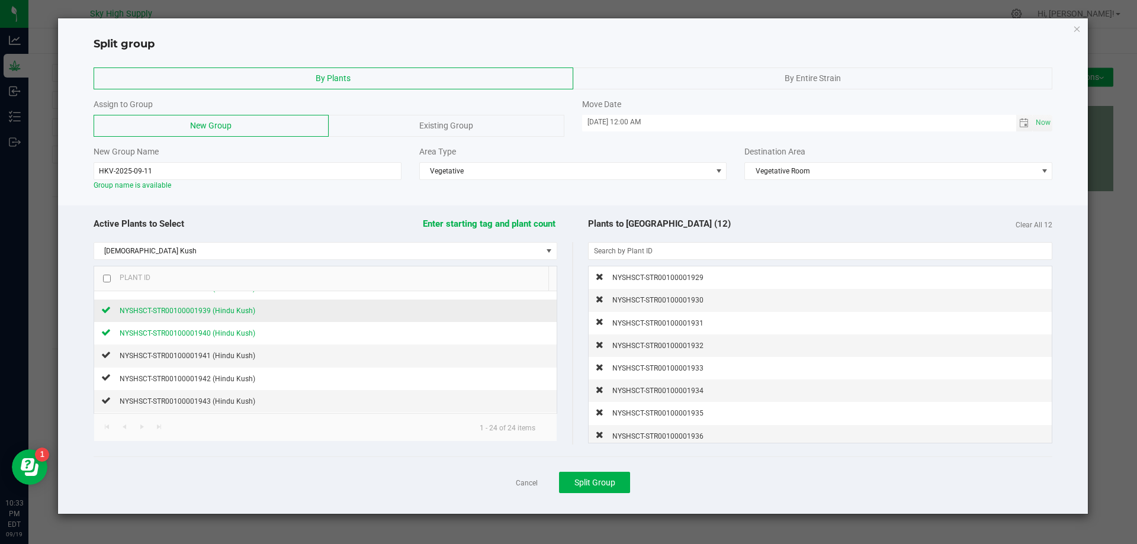
scroll to position [237, 0]
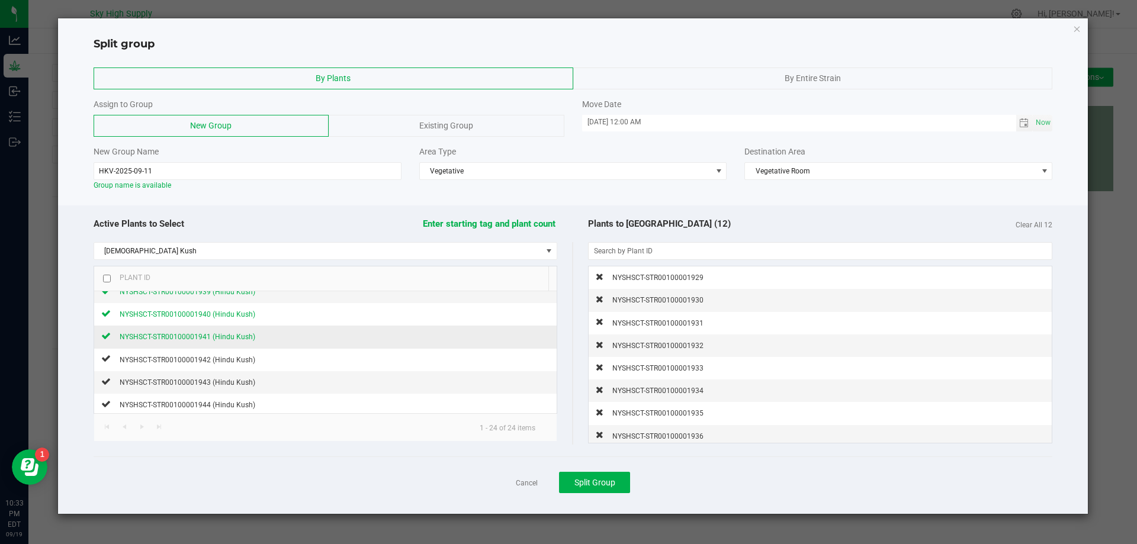
click at [215, 338] on span "NYSHSCT-STR00100001941 (Hindu Kush)" at bounding box center [188, 337] width 136 height 8
click at [214, 357] on span "NYSHSCT-STR00100001942 (Hindu Kush)" at bounding box center [188, 360] width 136 height 8
click at [210, 384] on span "NYSHSCT-STR00100001943 (Hindu Kush)" at bounding box center [188, 382] width 136 height 8
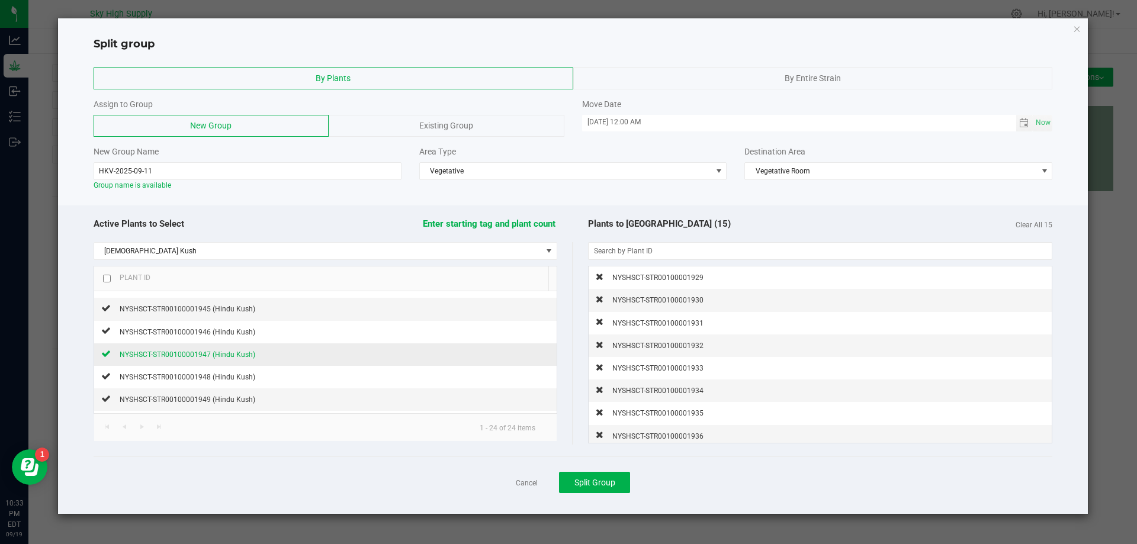
scroll to position [296, 0]
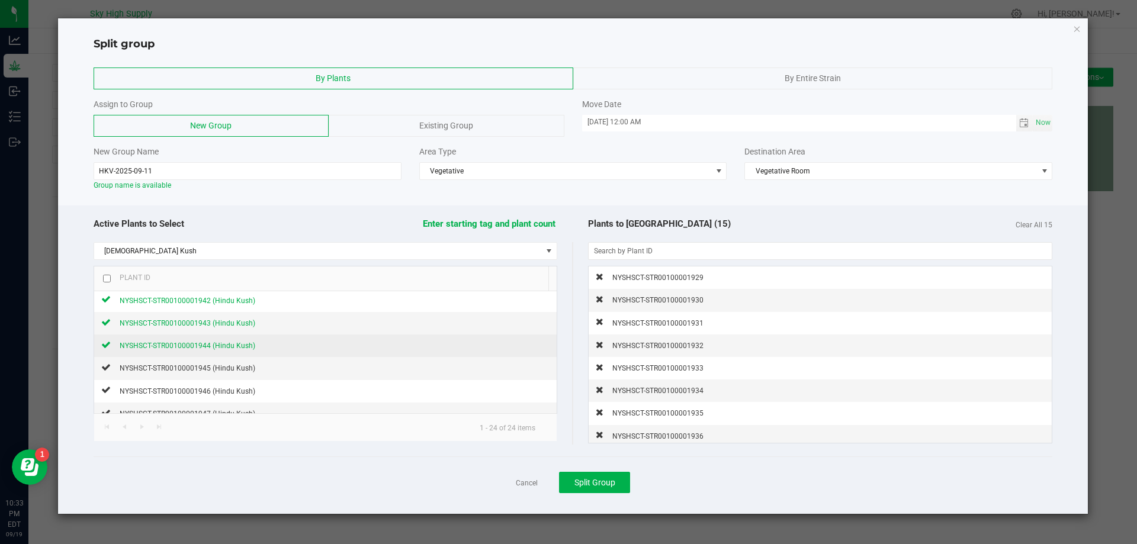
click at [211, 345] on span "NYSHSCT-STR00100001944 (Hindu Kush)" at bounding box center [188, 346] width 136 height 8
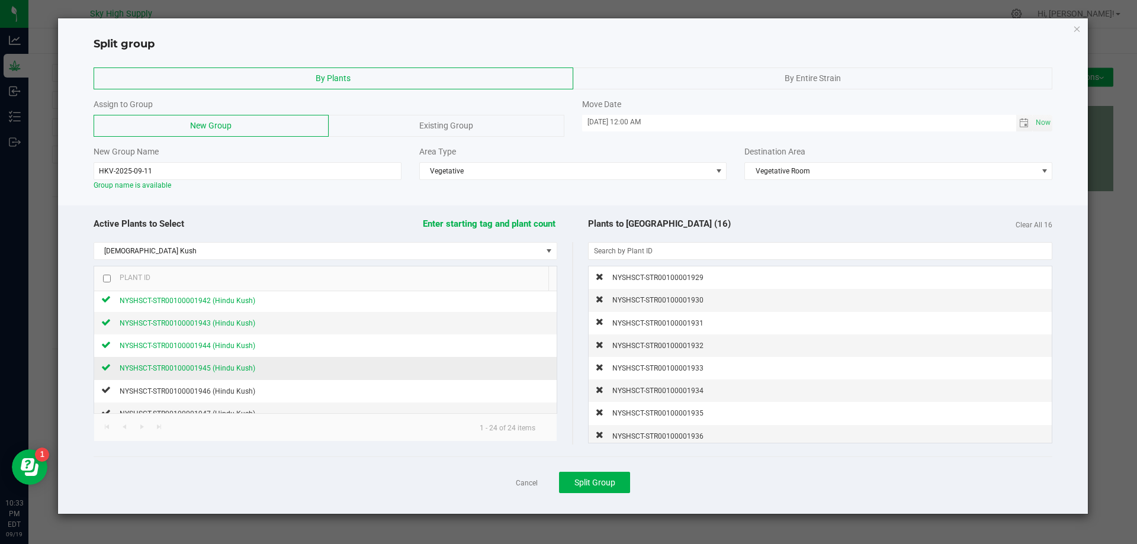
click at [197, 363] on div "NYSHSCT-STR00100001945 (Hindu Kush)" at bounding box center [183, 368] width 145 height 12
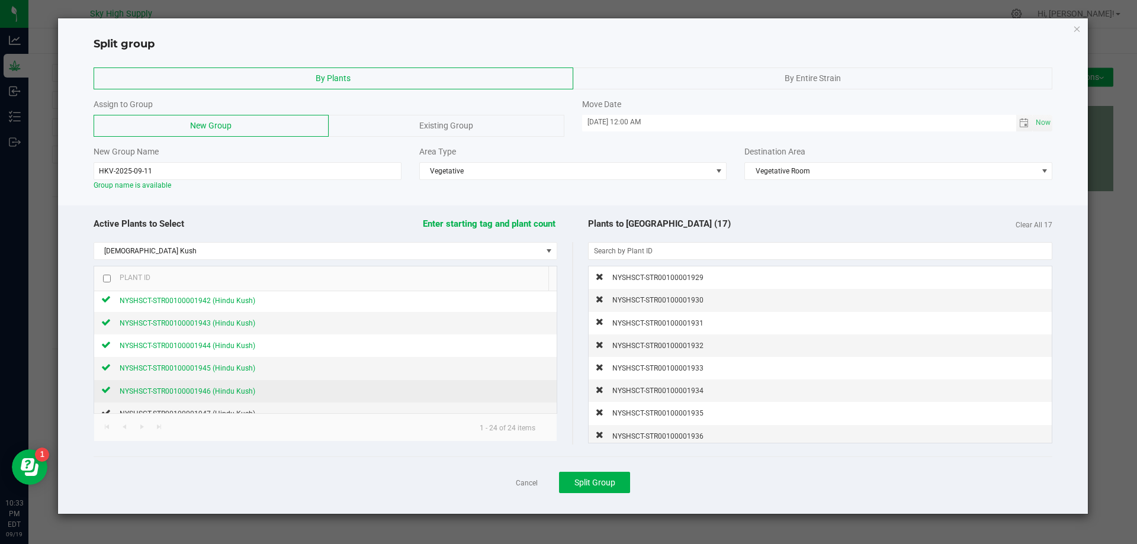
click at [177, 385] on div "NYSHSCT-STR00100001946 (Hindu Kush)" at bounding box center [183, 391] width 145 height 12
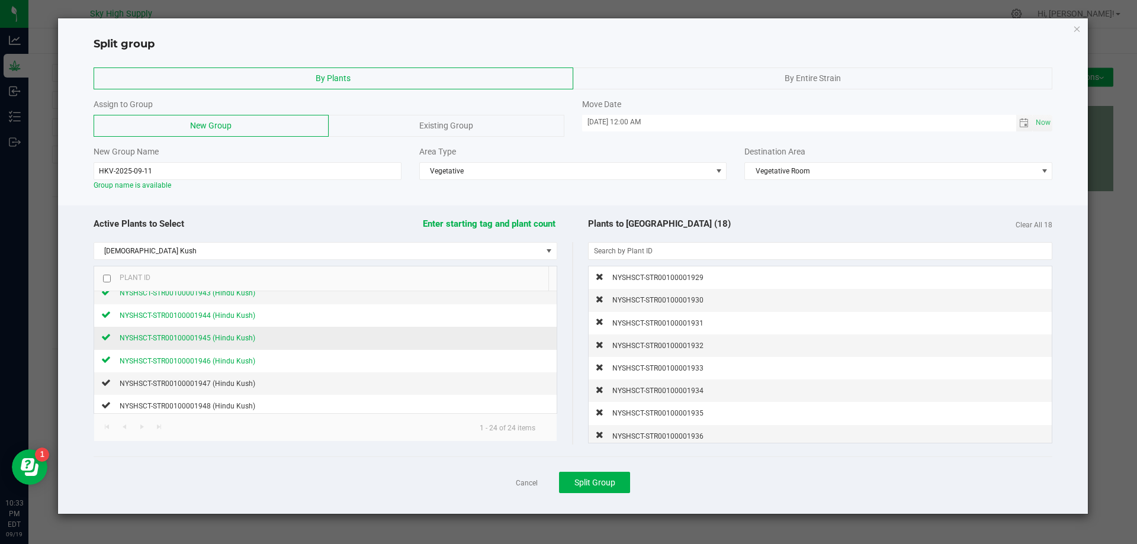
scroll to position [355, 0]
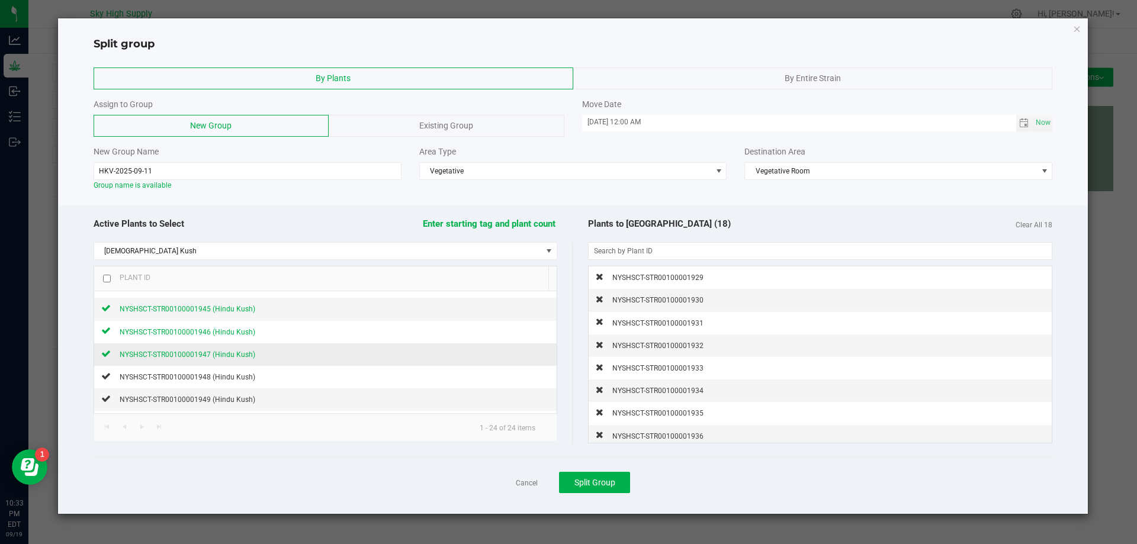
click at [185, 353] on span "NYSHSCT-STR00100001947 (Hindu Kush)" at bounding box center [188, 355] width 136 height 8
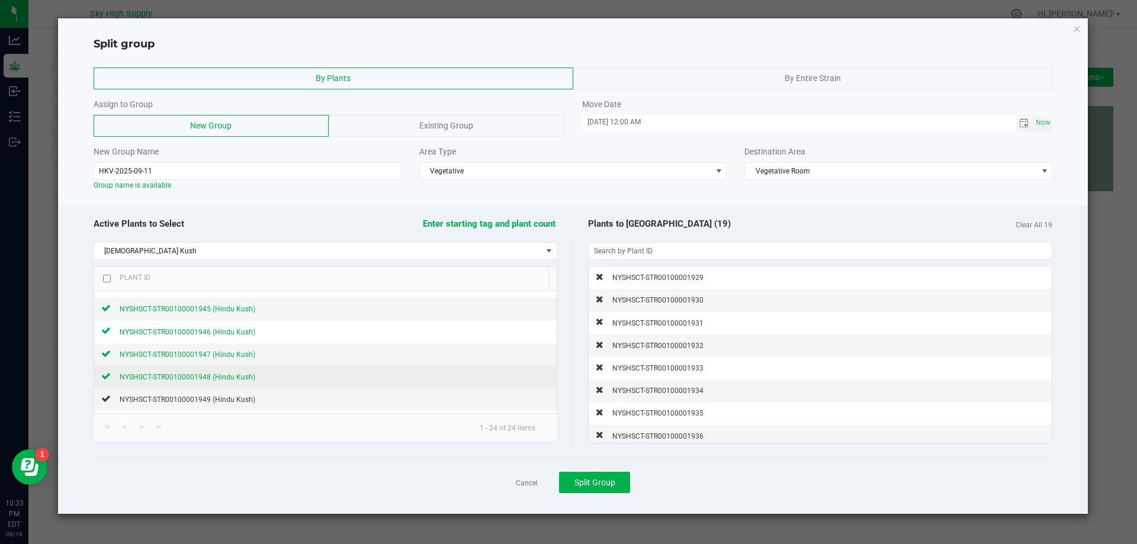
click at [176, 371] on div "NYSHSCT-STR00100001948 (Hindu Kush)" at bounding box center [183, 377] width 145 height 12
click at [178, 375] on span "NYSHSCT-STR00100001948 (Hindu Kush)" at bounding box center [188, 377] width 136 height 8
click at [108, 375] on icon at bounding box center [105, 376] width 9 height 7
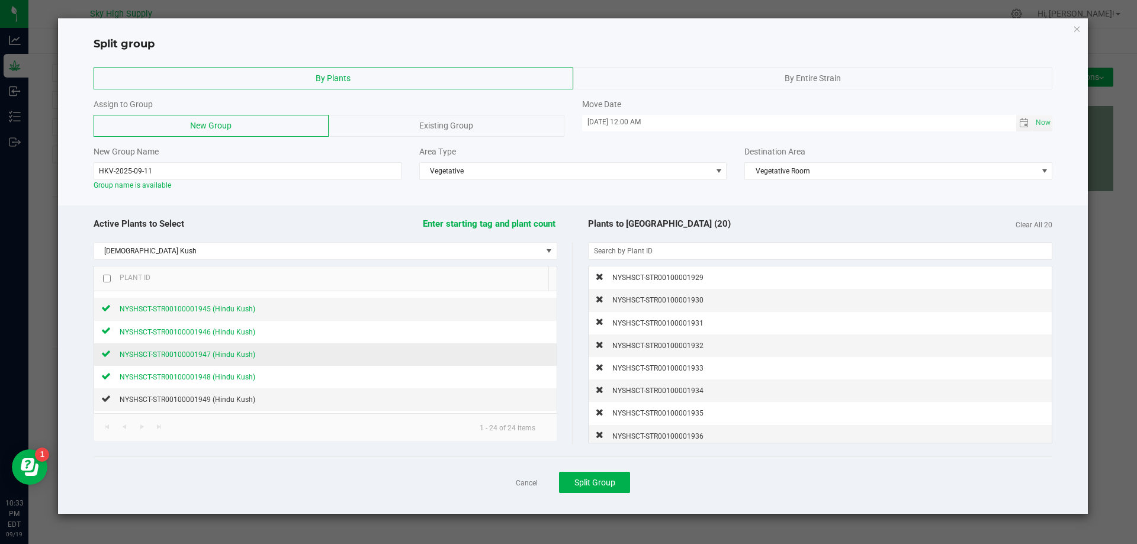
click at [137, 353] on span "NYSHSCT-STR00100001947 (Hindu Kush)" at bounding box center [188, 355] width 136 height 8
click at [602, 431] on icon at bounding box center [600, 431] width 8 height 7
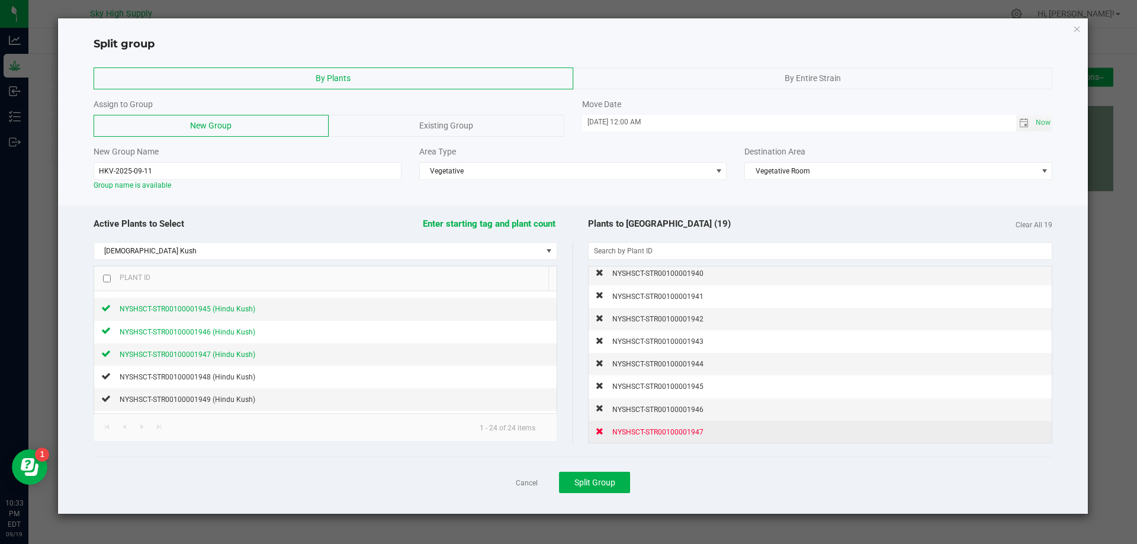
click at [598, 428] on icon at bounding box center [600, 431] width 8 height 7
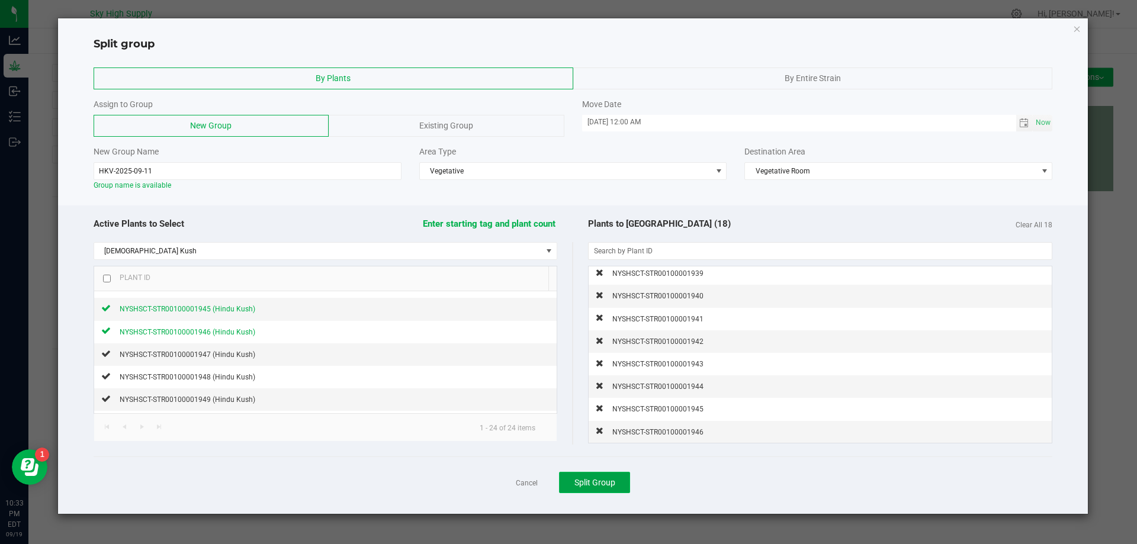
click at [612, 484] on span "Split Group" at bounding box center [595, 482] width 41 height 9
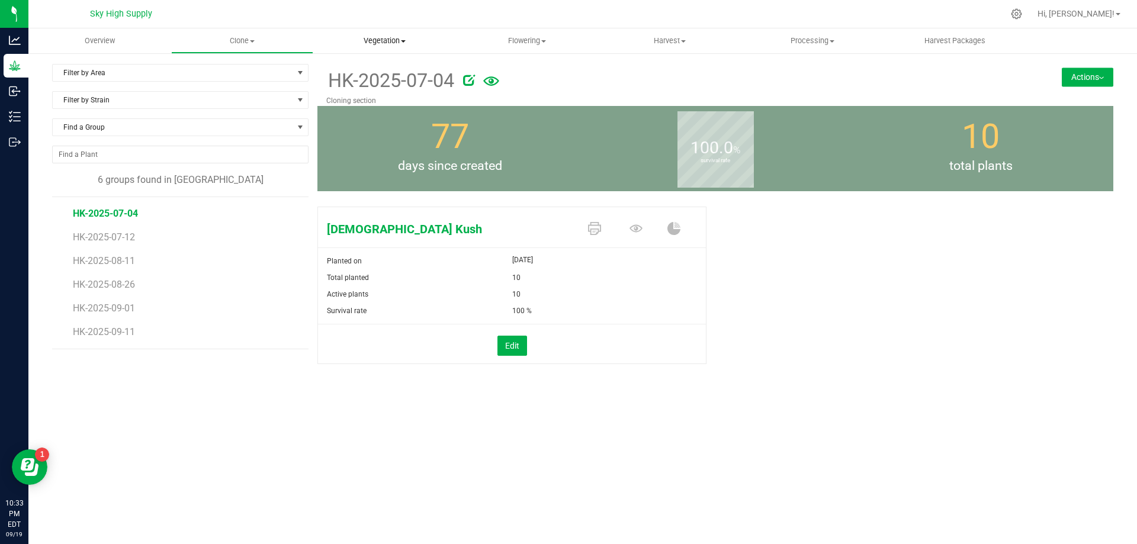
click at [386, 39] on span "Vegetation" at bounding box center [385, 41] width 142 height 11
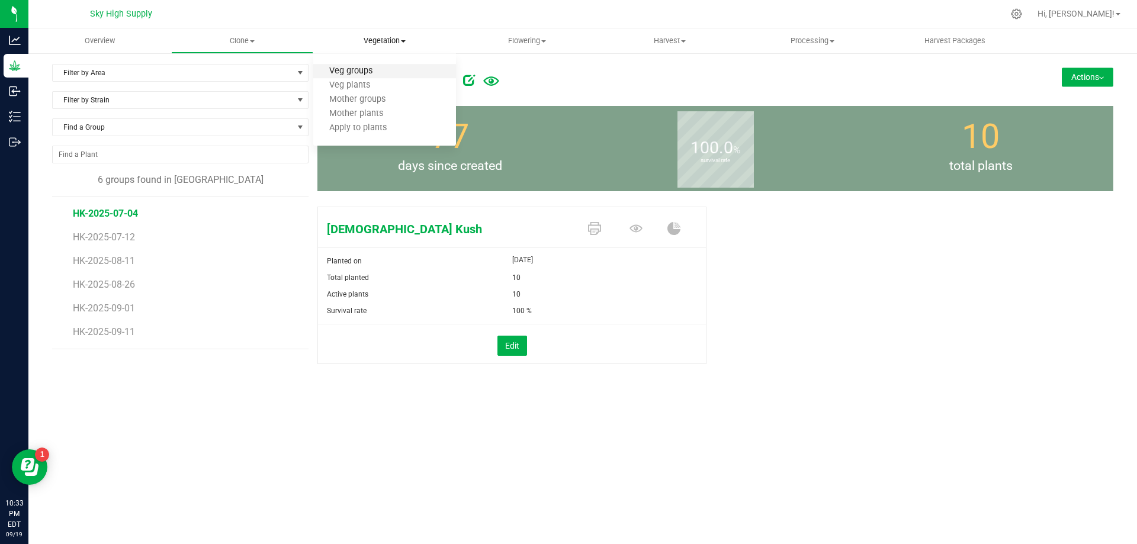
click at [346, 67] on span "Veg groups" at bounding box center [350, 71] width 75 height 10
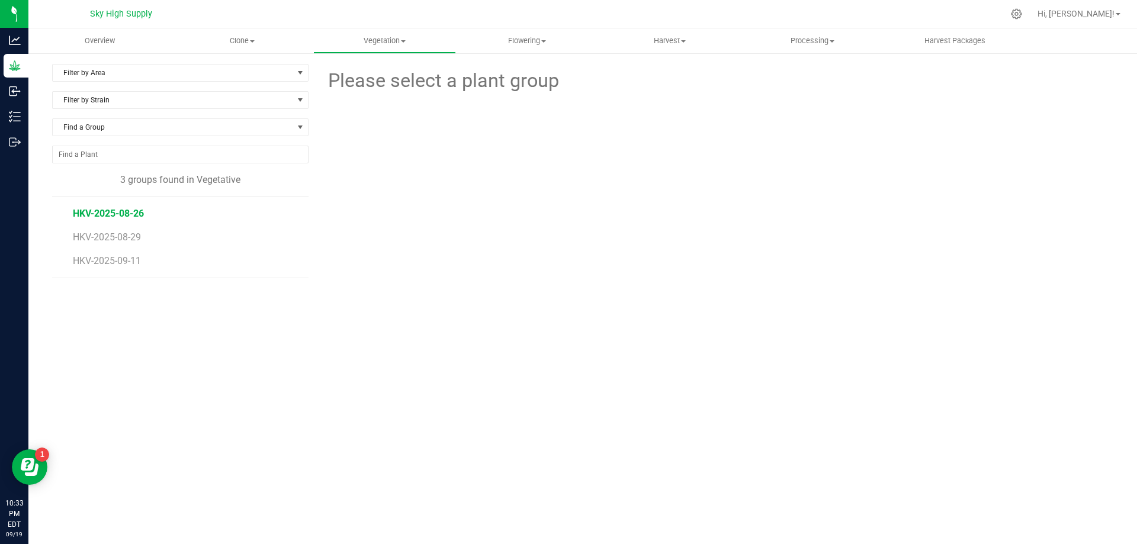
click at [120, 208] on span "HKV-2025-08-26" at bounding box center [108, 213] width 71 height 11
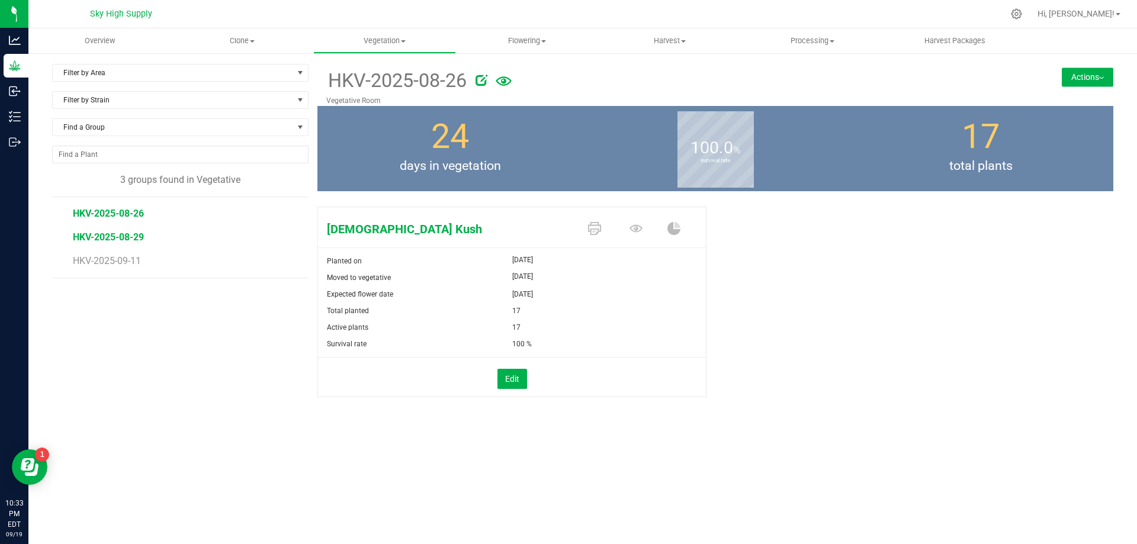
click at [115, 238] on span "HKV-2025-08-29" at bounding box center [108, 237] width 71 height 11
click at [115, 262] on span "HKV-2025-09-11" at bounding box center [108, 260] width 71 height 11
click at [119, 212] on span "HKV-2025-08-26" at bounding box center [108, 213] width 71 height 11
click at [88, 231] on li "HKV-2025-08-29" at bounding box center [186, 233] width 227 height 24
click at [90, 236] on span "HKV-2025-08-29" at bounding box center [108, 237] width 71 height 11
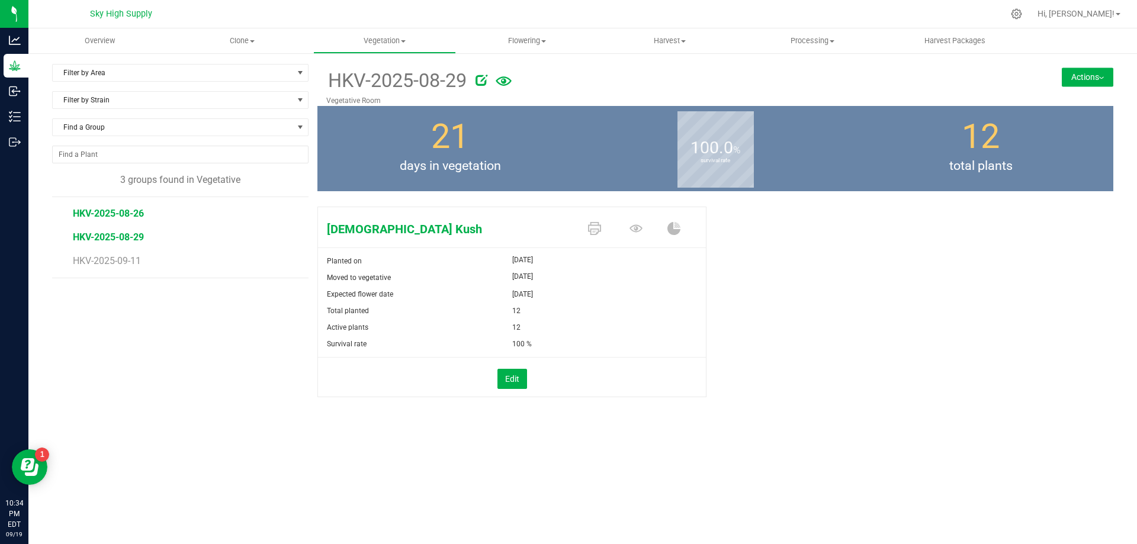
click at [111, 209] on span "HKV-2025-08-26" at bounding box center [108, 213] width 71 height 11
click at [516, 35] on uib-tab-heading "Flowering Create harvest Flowering groups Flowering plants Apply to plants" at bounding box center [528, 41] width 142 height 24
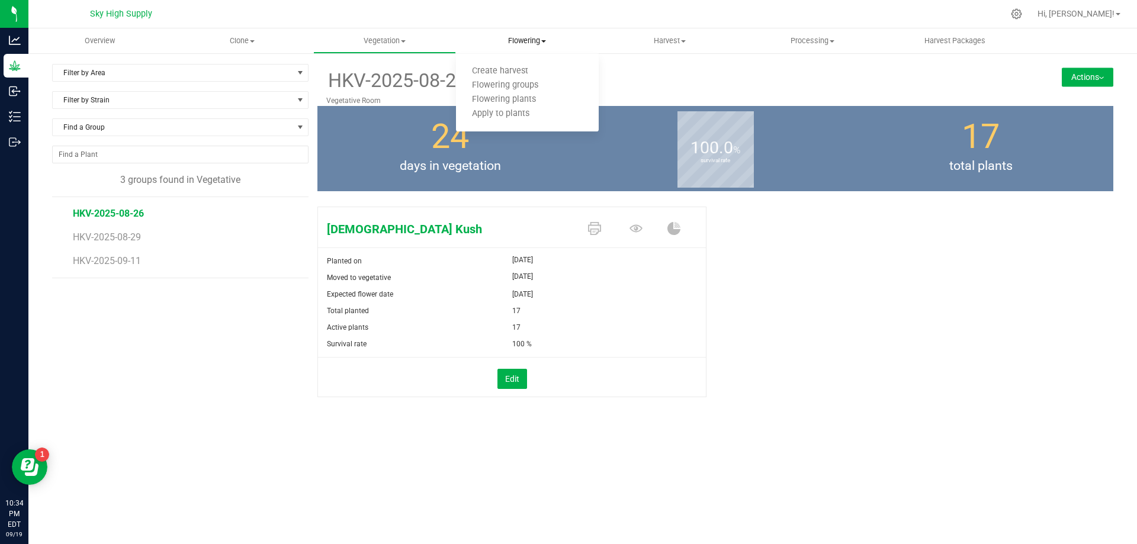
click at [575, 47] on uib-tab-heading "Flowering Create harvest Flowering groups Flowering plants Apply to plants" at bounding box center [527, 40] width 143 height 25
click at [524, 38] on span "Flowering" at bounding box center [527, 41] width 143 height 11
click at [504, 84] on span "Flowering groups" at bounding box center [505, 86] width 98 height 10
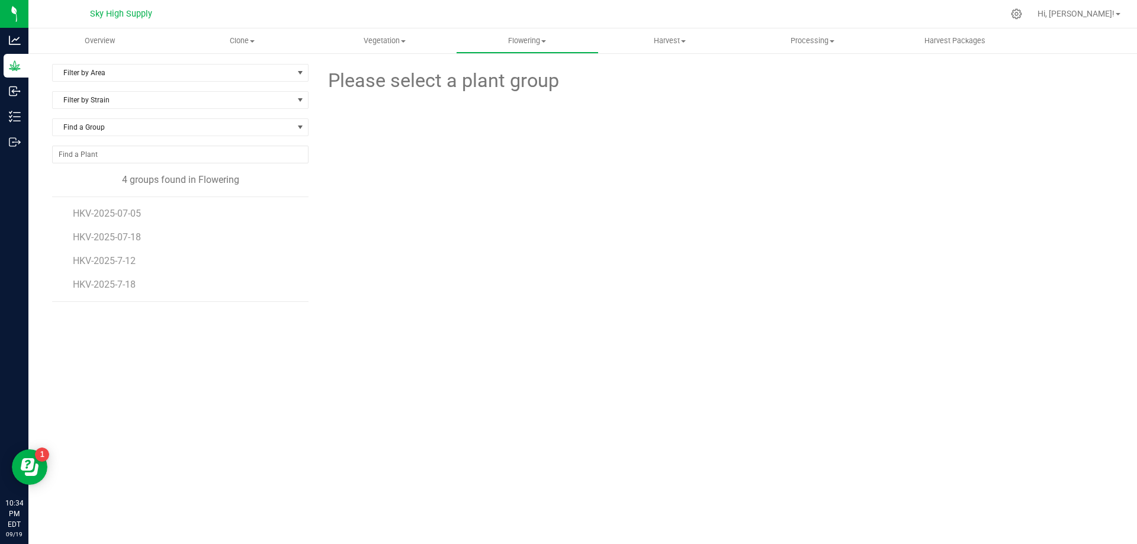
click at [110, 206] on li "HKV-2025-07-05" at bounding box center [186, 209] width 227 height 24
click at [89, 207] on li "HKV-2025-07-05" at bounding box center [186, 209] width 227 height 24
click at [86, 213] on span "HKV-2025-07-05" at bounding box center [108, 213] width 71 height 11
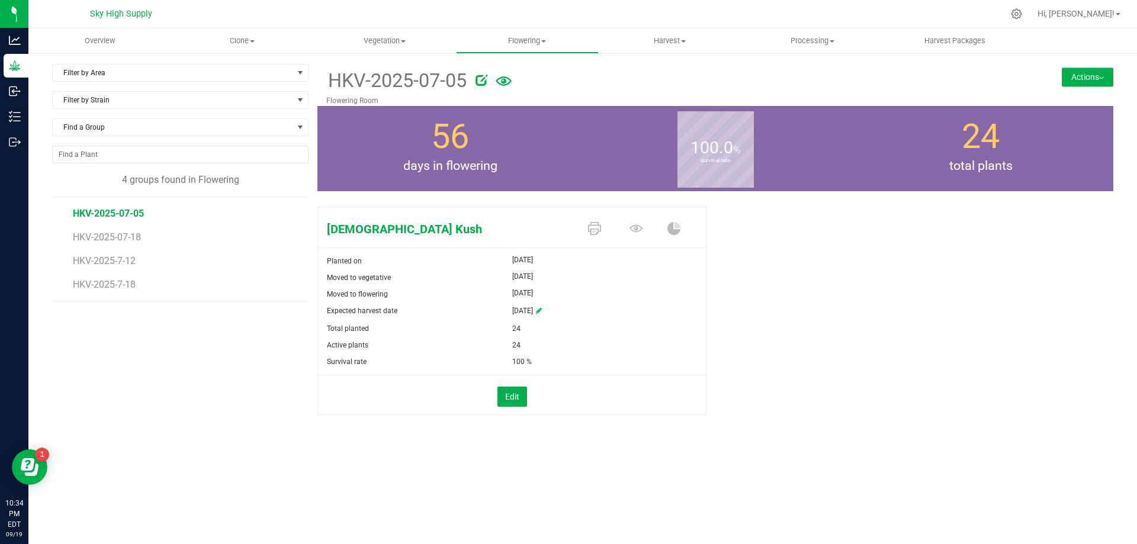
click at [1092, 72] on button "Actions" at bounding box center [1088, 77] width 52 height 19
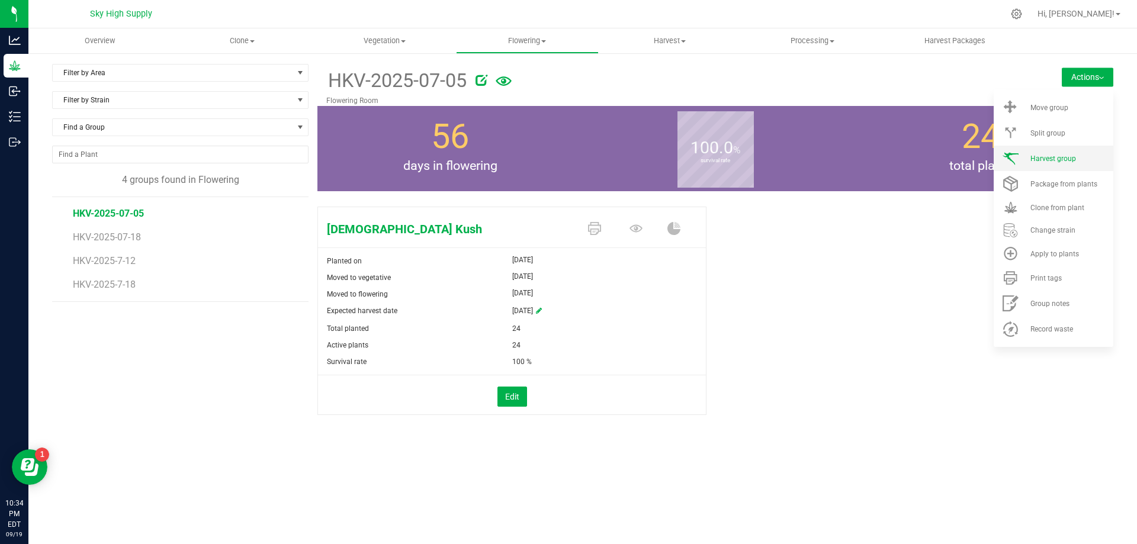
click at [1032, 153] on li "Harvest group" at bounding box center [1054, 158] width 120 height 25
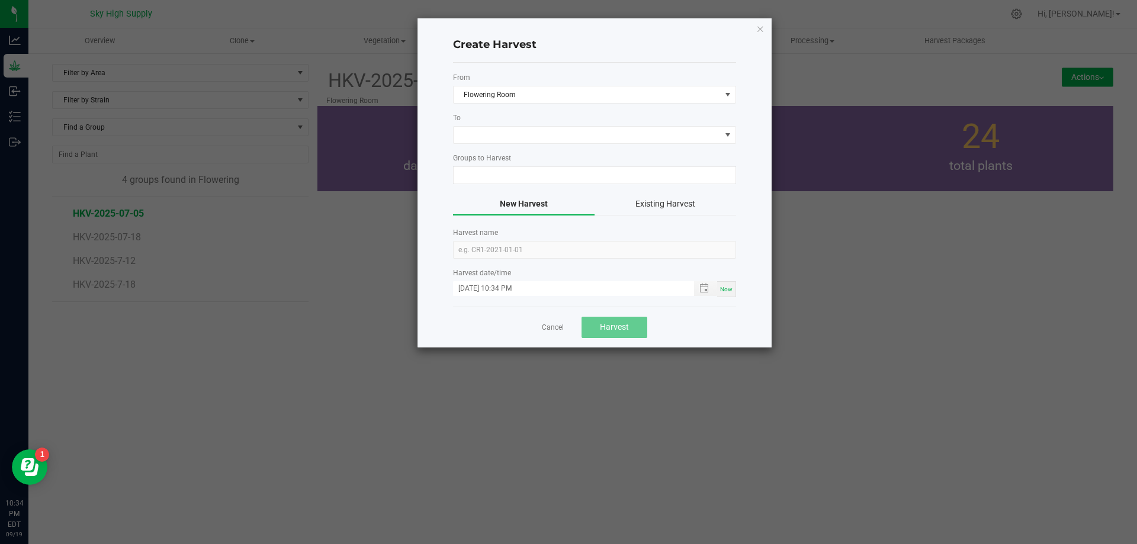
type input "HKV-2025-07-05"
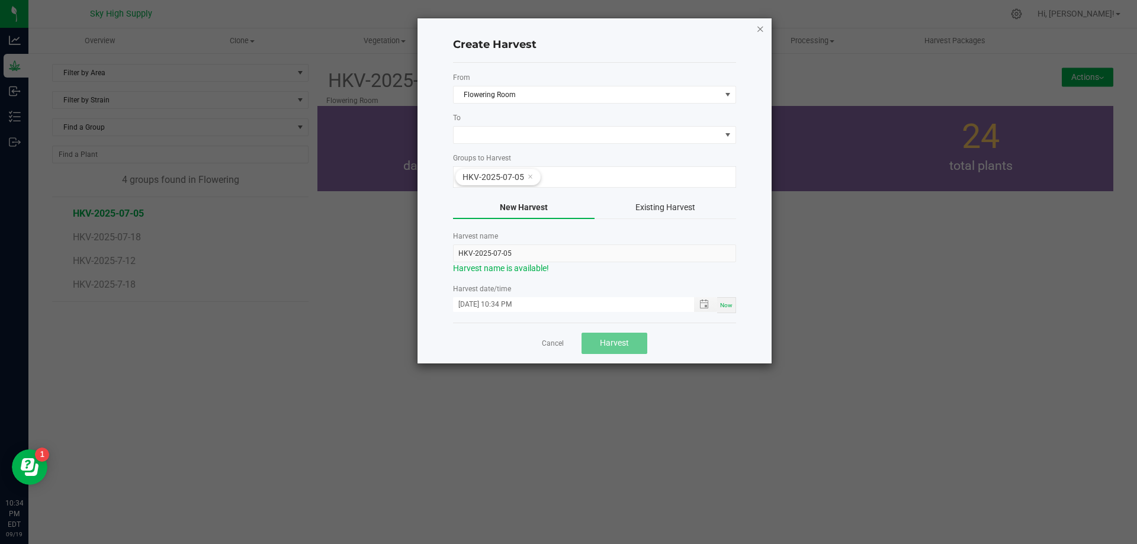
click at [762, 27] on icon "button" at bounding box center [760, 28] width 8 height 14
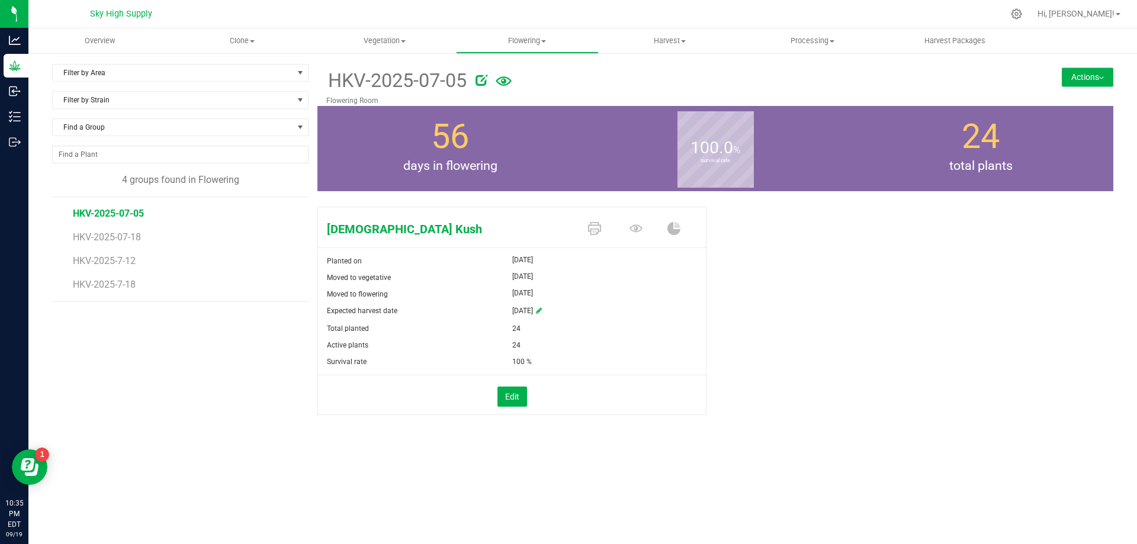
click at [1096, 77] on button "Actions" at bounding box center [1088, 77] width 52 height 19
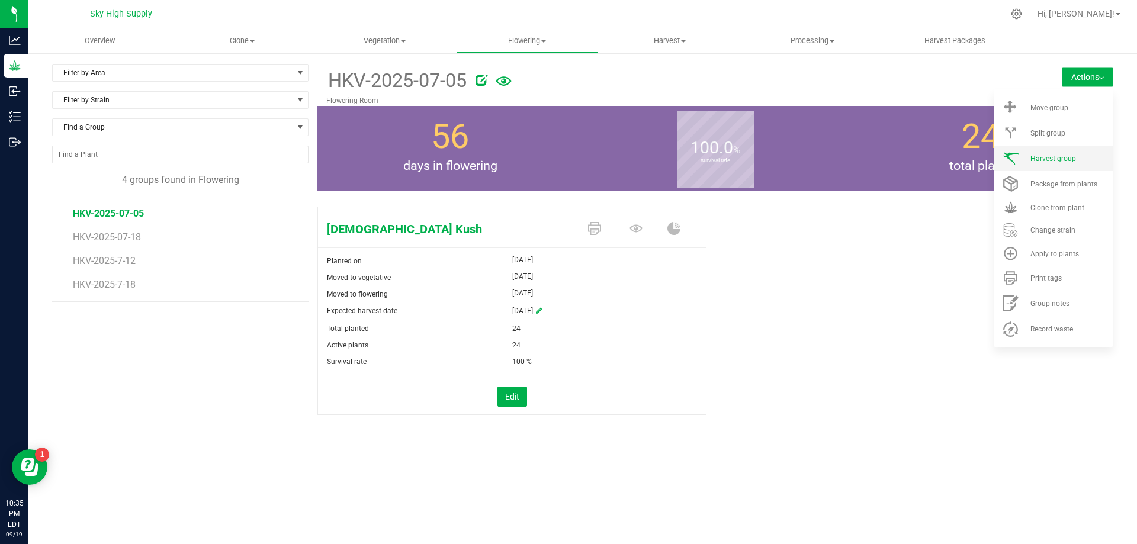
click at [1034, 155] on span "Harvest group" at bounding box center [1054, 159] width 46 height 8
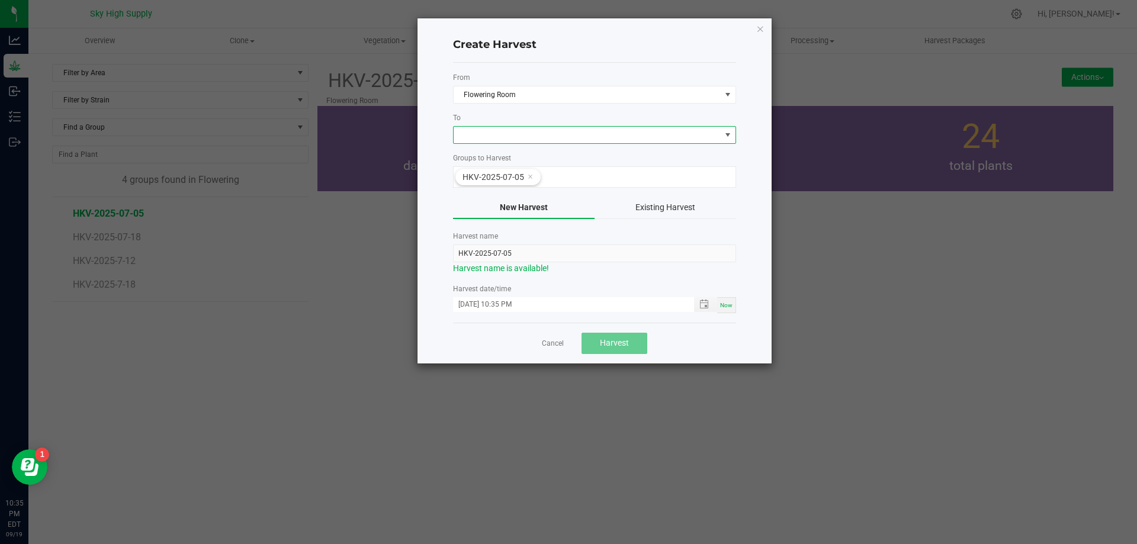
click at [471, 136] on span at bounding box center [587, 135] width 267 height 17
click at [467, 186] on li "Harvest Section" at bounding box center [595, 185] width 282 height 20
click at [706, 307] on span "Toggle popup" at bounding box center [704, 304] width 9 height 9
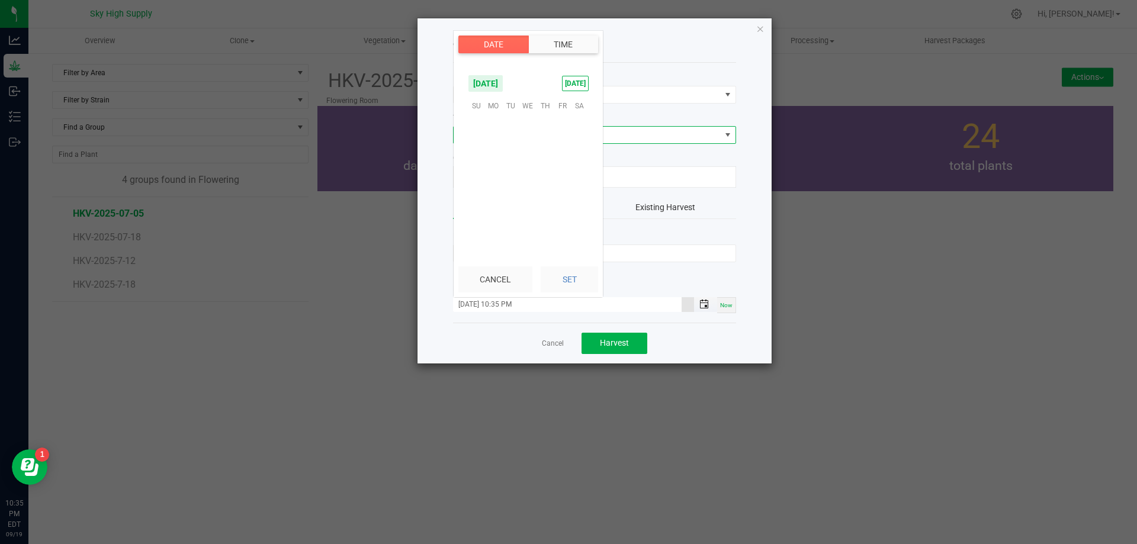
scroll to position [16, 0]
click at [748, 290] on div "Create Harvest From Flowering Room To Harvest Section Groups to Harvest HKV-202…" at bounding box center [595, 190] width 354 height 345
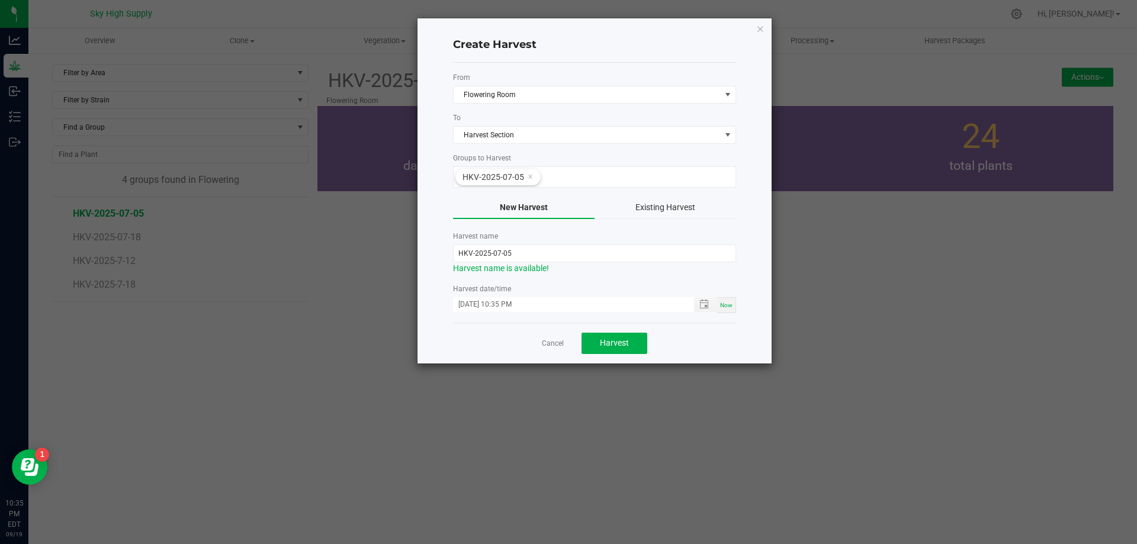
click at [726, 303] on span "Now" at bounding box center [726, 305] width 12 height 7
click at [730, 310] on div "Now" at bounding box center [726, 305] width 19 height 16
click at [707, 306] on span "Toggle popup" at bounding box center [704, 304] width 9 height 9
click at [763, 268] on div "Create Harvest From Flowering Room To Harvest Section Groups to Harvest HKV-202…" at bounding box center [595, 190] width 354 height 345
click at [614, 339] on span "Harvest" at bounding box center [614, 342] width 29 height 9
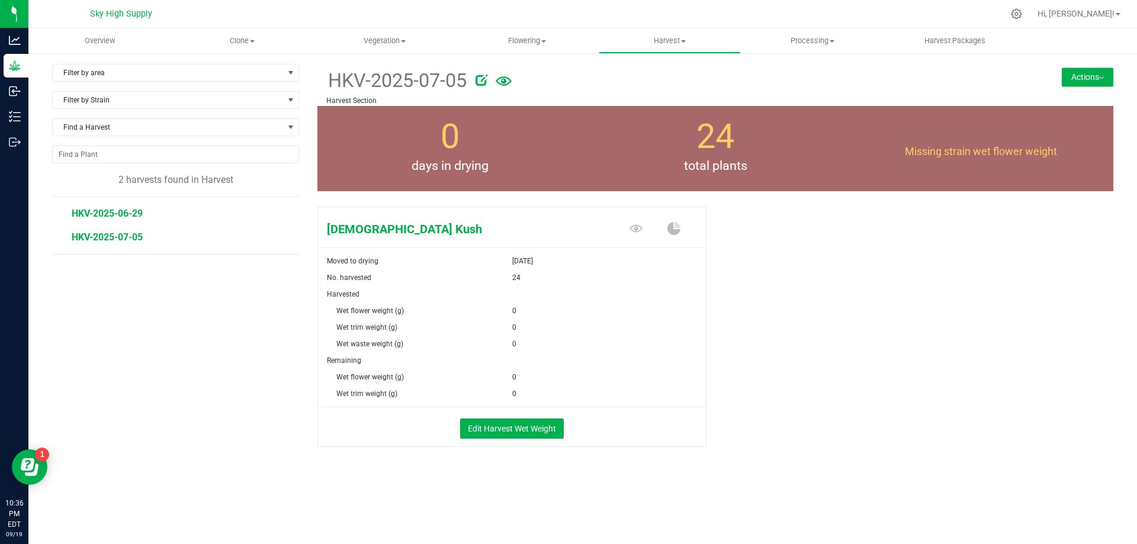
click at [120, 211] on span "HKV-2025-06-29" at bounding box center [107, 213] width 71 height 11
click at [1097, 76] on button "Actions" at bounding box center [1088, 77] width 52 height 19
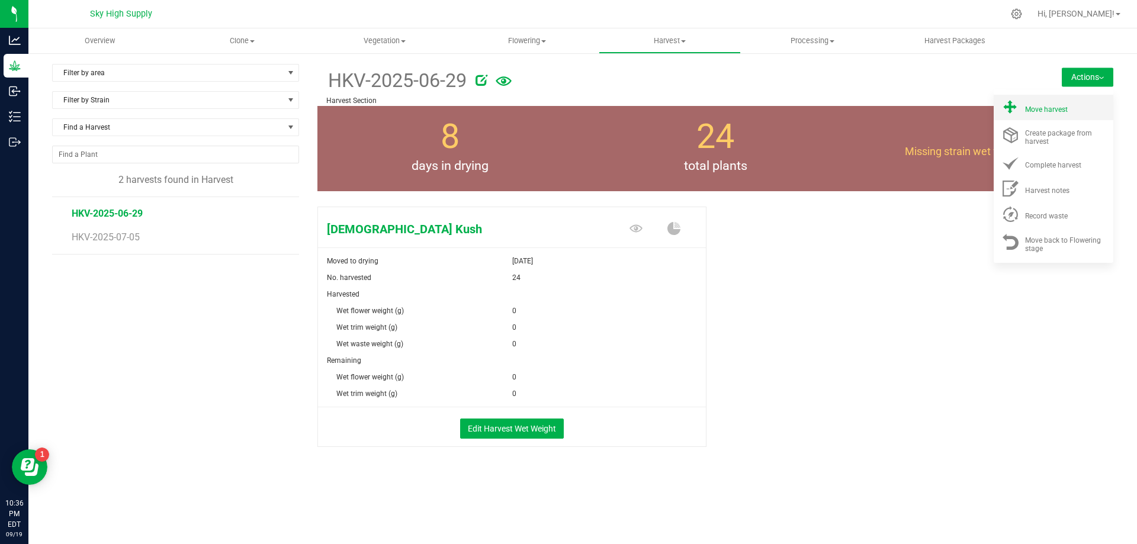
click at [1042, 110] on span "Move harvest" at bounding box center [1046, 109] width 43 height 8
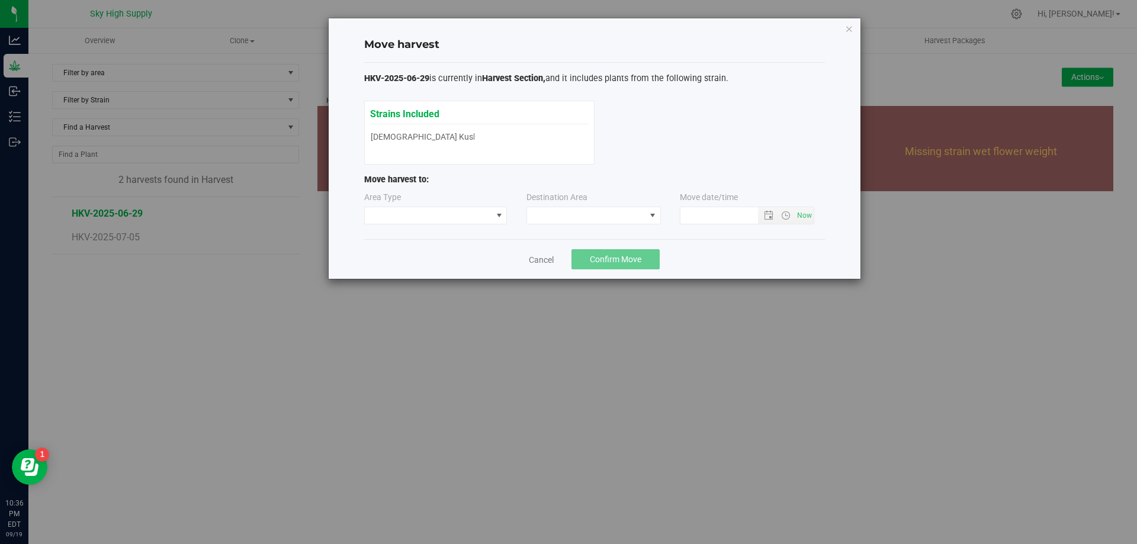
type input "[DATE] 10:36 PM"
click at [460, 211] on span at bounding box center [428, 215] width 127 height 17
click at [410, 257] on li "Processing" at bounding box center [436, 258] width 142 height 20
click at [559, 212] on span at bounding box center [586, 215] width 118 height 17
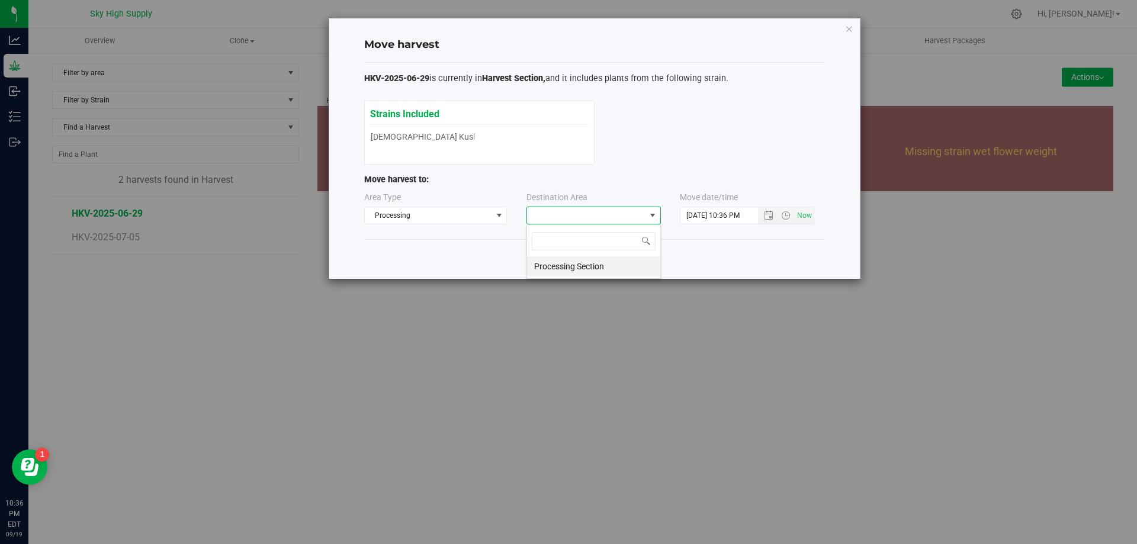
scroll to position [18, 134]
click at [552, 264] on li "Processing Section" at bounding box center [593, 266] width 133 height 20
click at [769, 213] on span "Open the date view" at bounding box center [768, 215] width 9 height 9
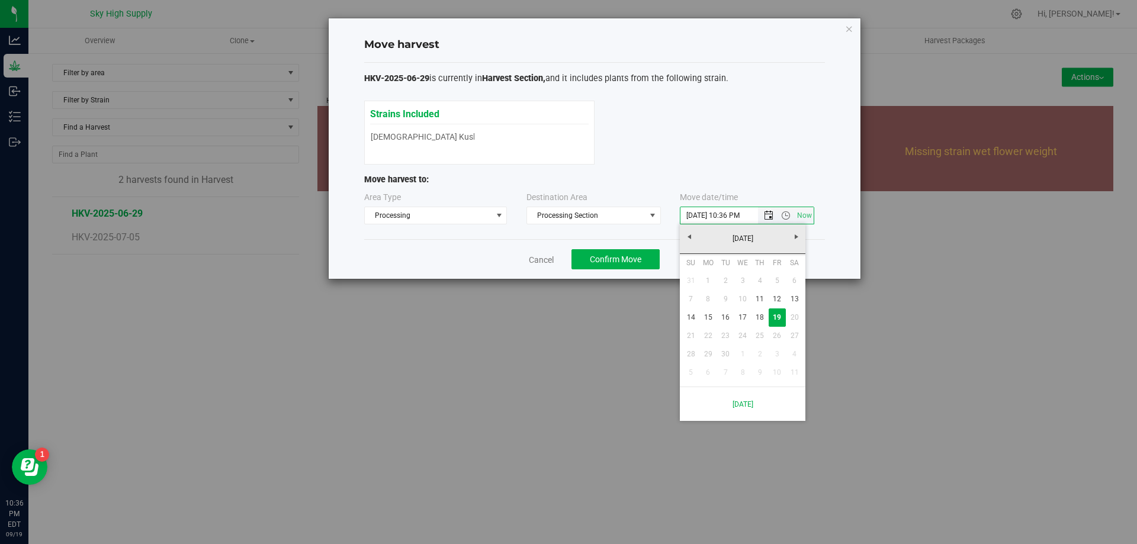
click at [769, 213] on span "Open the date view" at bounding box center [768, 215] width 9 height 9
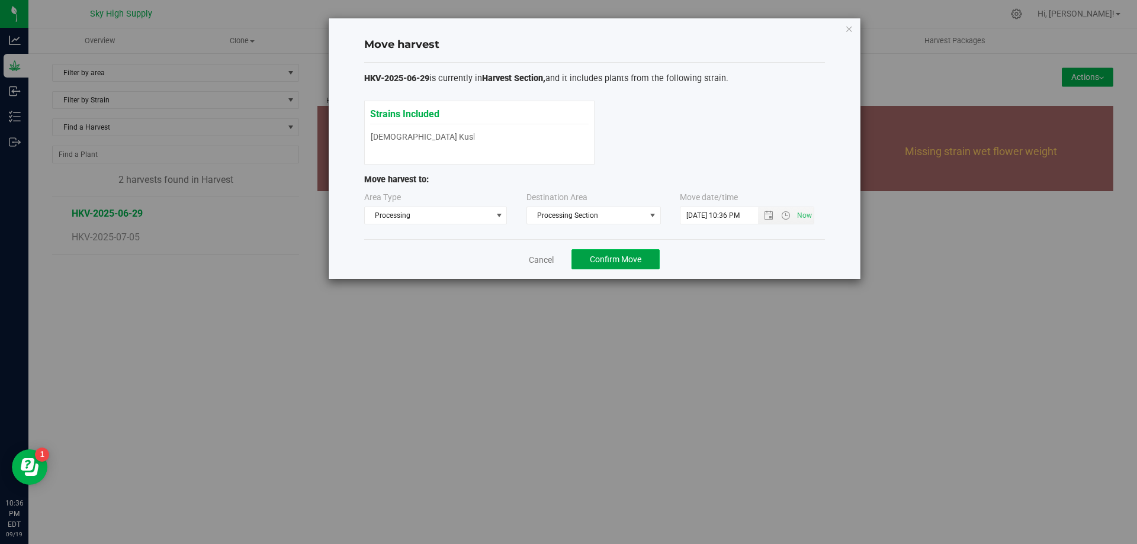
click at [617, 254] on button "Confirm Move" at bounding box center [616, 259] width 88 height 20
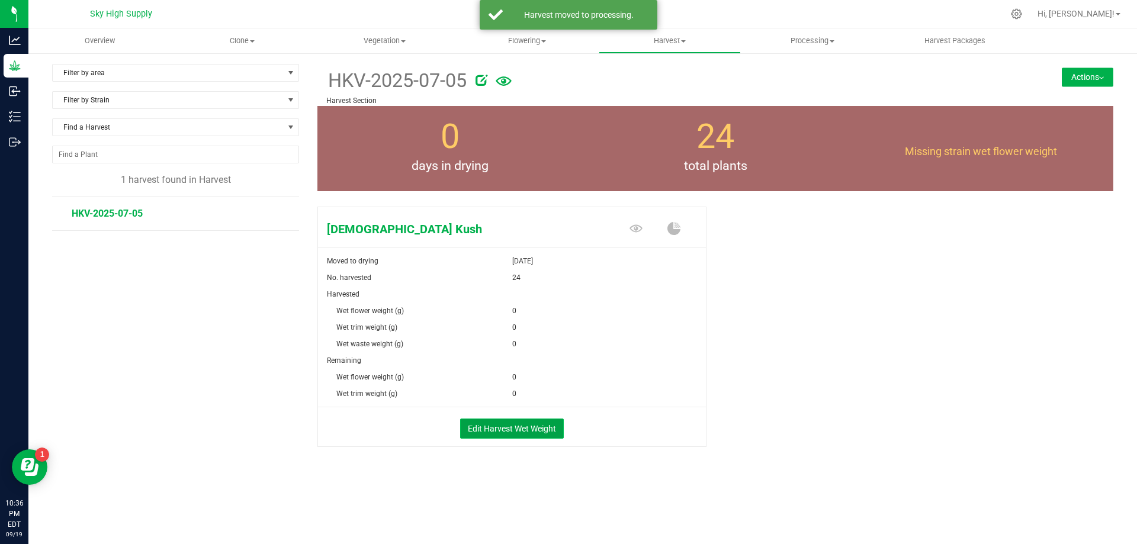
click at [541, 428] on button "Edit Harvest Wet Weight" at bounding box center [512, 429] width 104 height 20
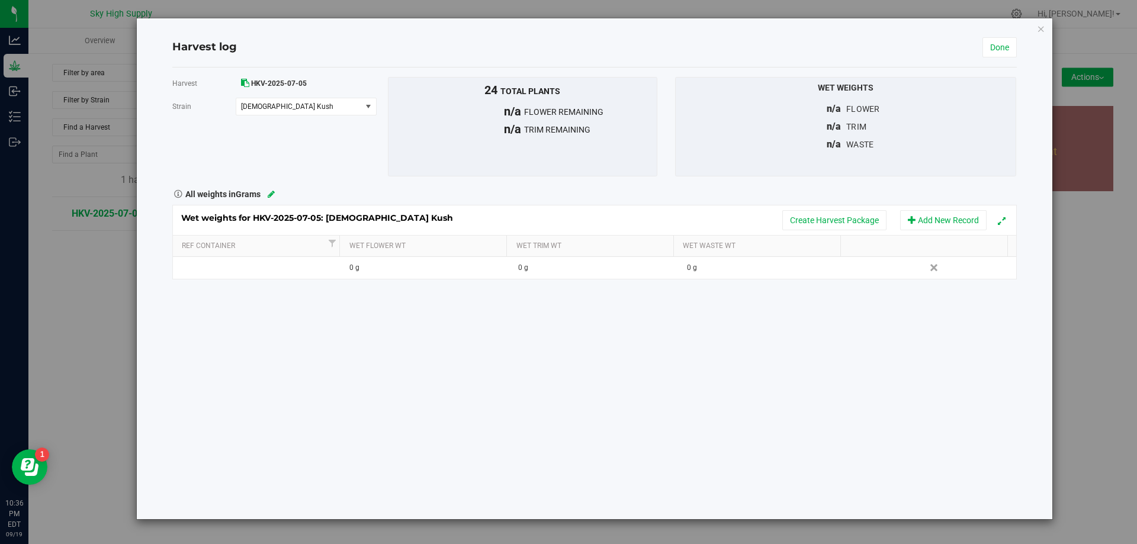
click at [537, 111] on span "flower remaining" at bounding box center [590, 112] width 133 height 12
click at [1042, 29] on icon "button" at bounding box center [1041, 28] width 8 height 14
